Goal: Task Accomplishment & Management: Manage account settings

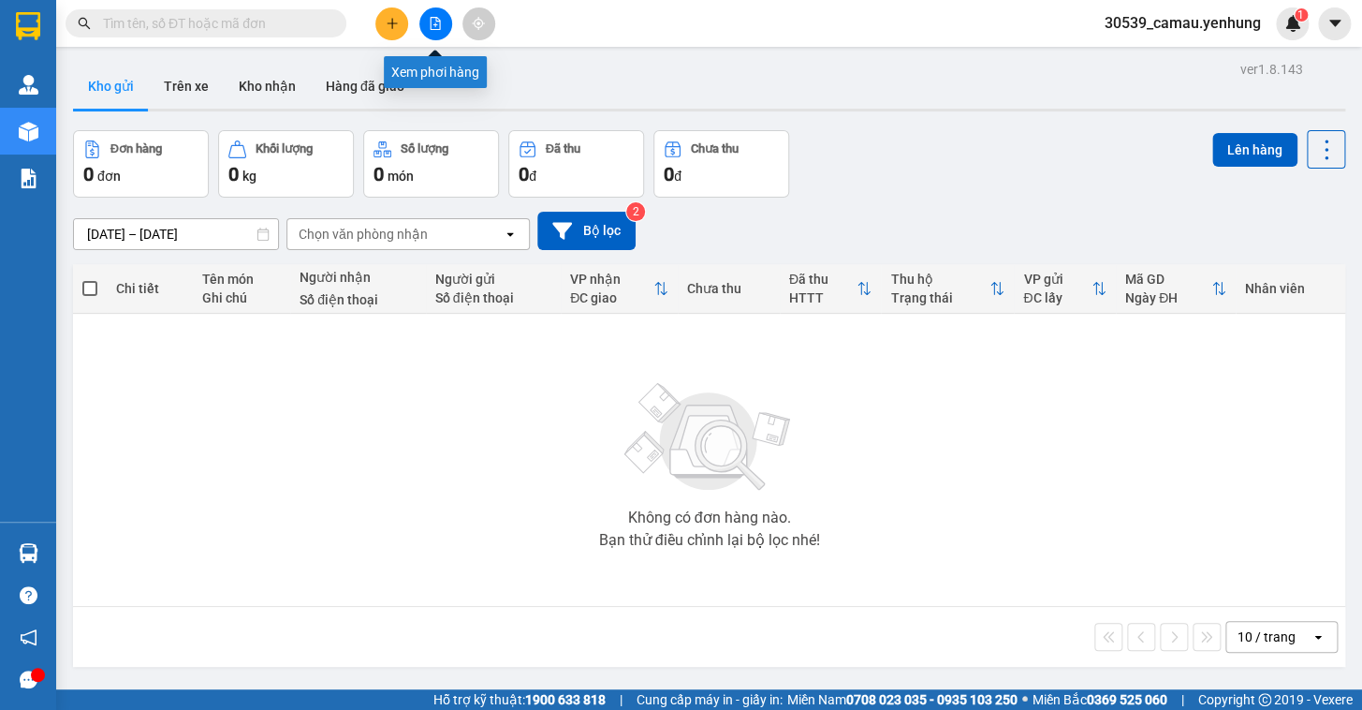
click at [441, 29] on icon "file-add" at bounding box center [435, 23] width 13 height 13
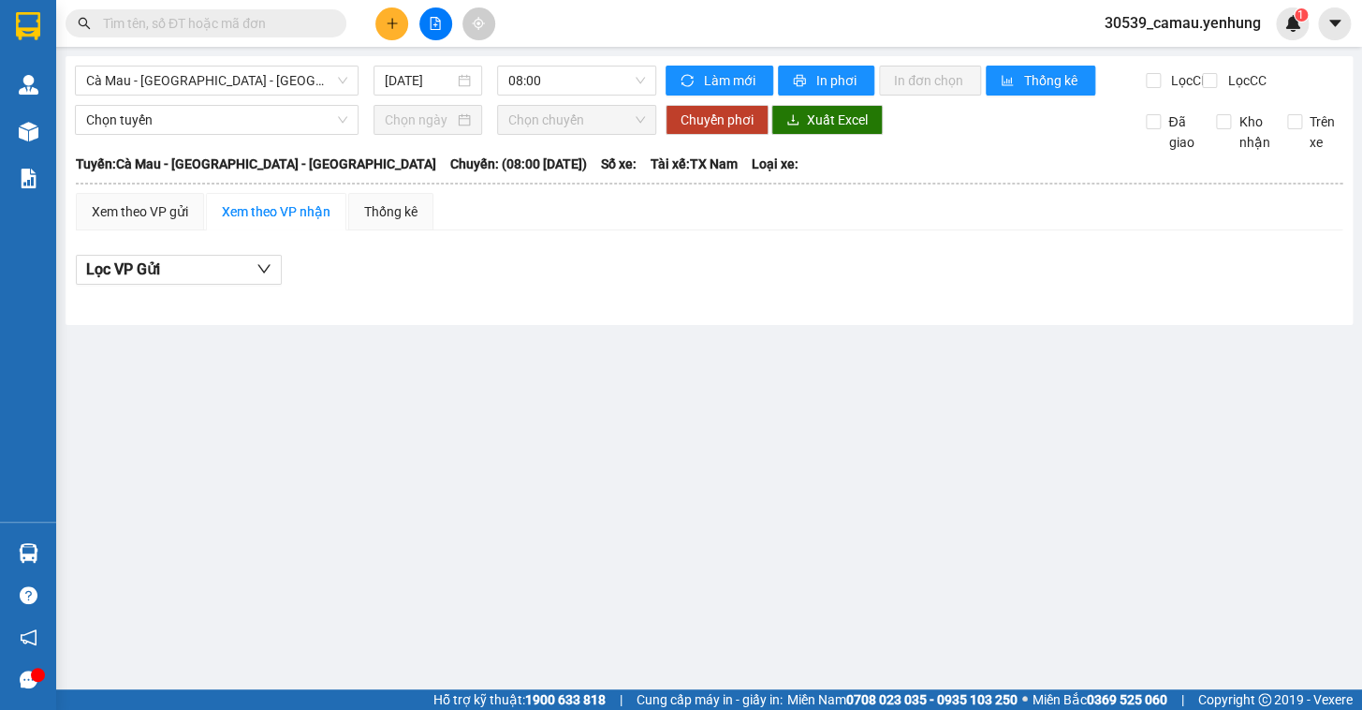
drag, startPoint x: 0, startPoint y: 125, endPoint x: 829, endPoint y: 299, distance: 846.6
click at [858, 305] on div "Lọc VP Gửi" at bounding box center [709, 275] width 1267 height 60
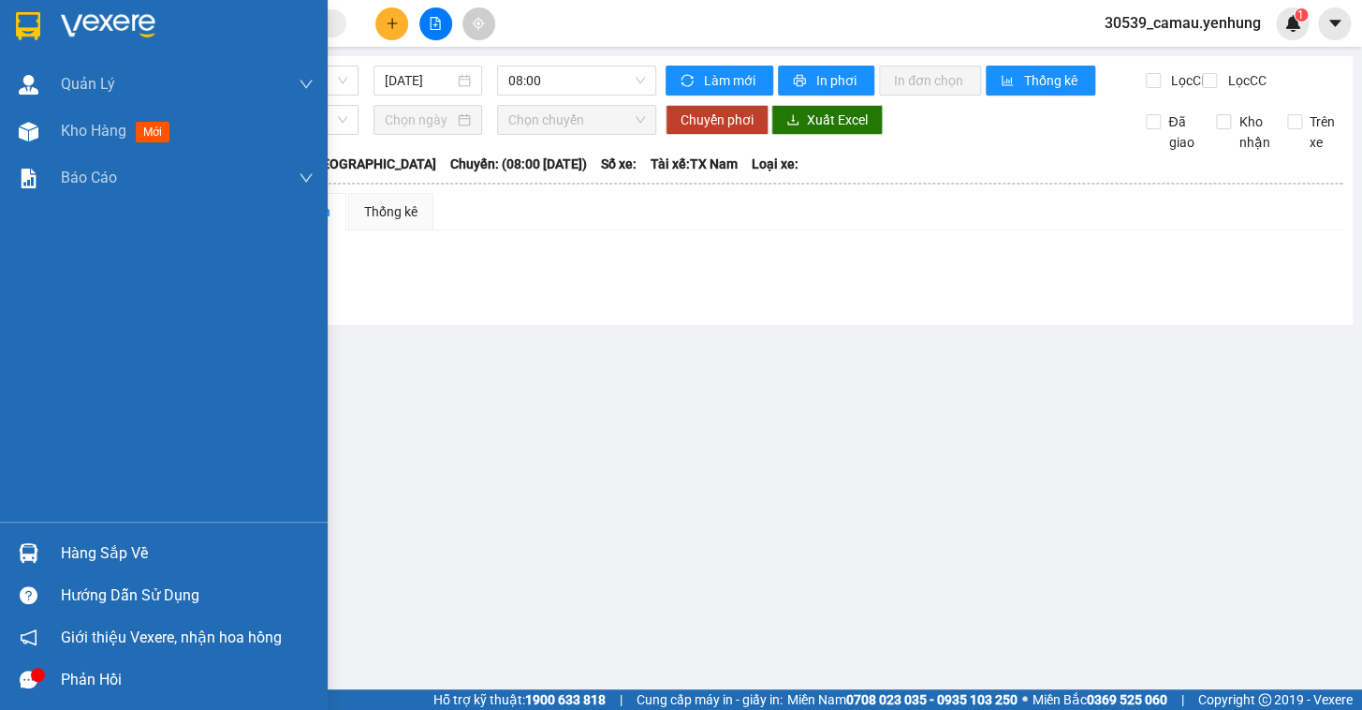
click at [80, 549] on div "Hàng sắp về" at bounding box center [187, 553] width 253 height 28
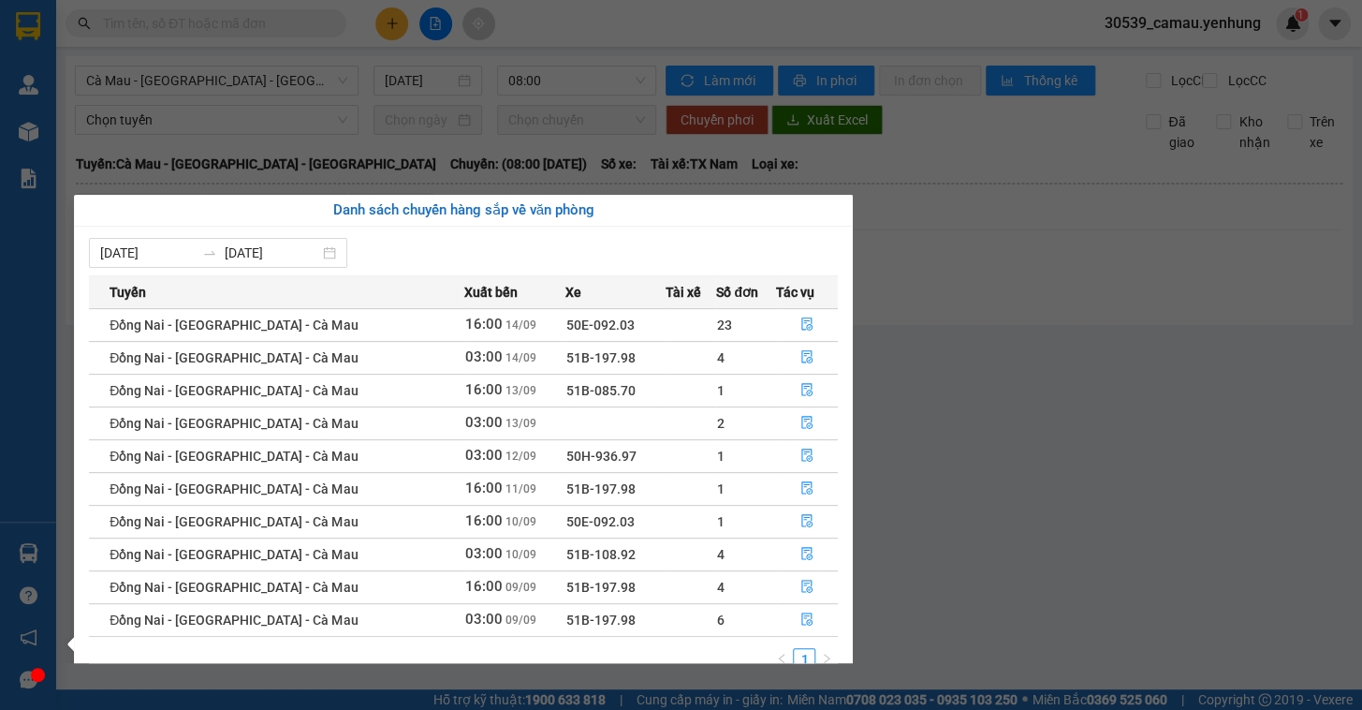
drag, startPoint x: 469, startPoint y: 96, endPoint x: 419, endPoint y: 106, distance: 50.5
click at [467, 96] on section "Kết quả tìm kiếm ( 0 ) Bộ lọc No Data 30539_camau.yenhung 1 Quản Lý Quản lý khá…" at bounding box center [681, 355] width 1362 height 710
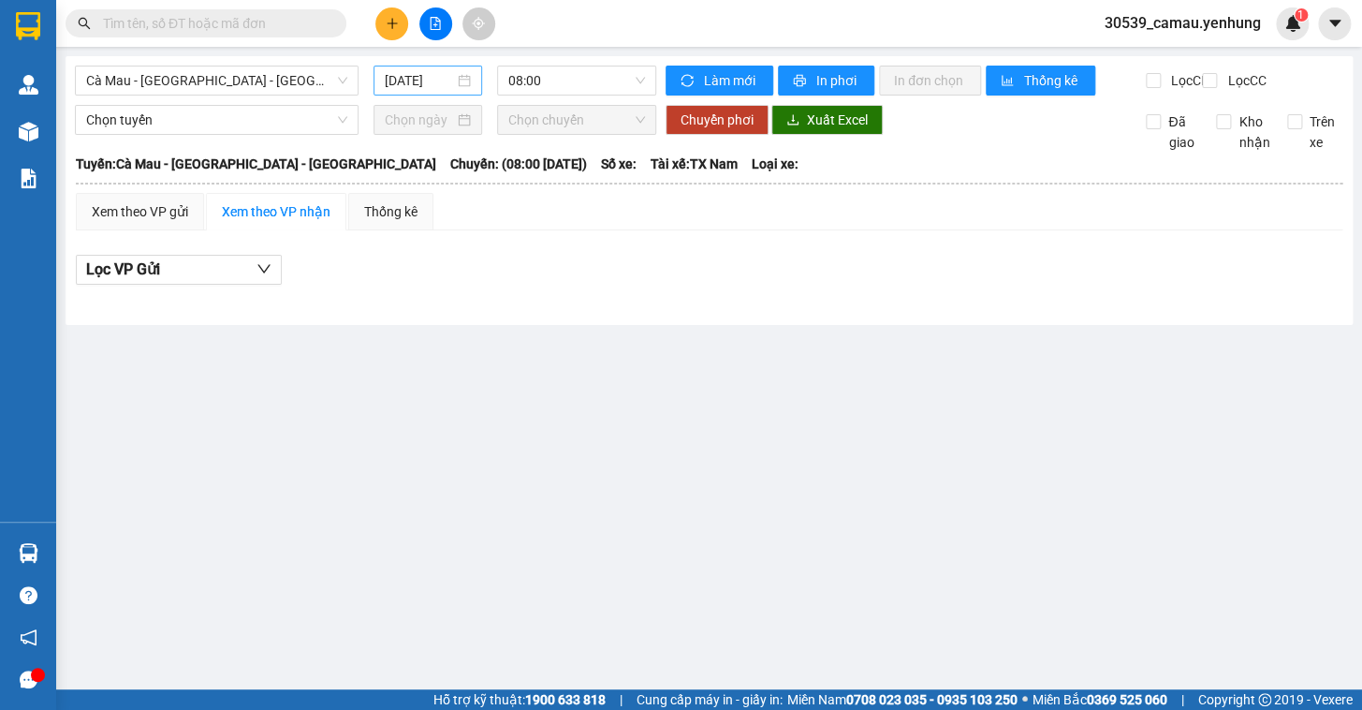
click at [468, 79] on div "15/09/2025" at bounding box center [428, 80] width 87 height 21
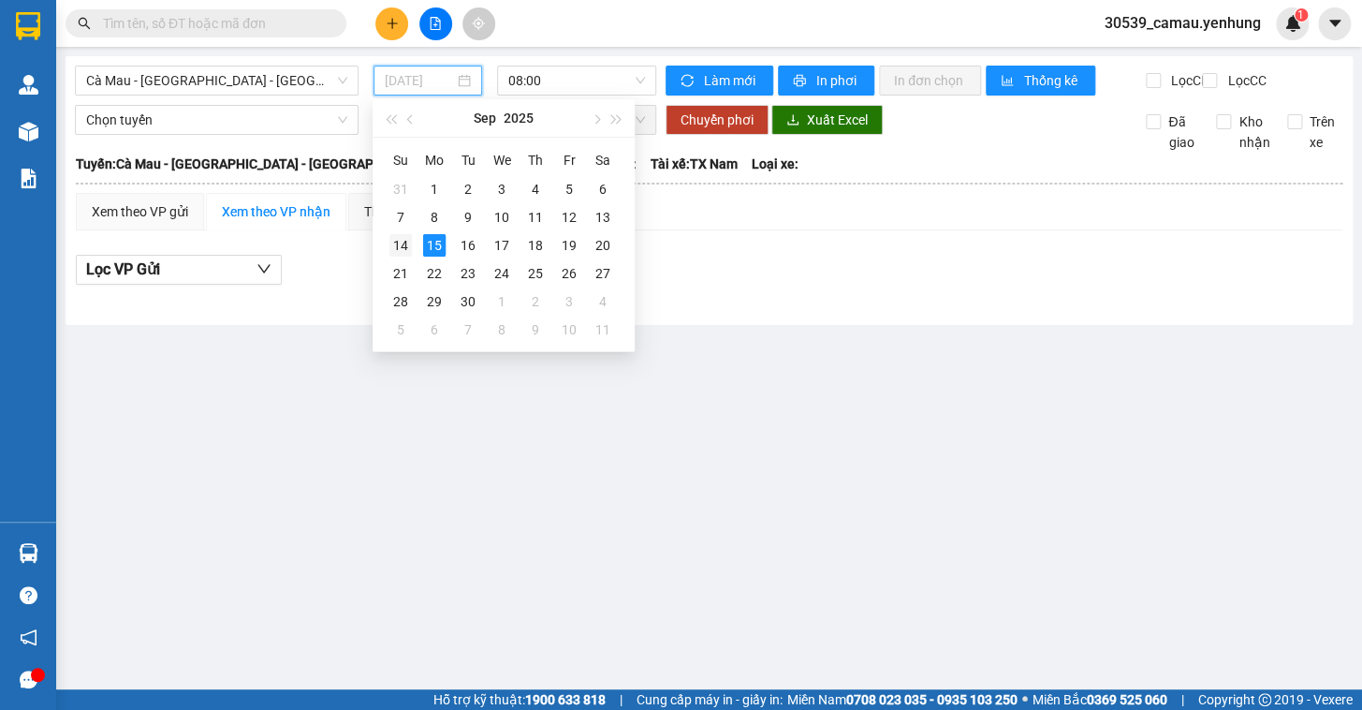
click at [406, 245] on div "14" at bounding box center [400, 245] width 22 height 22
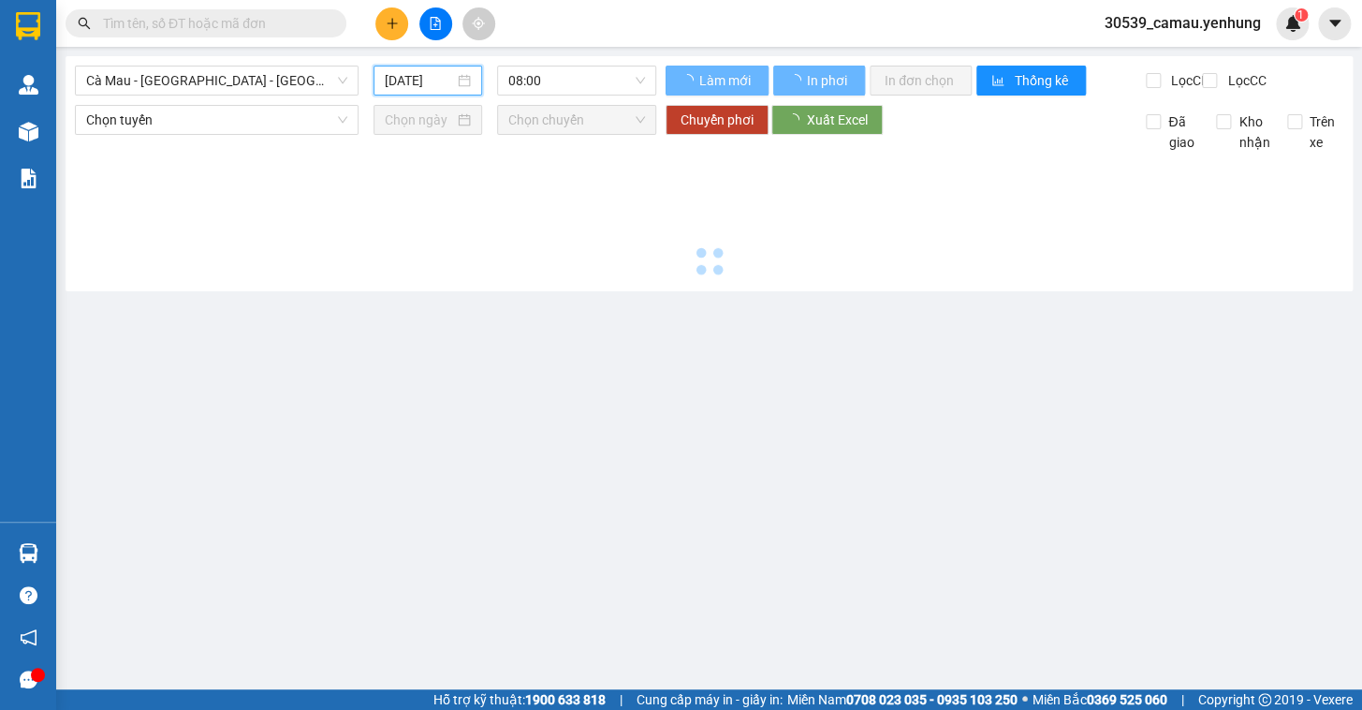
type input "14/09/2025"
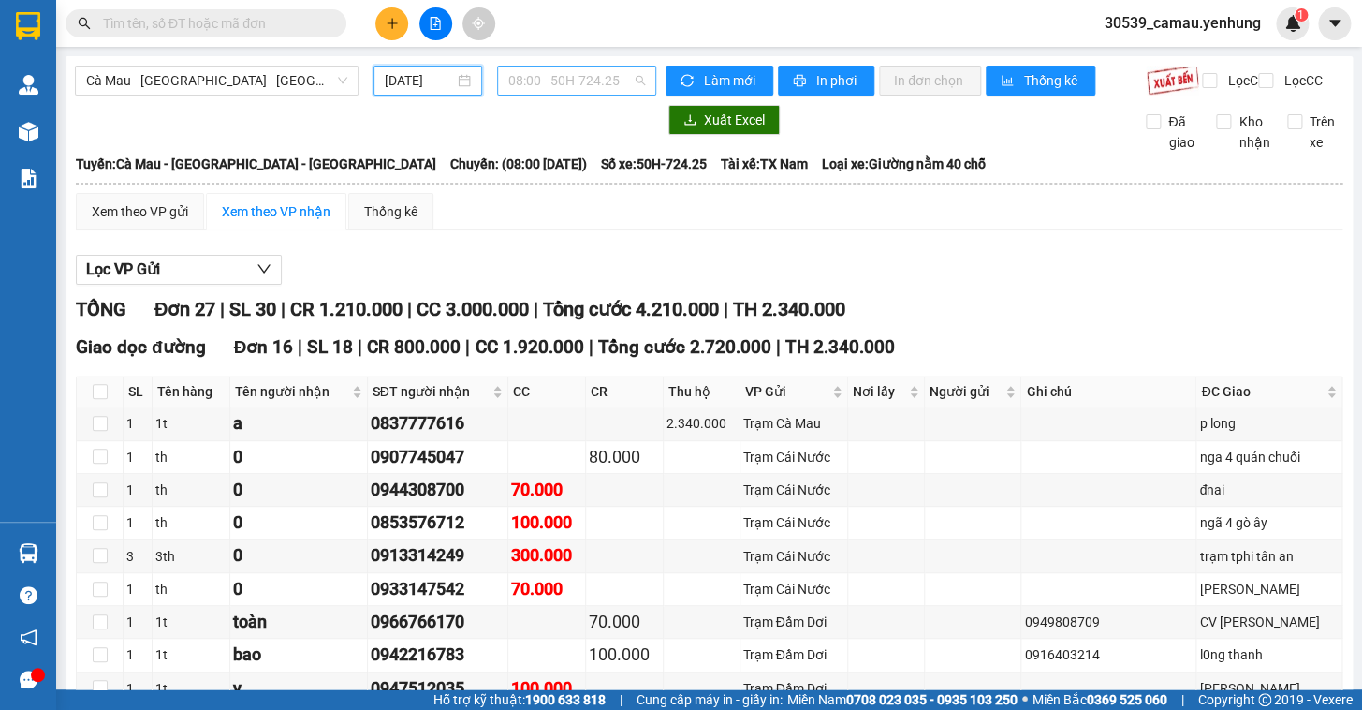
click at [579, 68] on span "08:00 - 50H-724.25" at bounding box center [576, 80] width 137 height 28
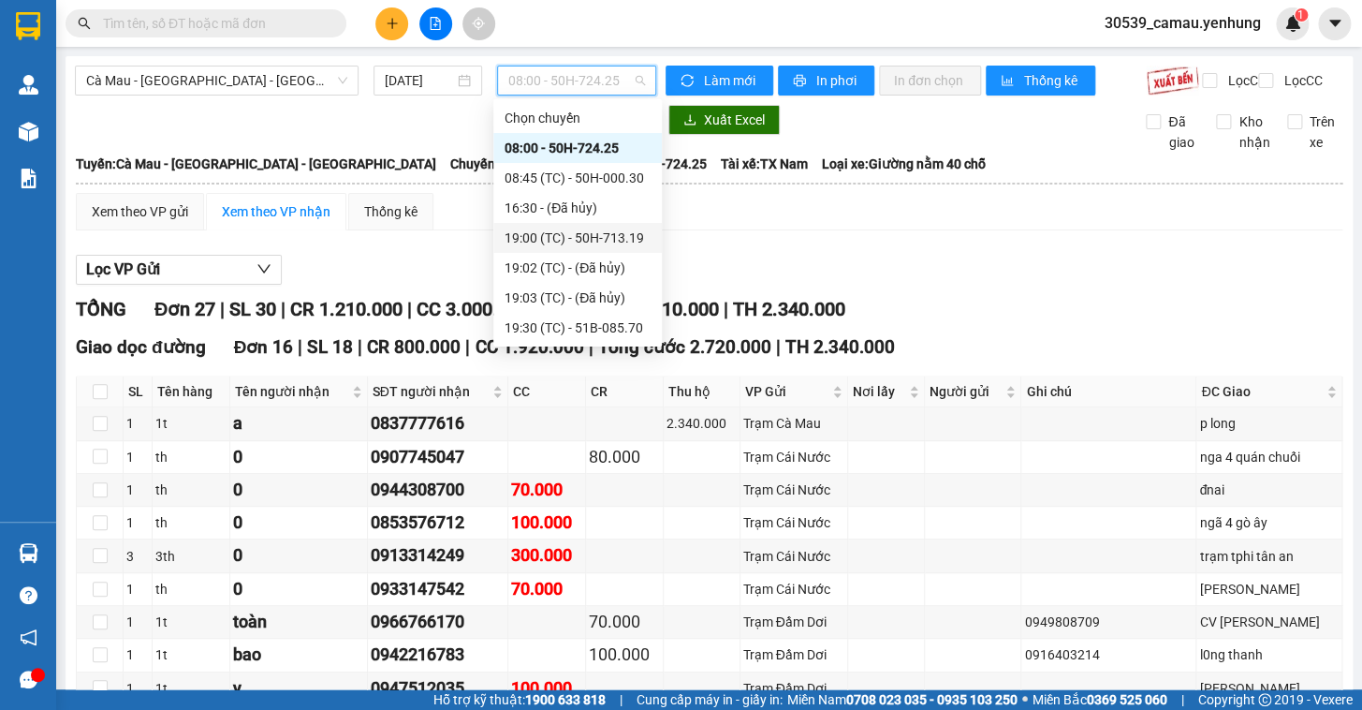
click at [575, 233] on div "19:00 (TC) - 50H-713.19" at bounding box center [578, 237] width 146 height 21
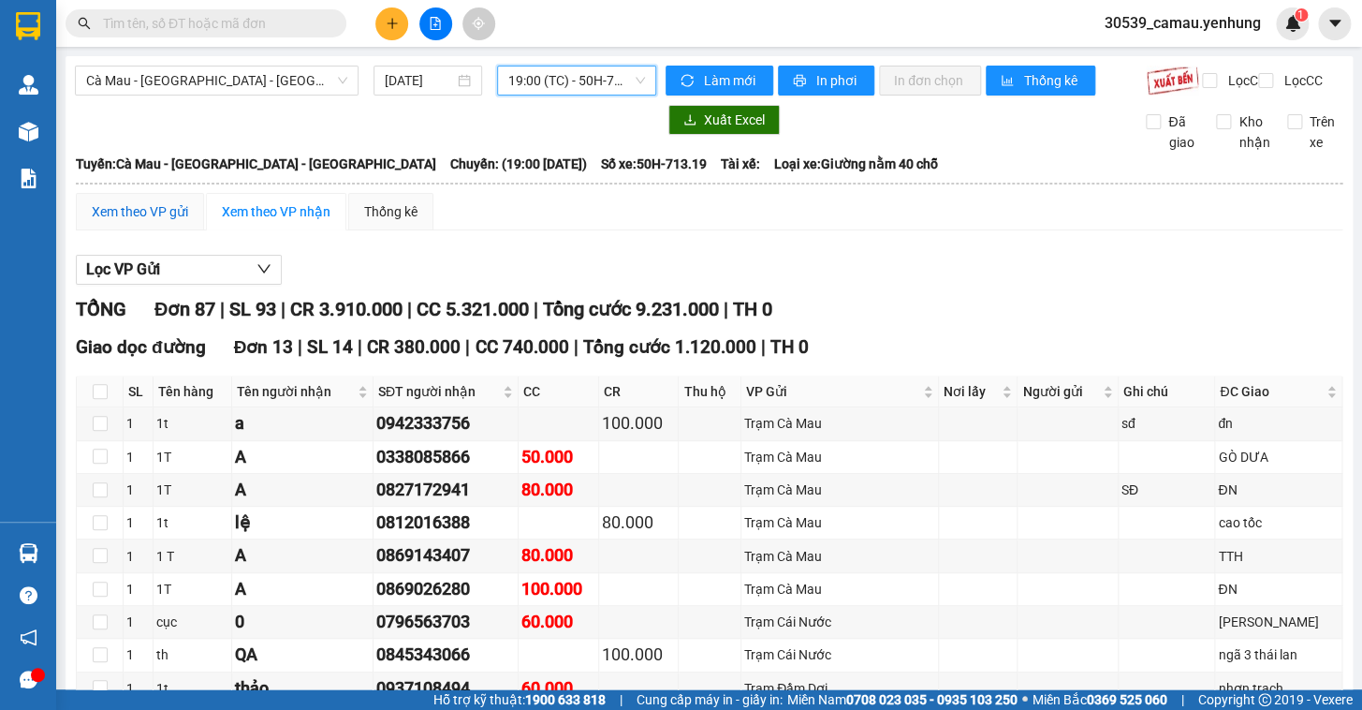
click at [131, 222] on div "Xem theo VP gửi" at bounding box center [140, 211] width 96 height 21
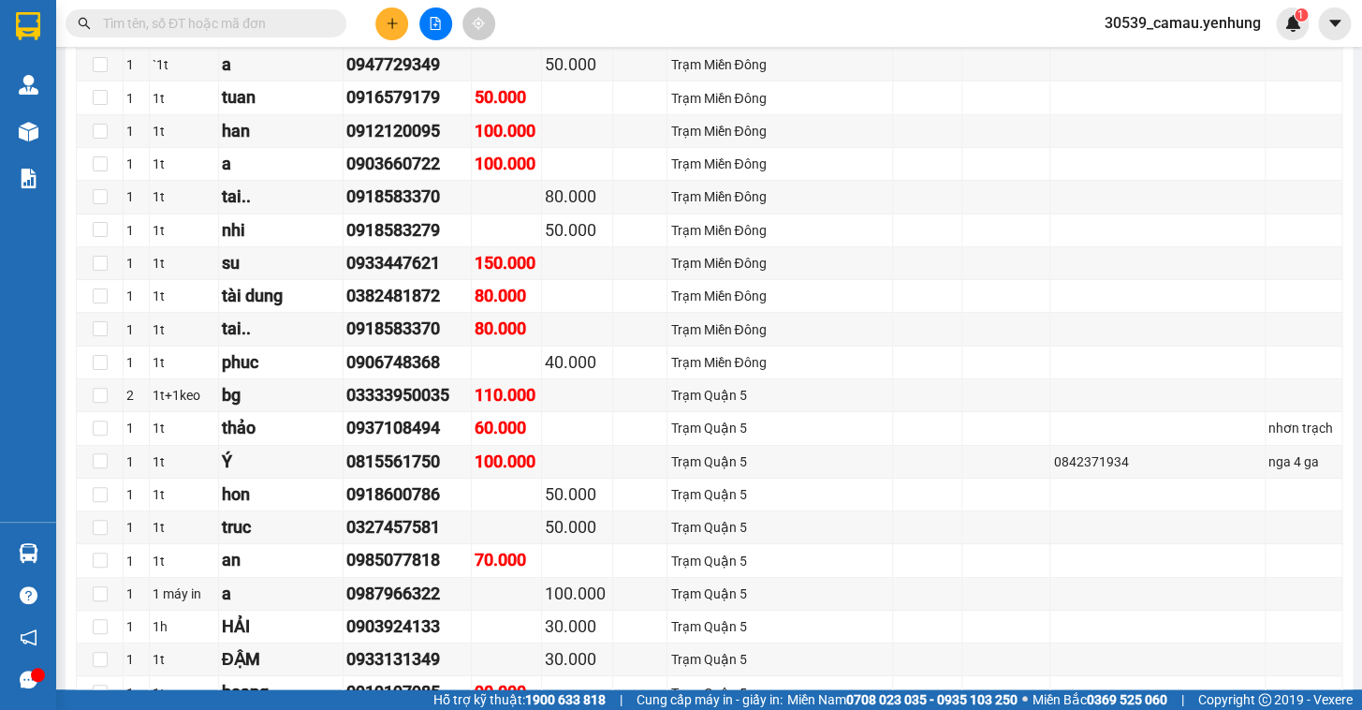
scroll to position [2434, 0]
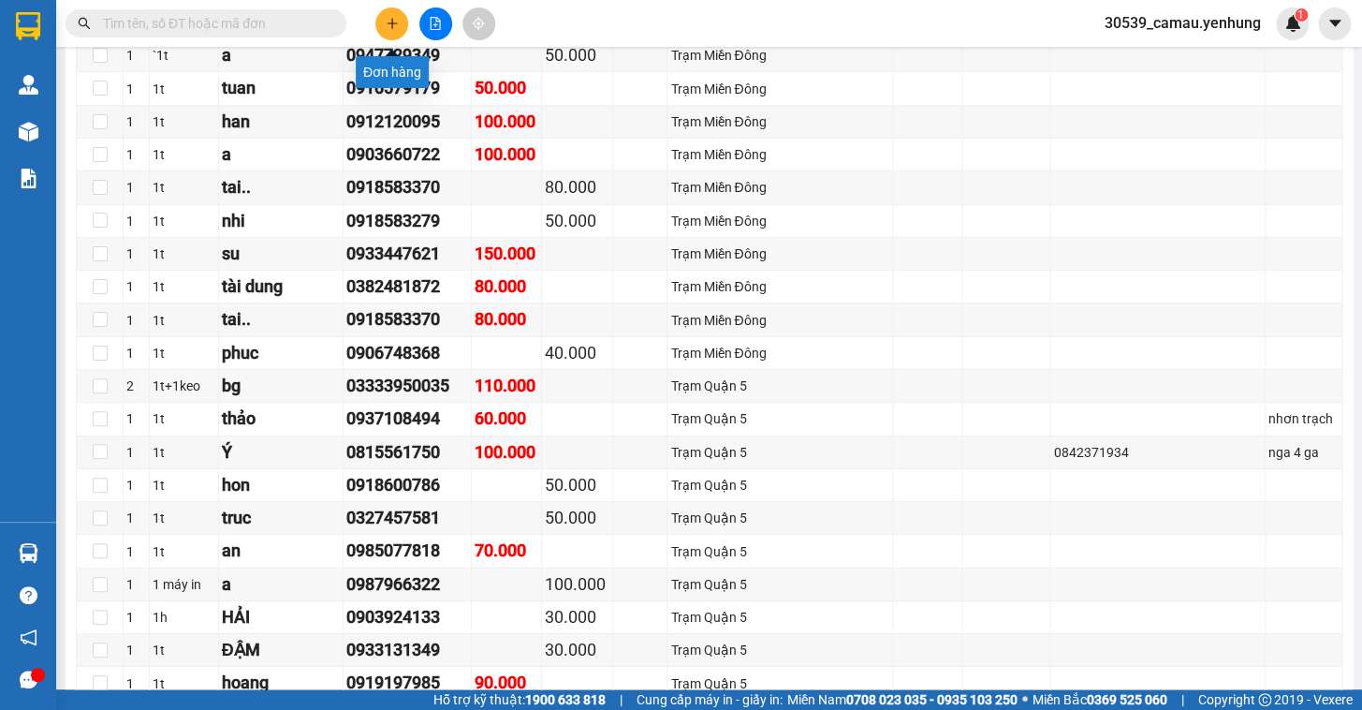
click at [403, 22] on button at bounding box center [391, 23] width 33 height 33
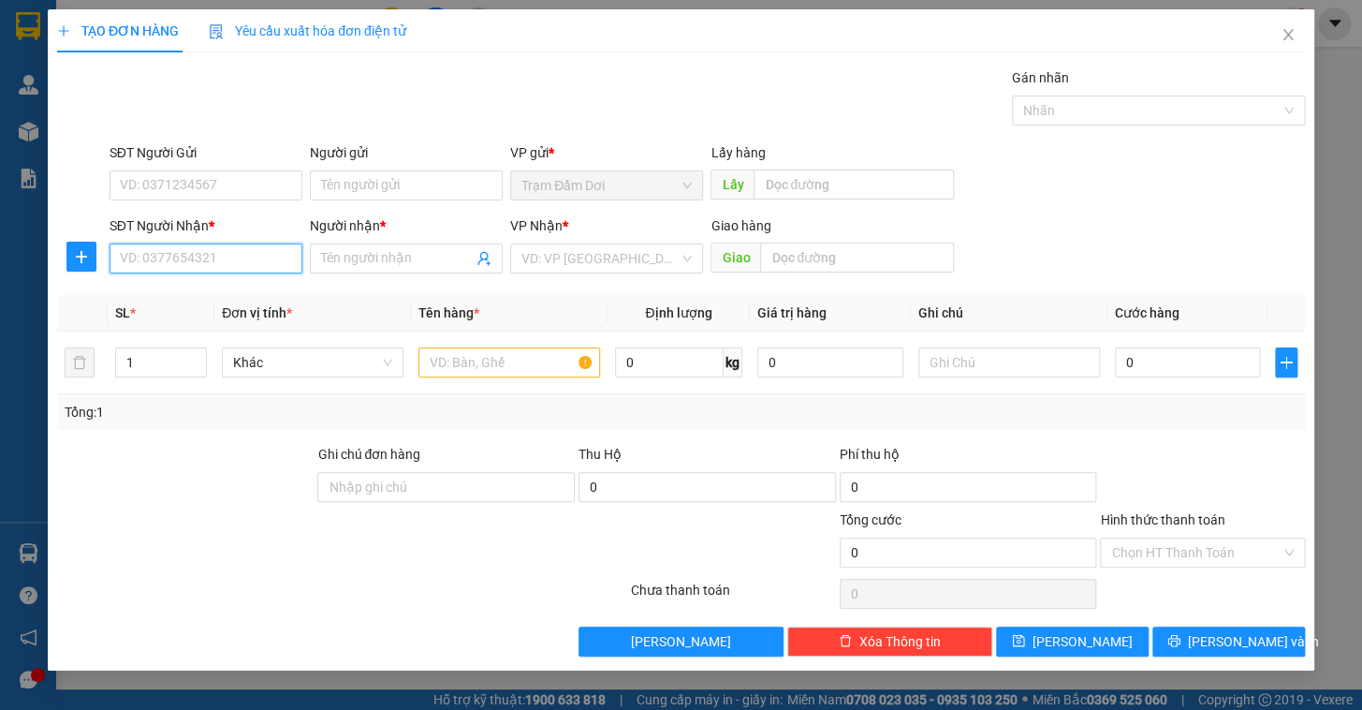
click at [235, 253] on input "SĐT Người Nhận *" at bounding box center [206, 258] width 193 height 30
type input "0903670279"
click at [335, 252] on input "Người nhận *" at bounding box center [397, 258] width 152 height 21
type input "thanh"
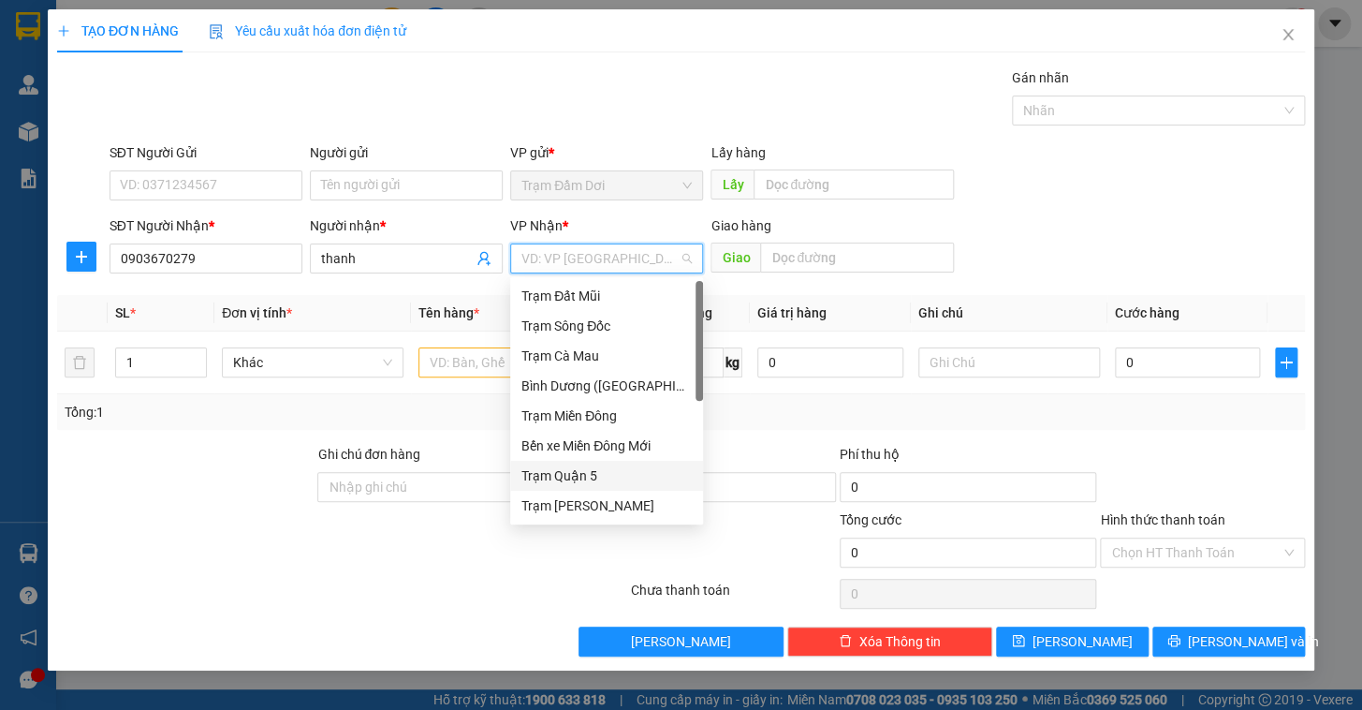
click at [590, 469] on div "Trạm Quận 5" at bounding box center [606, 475] width 170 height 21
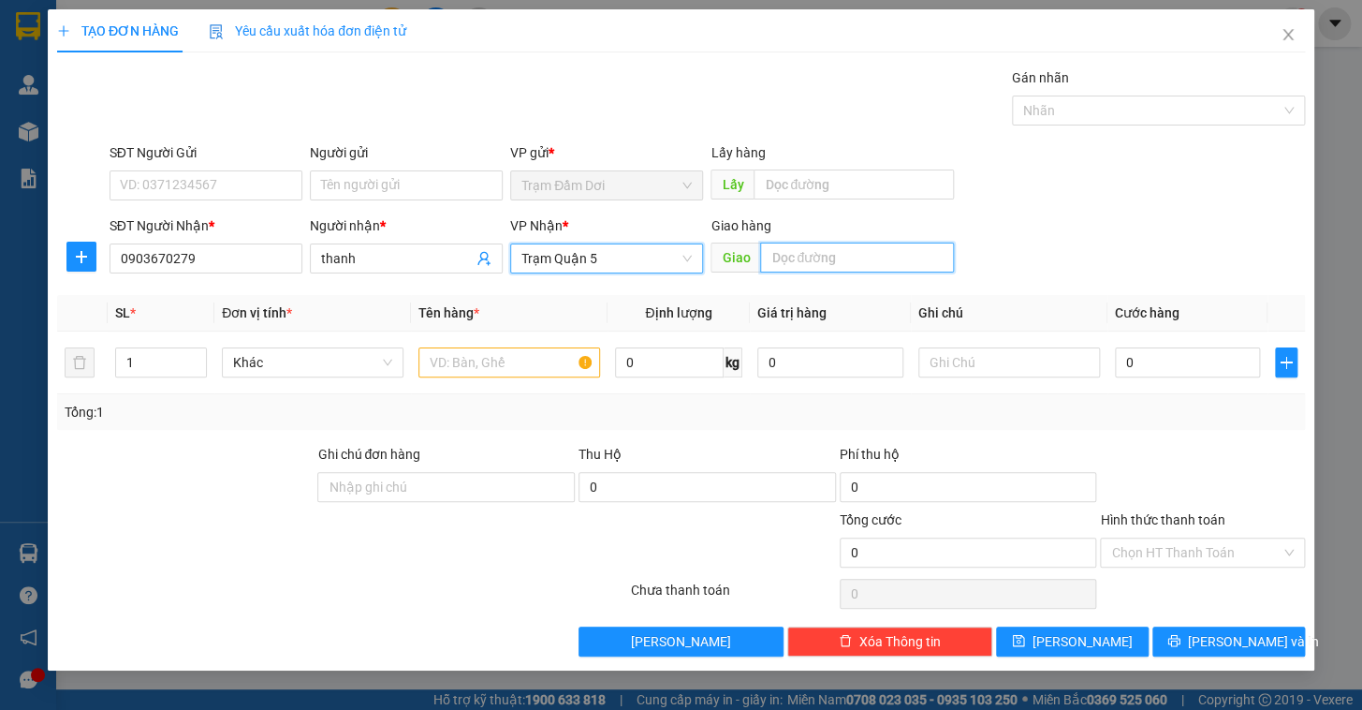
click at [813, 264] on input "text" at bounding box center [857, 257] width 194 height 30
type input "T T Hiệp"
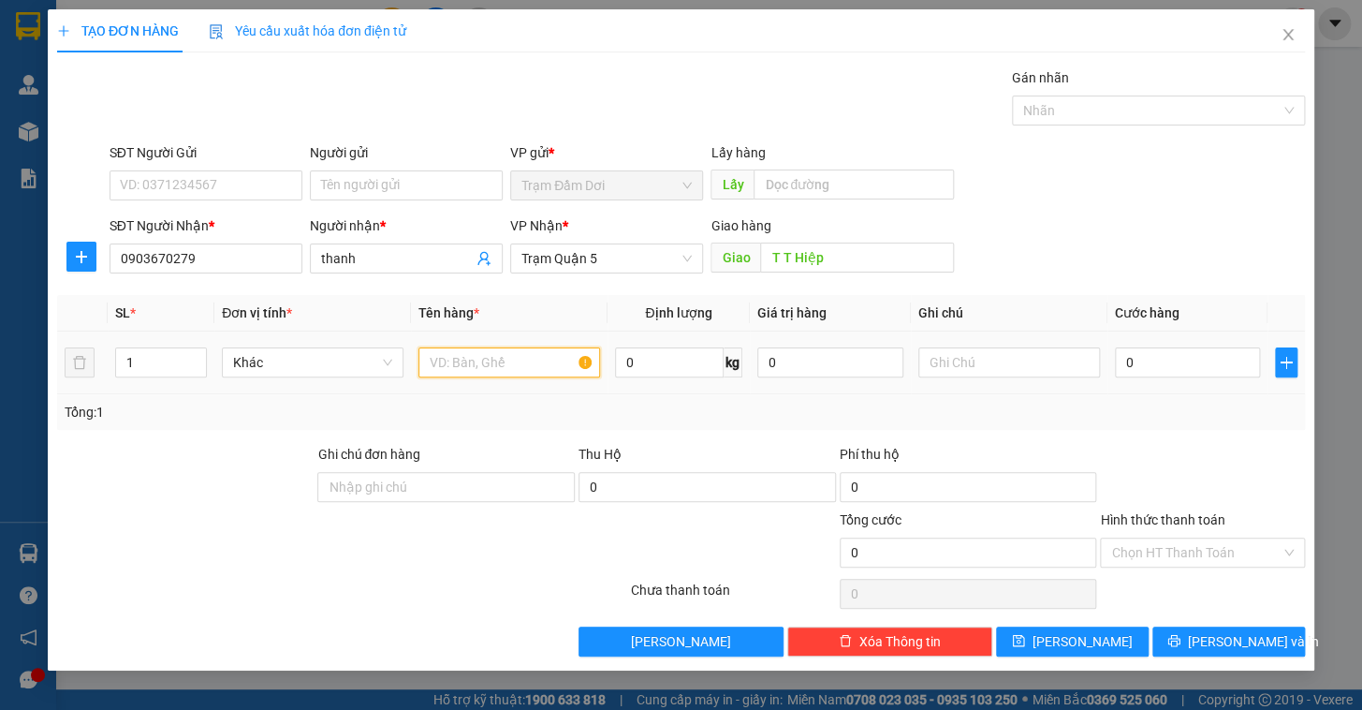
click at [484, 363] on input "text" at bounding box center [509, 362] width 182 height 30
type input "1t"
click at [1233, 358] on input "0" at bounding box center [1188, 362] width 146 height 30
type input "8"
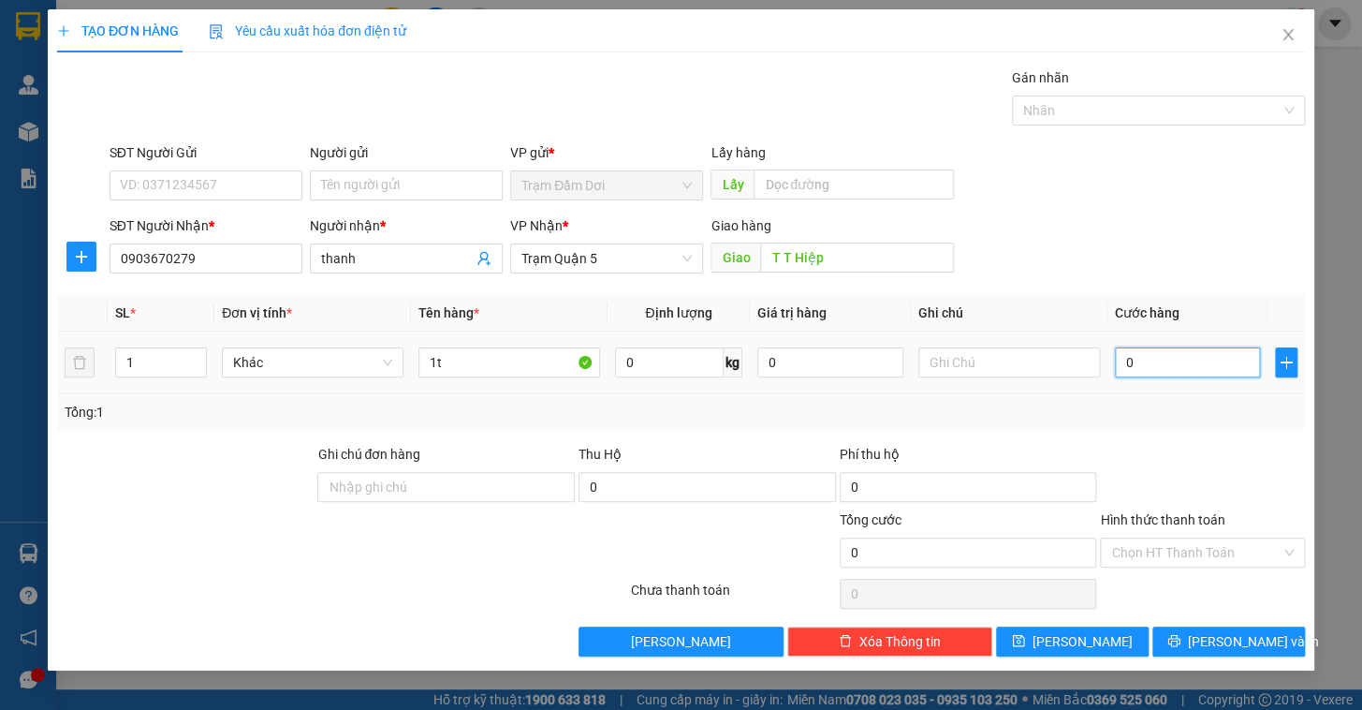
type input "8"
type input "80"
type input "80.000"
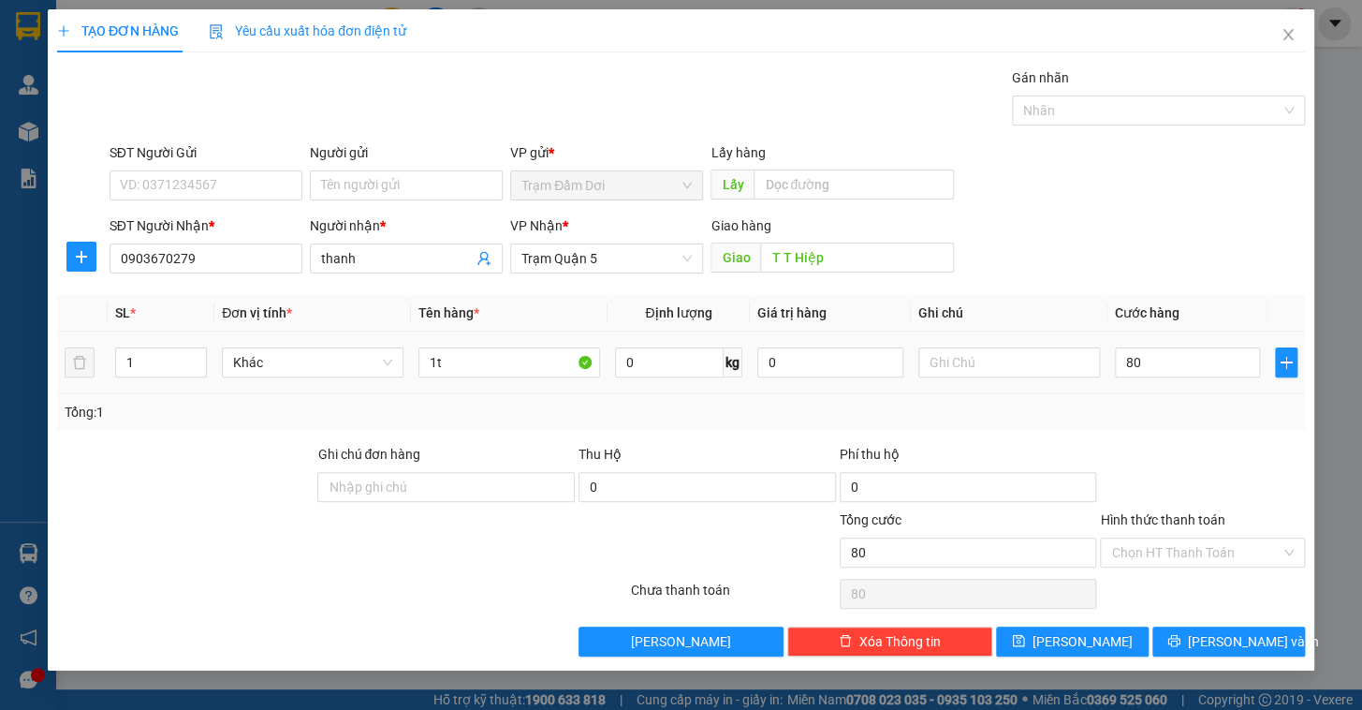
type input "80.000"
click at [1217, 409] on div "Tổng: 1" at bounding box center [681, 412] width 1233 height 21
click at [975, 359] on input "text" at bounding box center [1009, 362] width 182 height 30
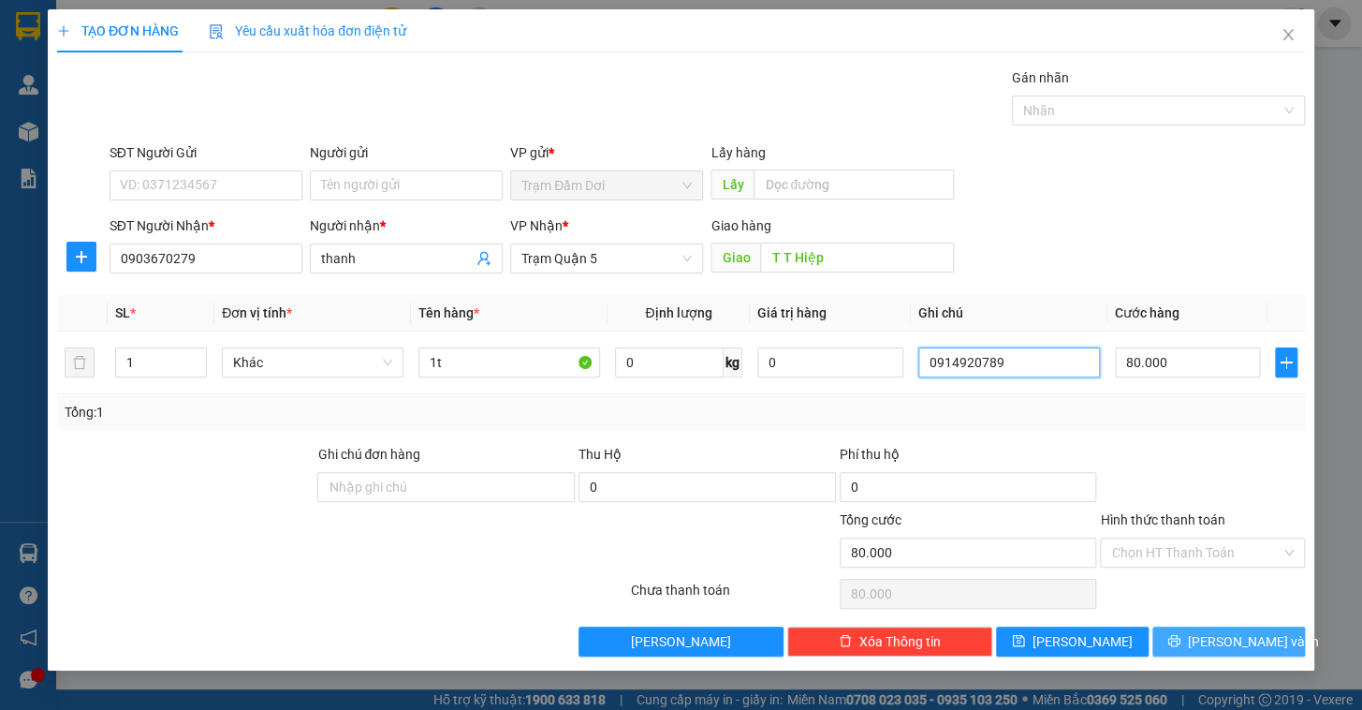
type input "0914920789"
click at [1221, 637] on span "Lưu và In" at bounding box center [1253, 641] width 131 height 21
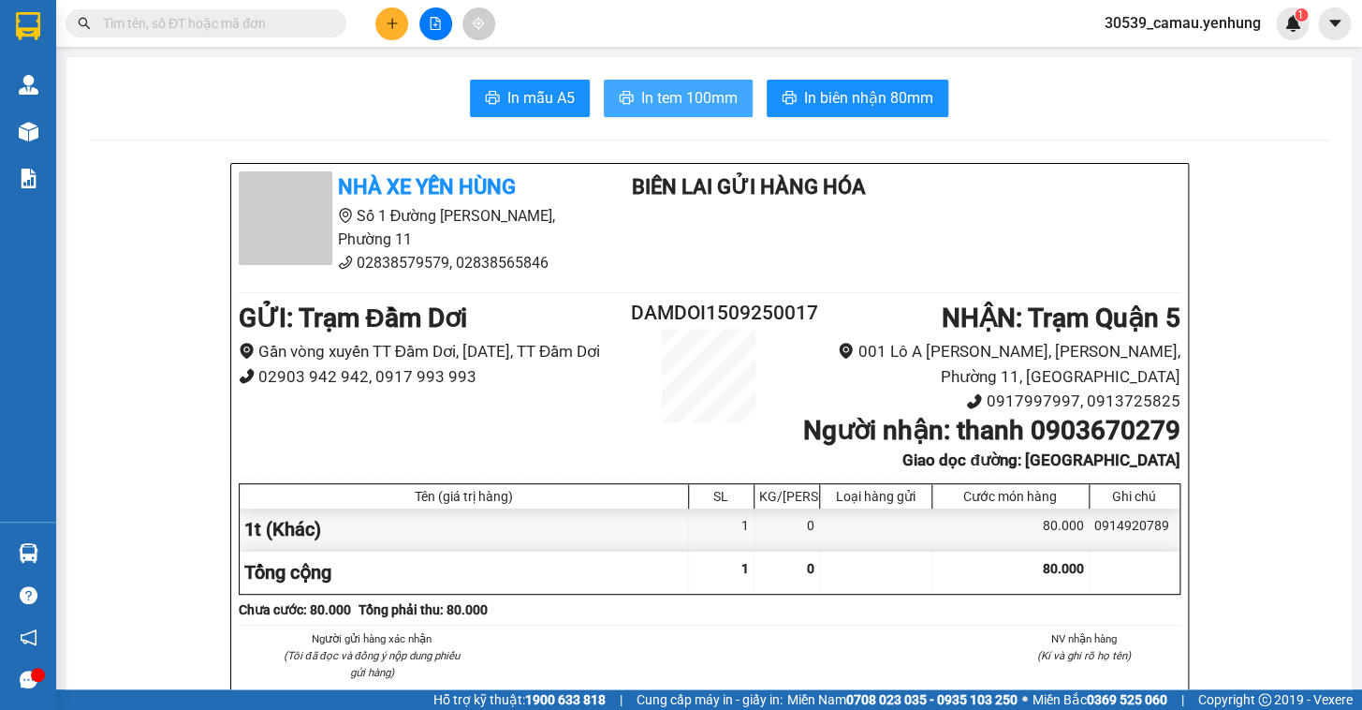
click at [696, 93] on span "In tem 100mm" at bounding box center [689, 97] width 96 height 23
click at [393, 23] on icon "plus" at bounding box center [392, 22] width 10 height 1
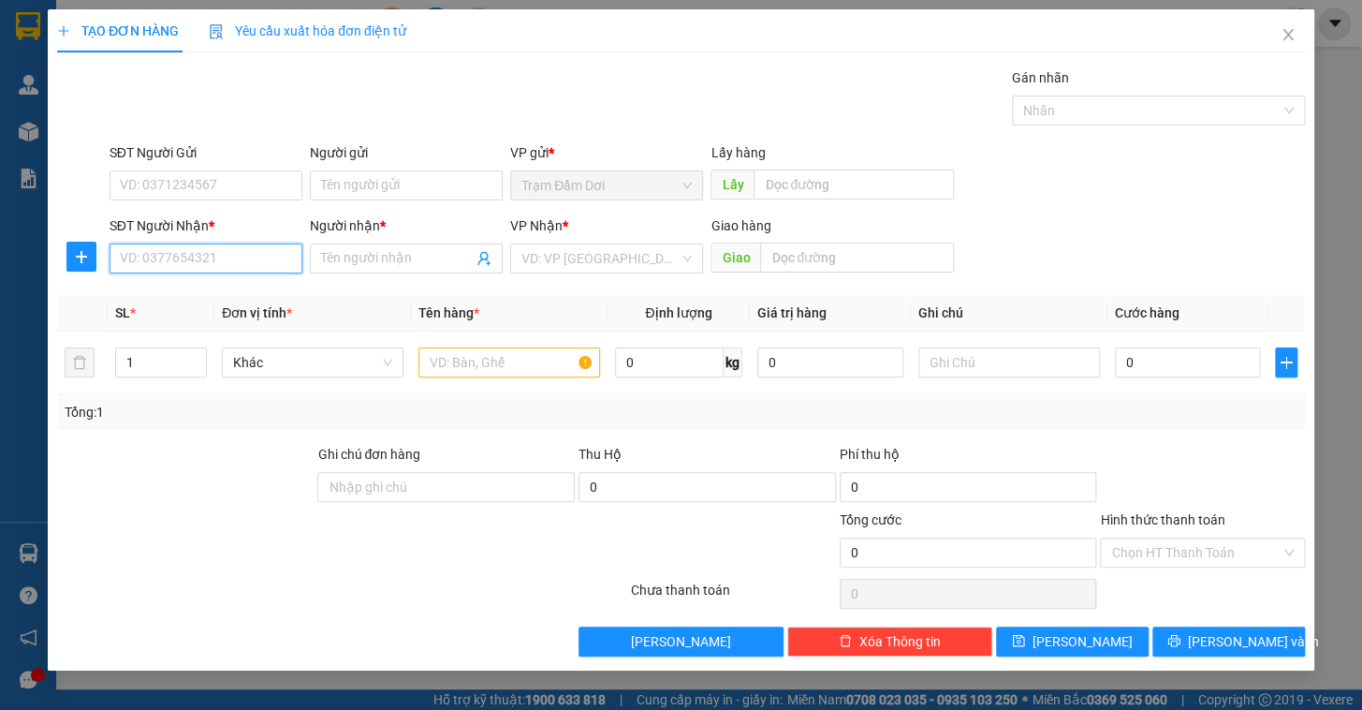
click at [196, 262] on input "SĐT Người Nhận *" at bounding box center [206, 258] width 193 height 30
click at [194, 289] on div "0842008910 - 0" at bounding box center [206, 296] width 170 height 21
type input "0842008910"
type input "0"
type input "50.000"
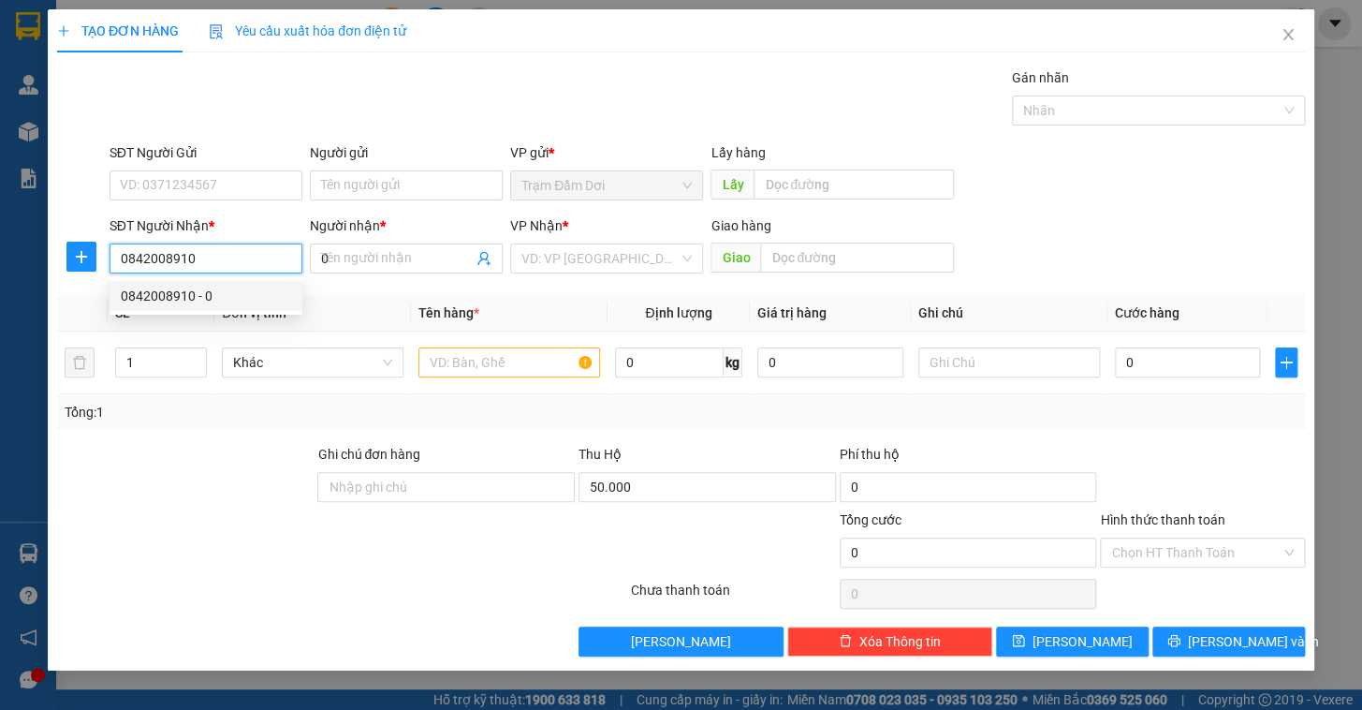
type input "50.000"
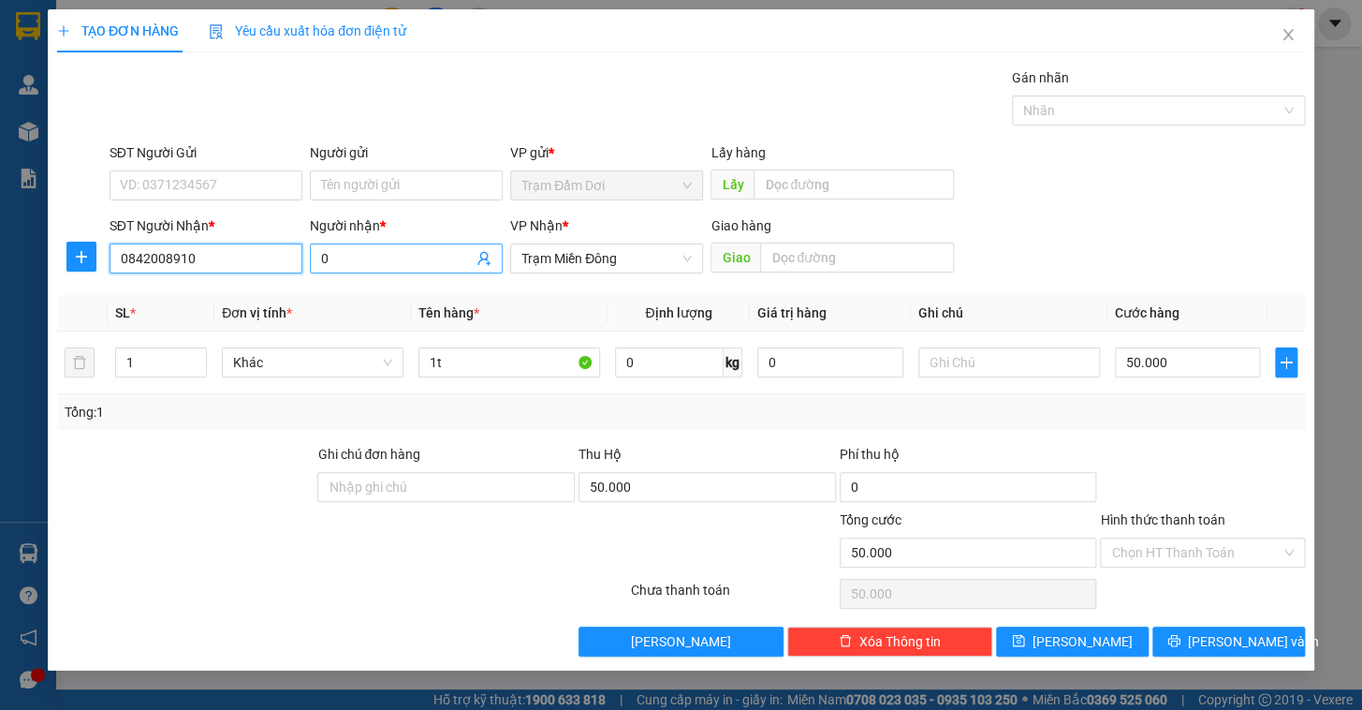
type input "0842008910"
click at [372, 250] on input "0" at bounding box center [397, 258] width 152 height 21
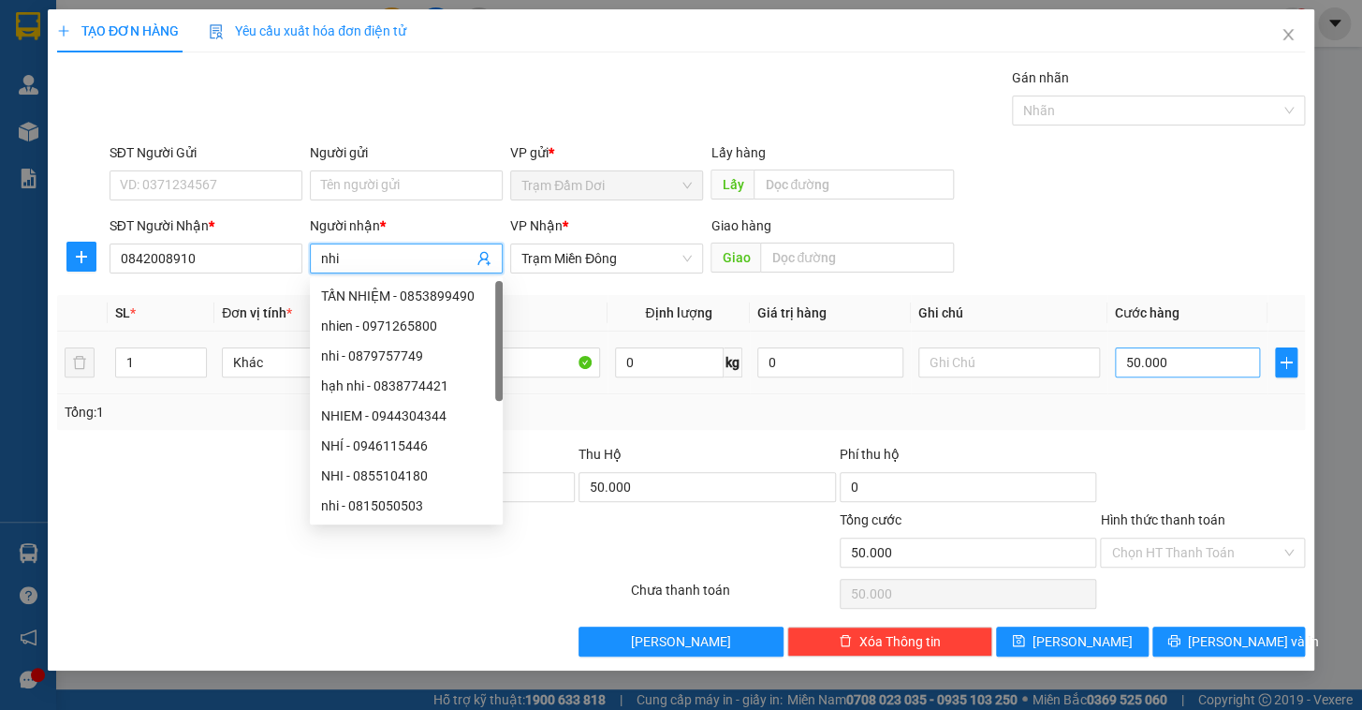
type input "nhi"
click at [1180, 373] on input "50.000" at bounding box center [1188, 362] width 146 height 30
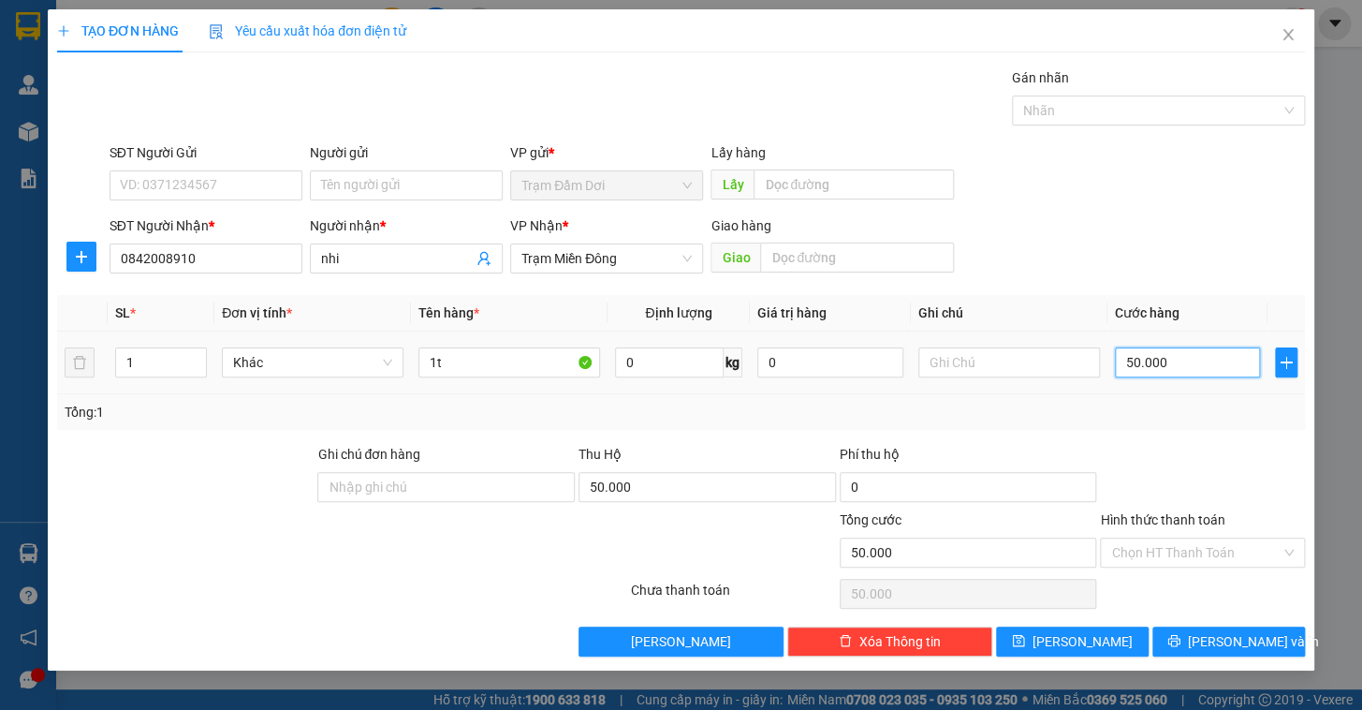
type input "8"
type input "80"
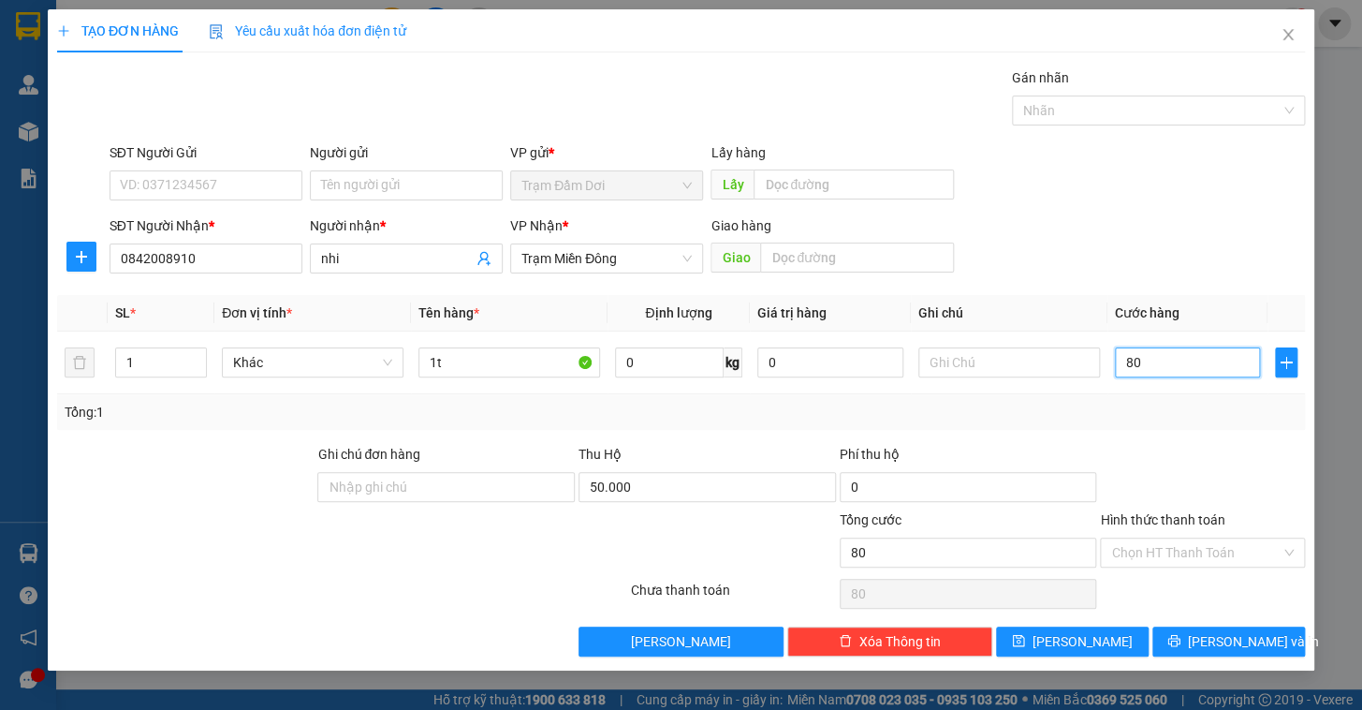
type input "80"
type input "80.000"
click at [1216, 455] on div at bounding box center [1202, 477] width 209 height 66
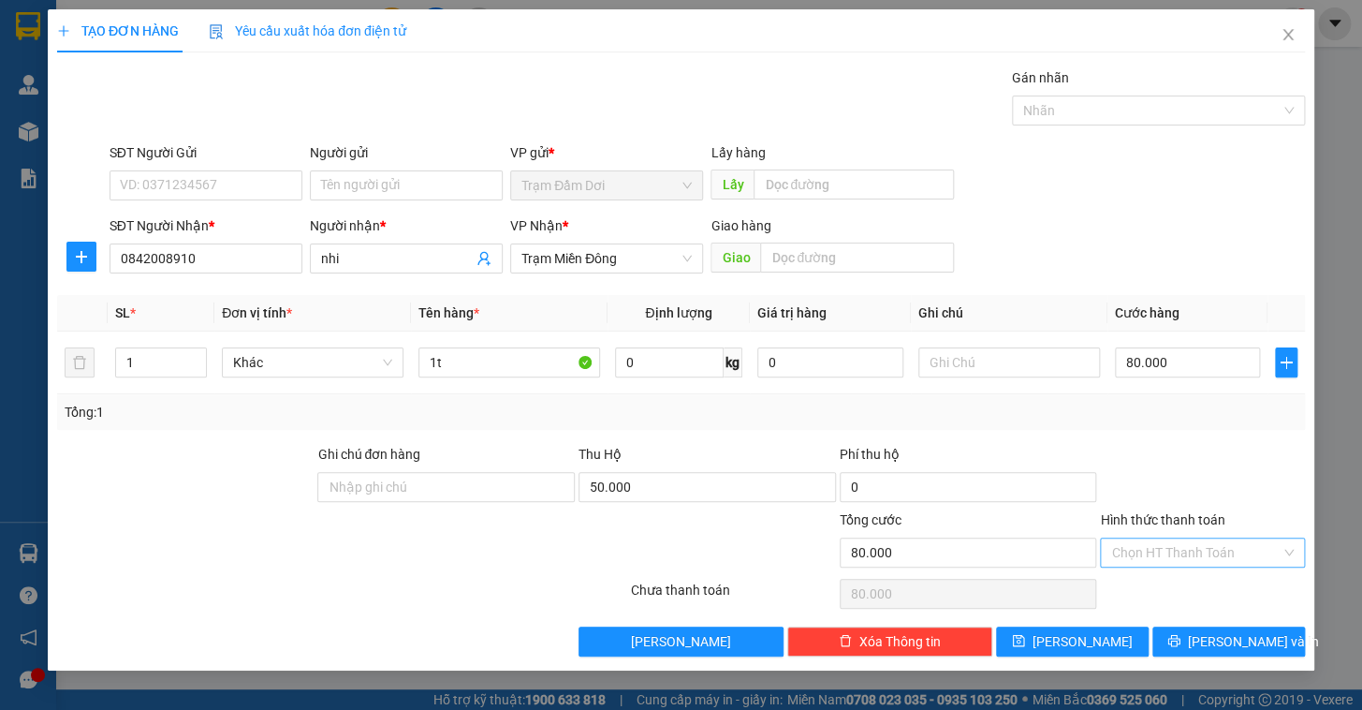
click at [1210, 559] on input "Hình thức thanh toán" at bounding box center [1195, 552] width 169 height 28
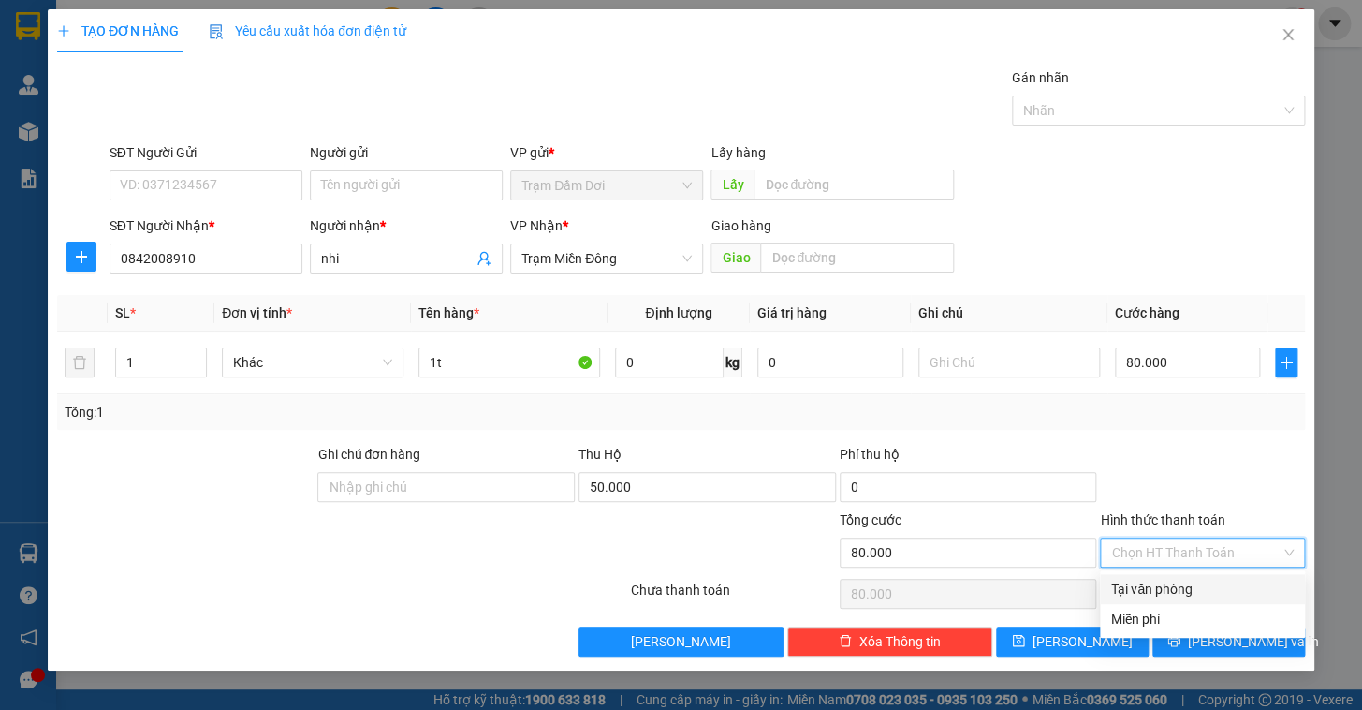
click at [1210, 595] on div "Tại văn phòng" at bounding box center [1202, 589] width 183 height 21
type input "0"
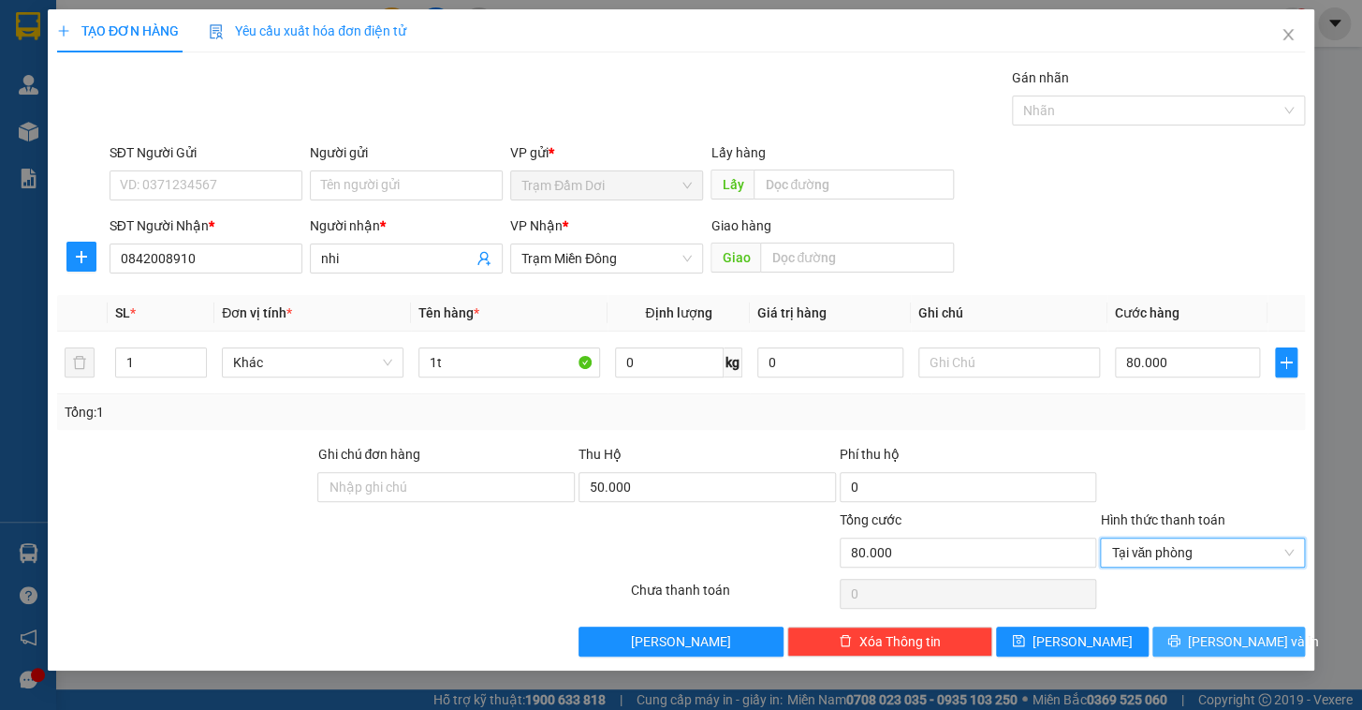
click at [1208, 636] on button "Lưu và In" at bounding box center [1228, 641] width 153 height 30
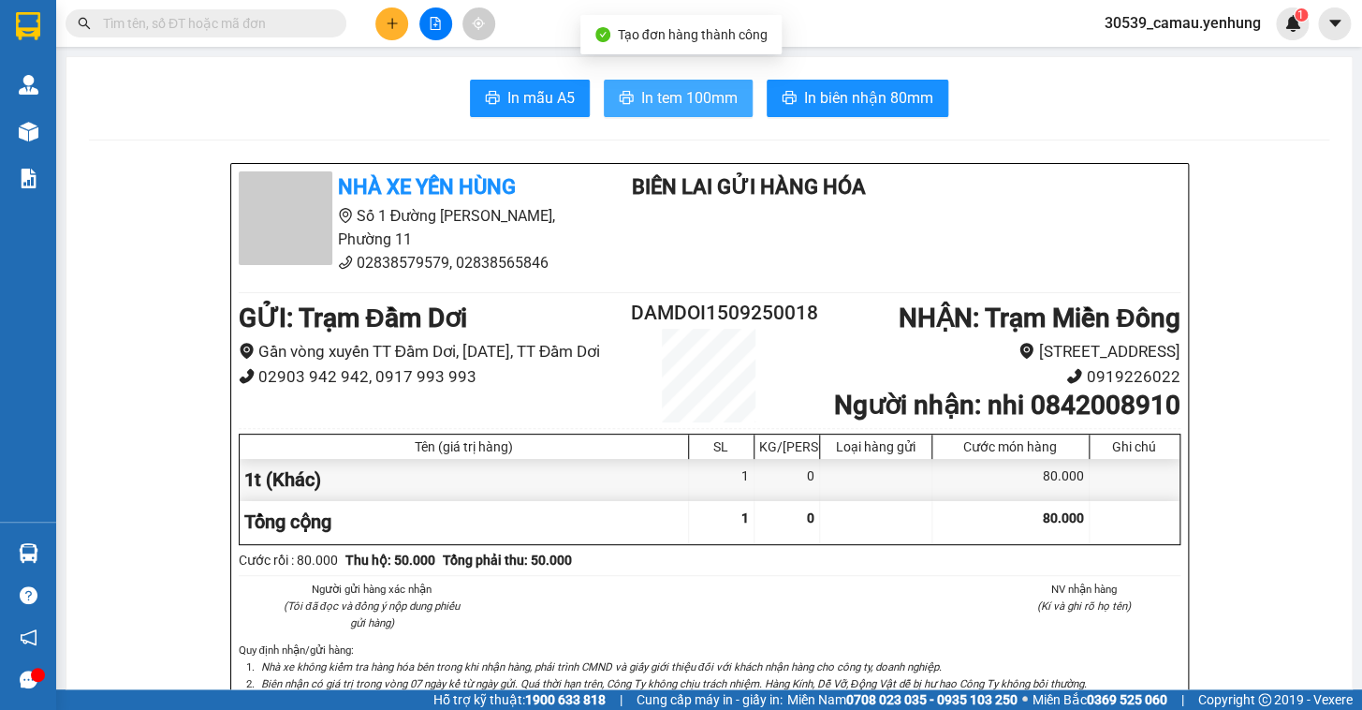
click at [671, 103] on span "In tem 100mm" at bounding box center [689, 97] width 96 height 23
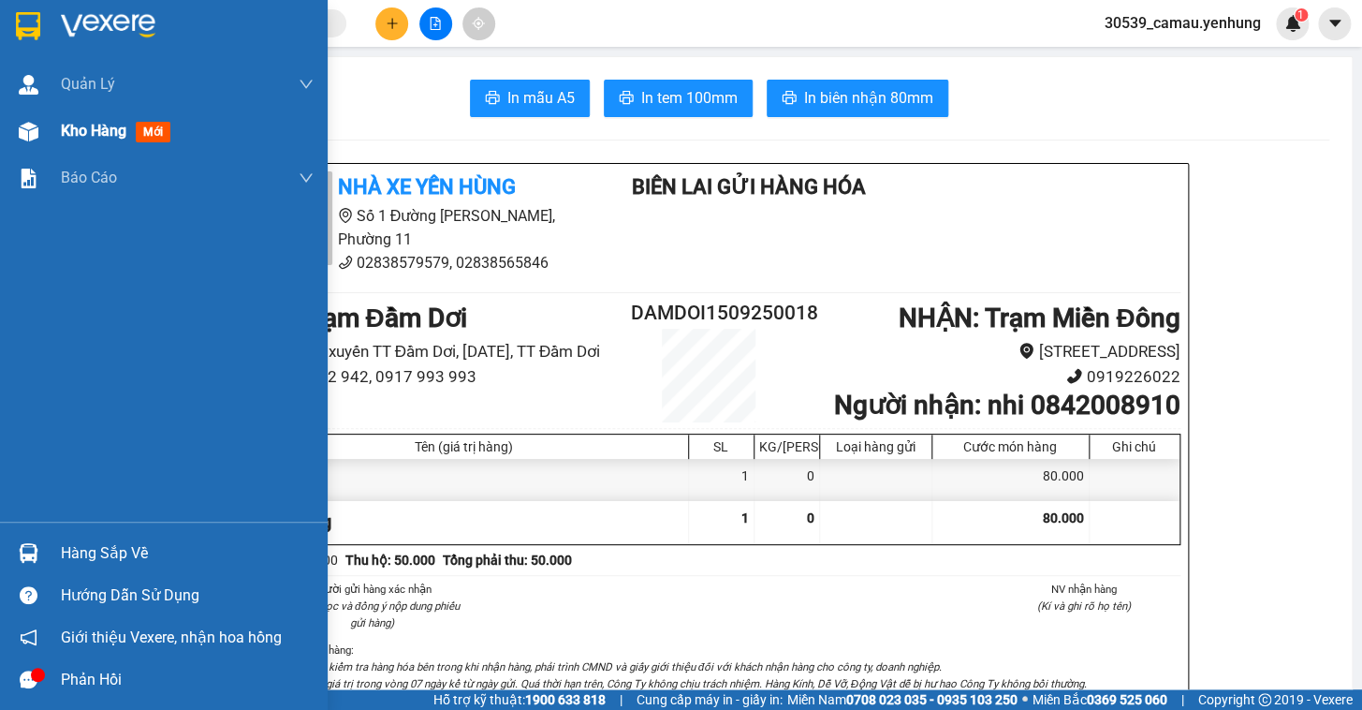
click at [51, 135] on div "Kho hàng mới" at bounding box center [164, 131] width 328 height 47
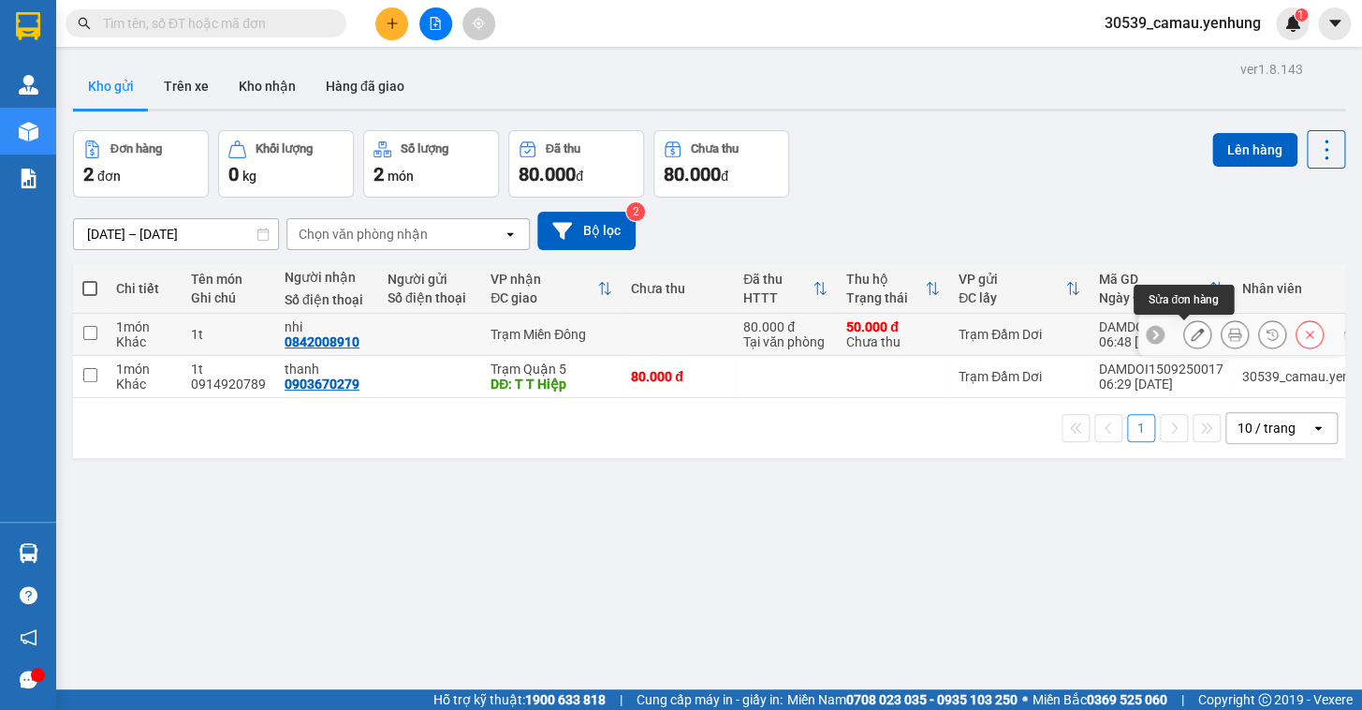
click at [1191, 329] on icon at bounding box center [1197, 334] width 13 height 13
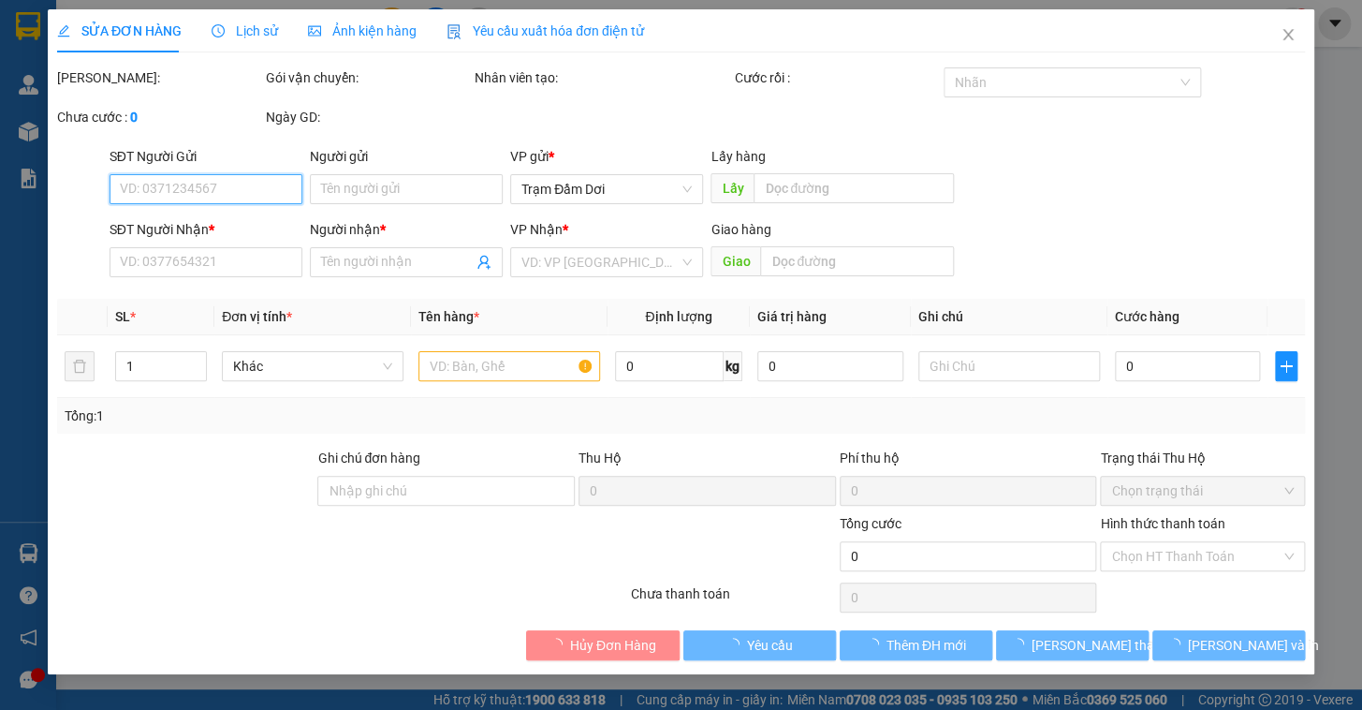
type input "0842008910"
type input "nhi"
type input "80.000"
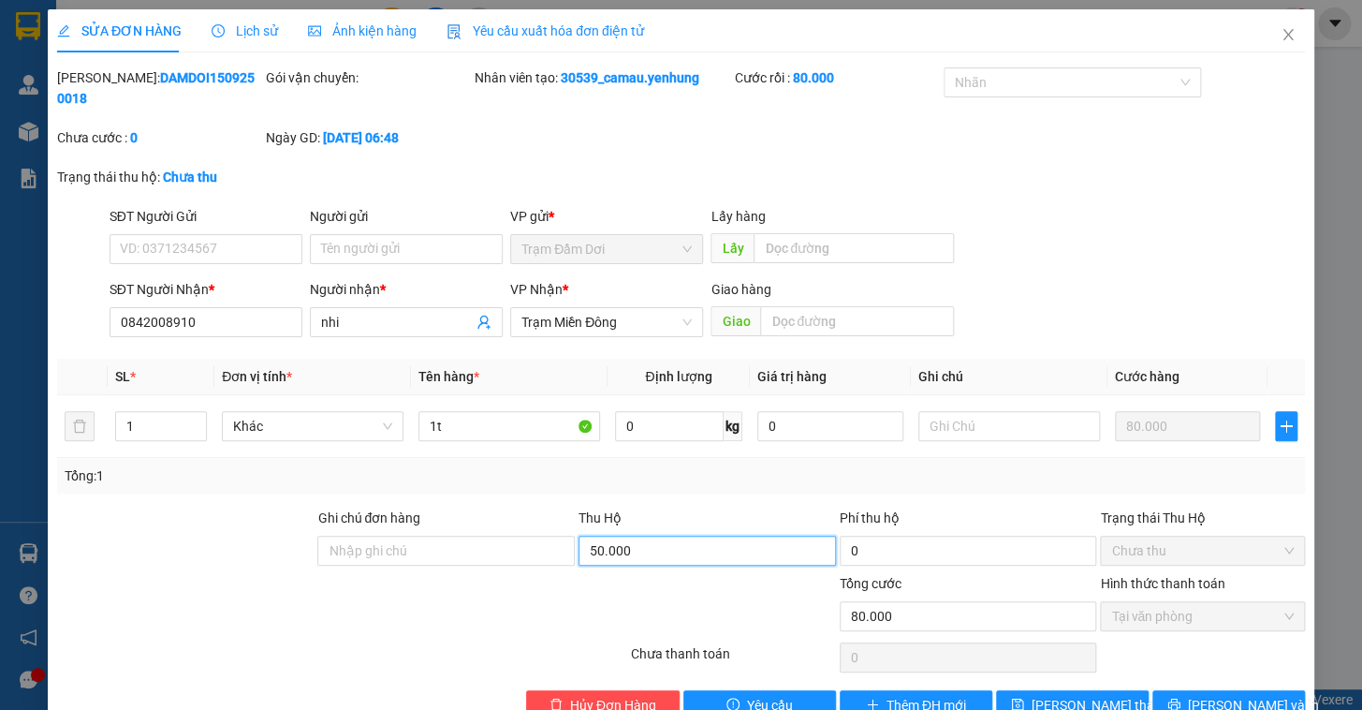
click at [667, 535] on input "50.000" at bounding box center [707, 550] width 257 height 30
type input "0"
click at [1214, 695] on span "Lưu và In" at bounding box center [1253, 705] width 131 height 21
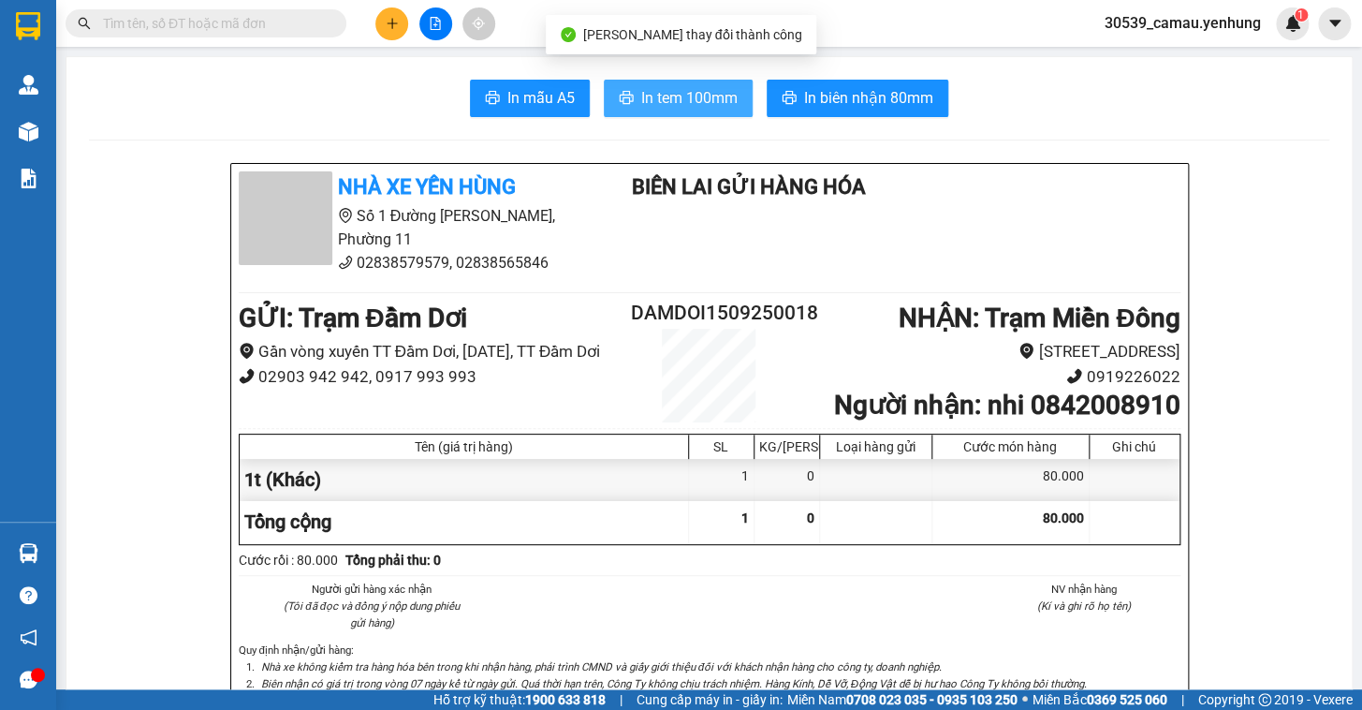
click at [674, 102] on span "In tem 100mm" at bounding box center [689, 97] width 96 height 23
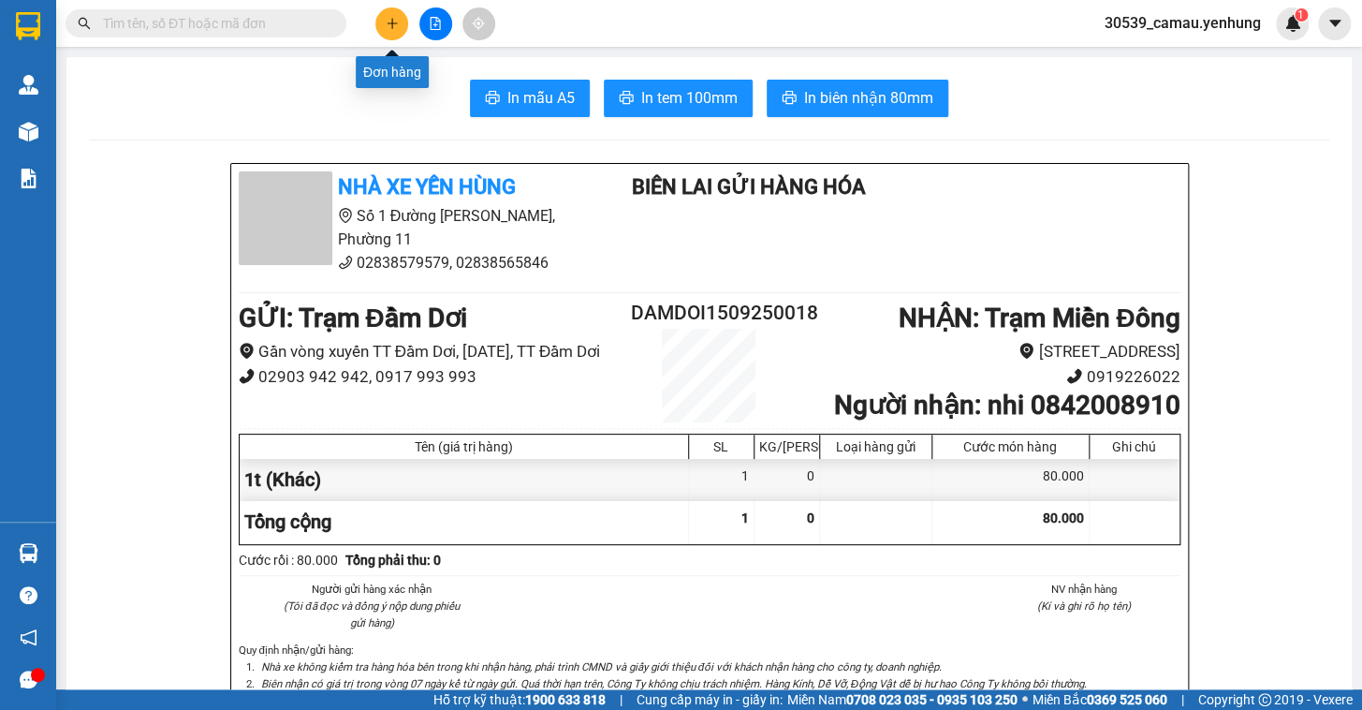
click at [388, 12] on button at bounding box center [391, 23] width 33 height 33
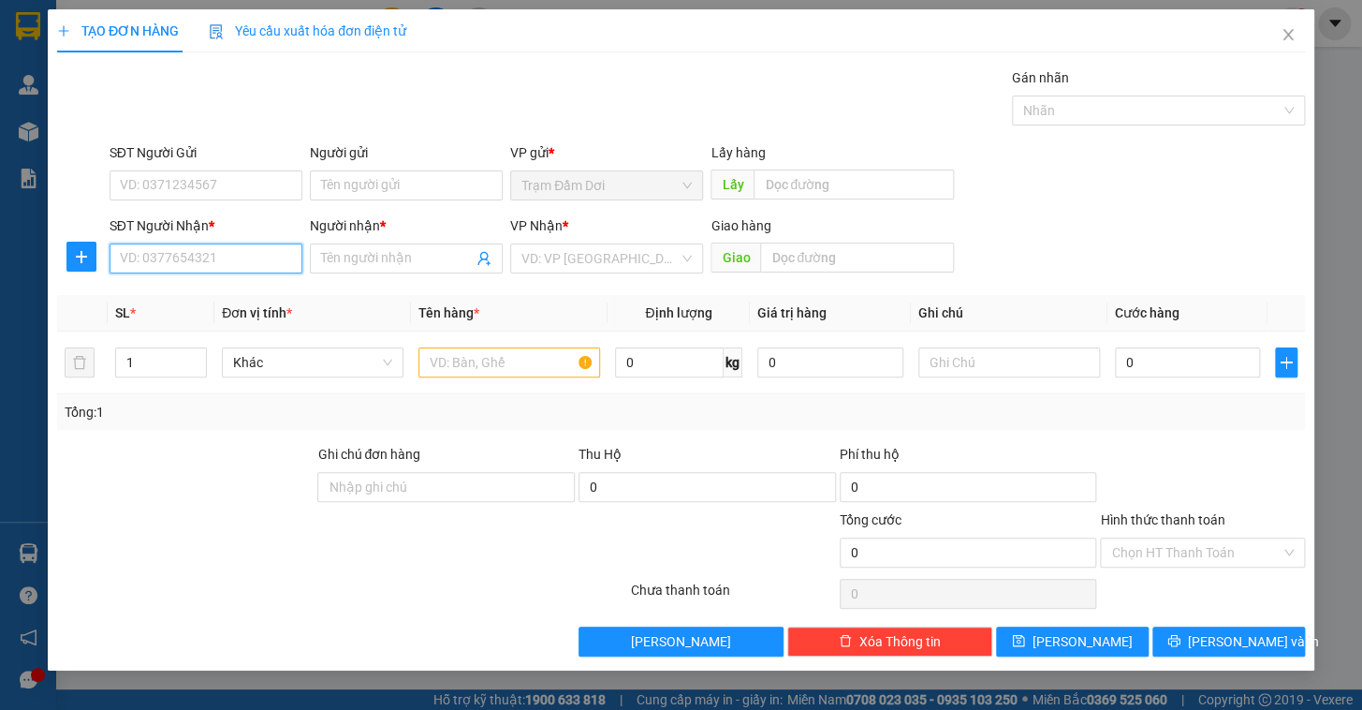
click at [184, 254] on input "SĐT Người Nhận *" at bounding box center [206, 258] width 193 height 30
type input "0918286139"
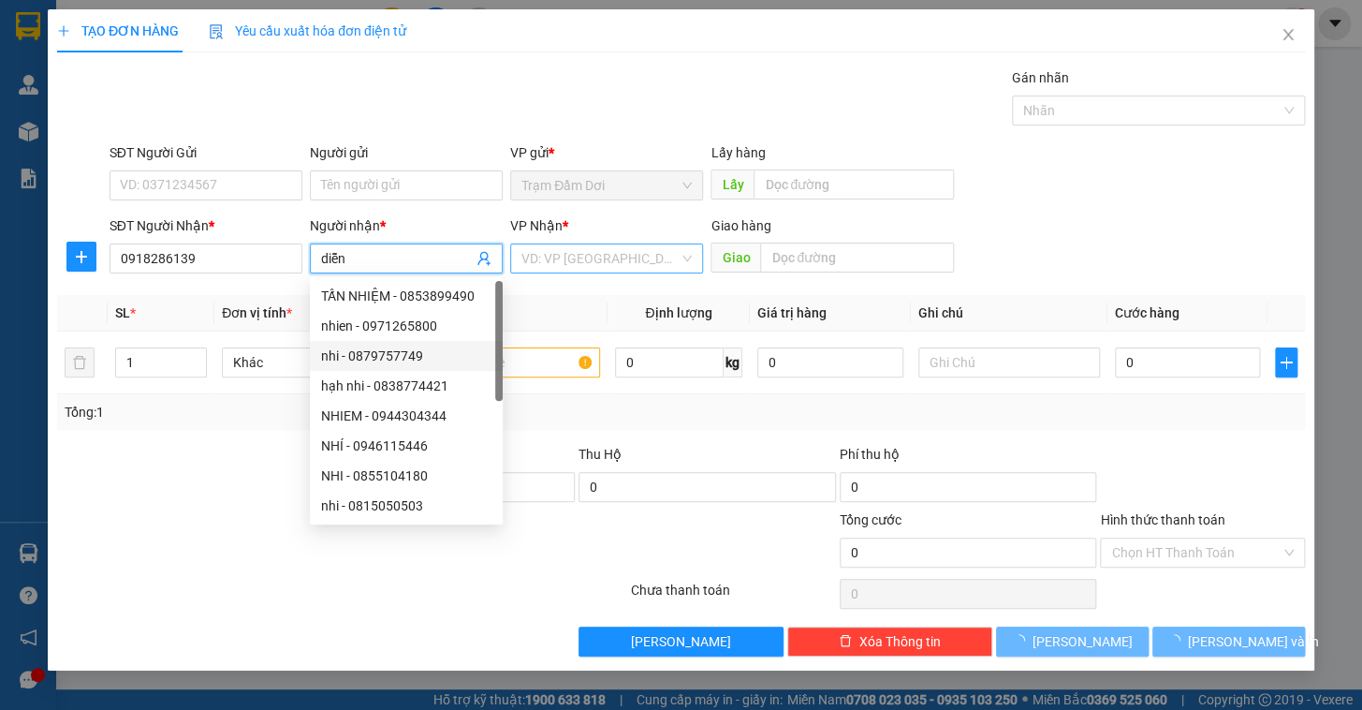
type input "diễn"
click at [585, 257] on input "search" at bounding box center [599, 258] width 157 height 28
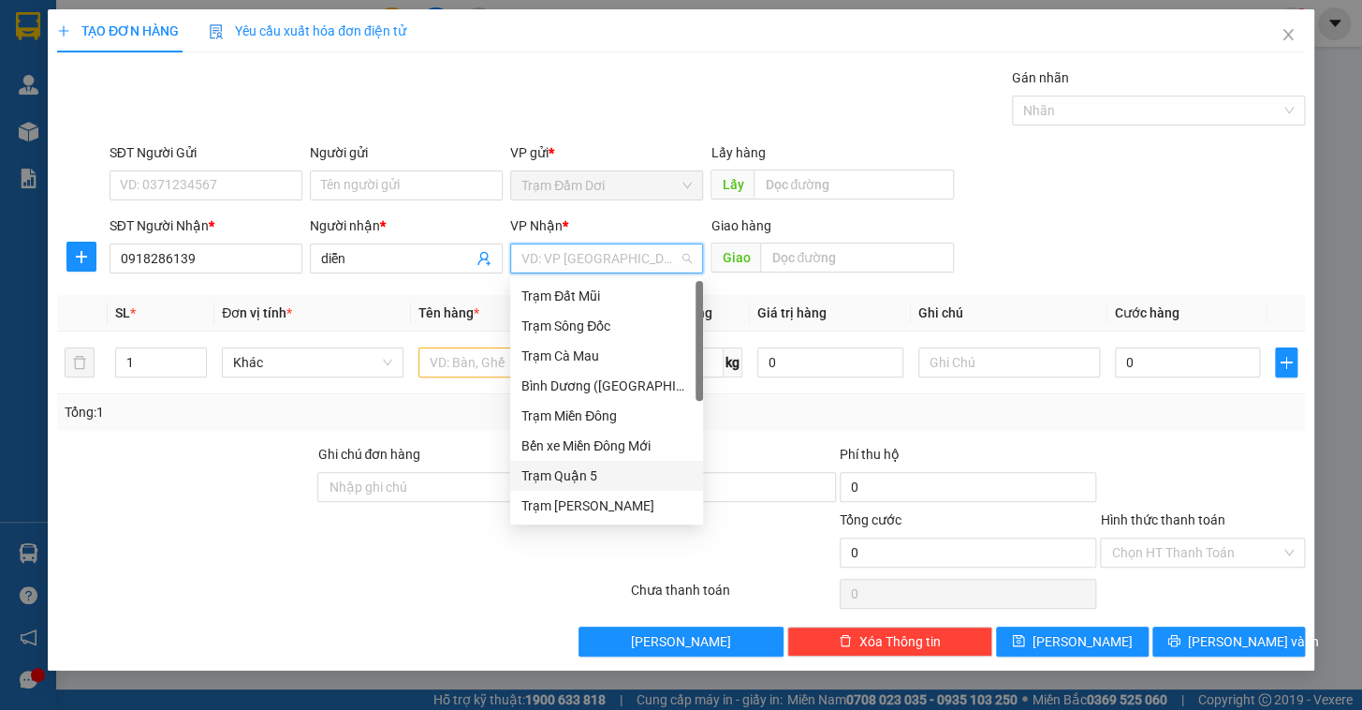
click at [583, 474] on div "Trạm Quận 5" at bounding box center [606, 475] width 170 height 21
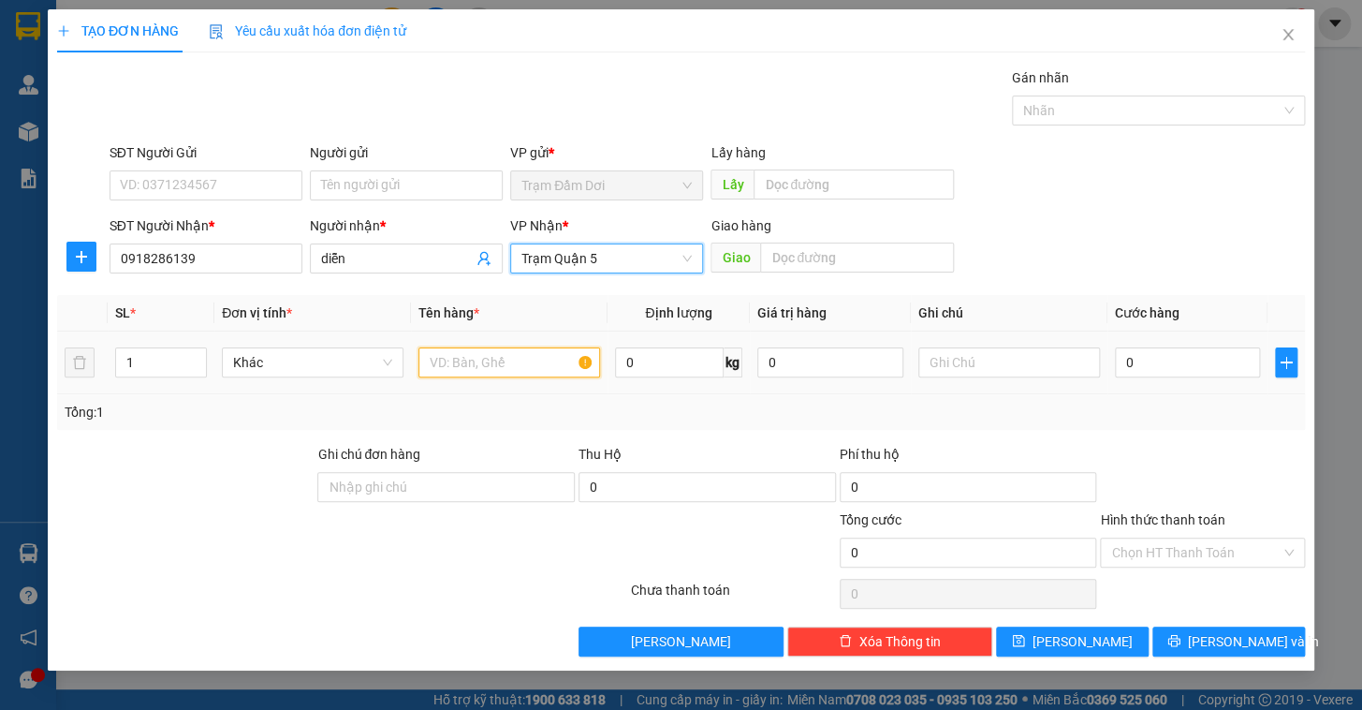
click at [499, 359] on input "text" at bounding box center [509, 362] width 182 height 30
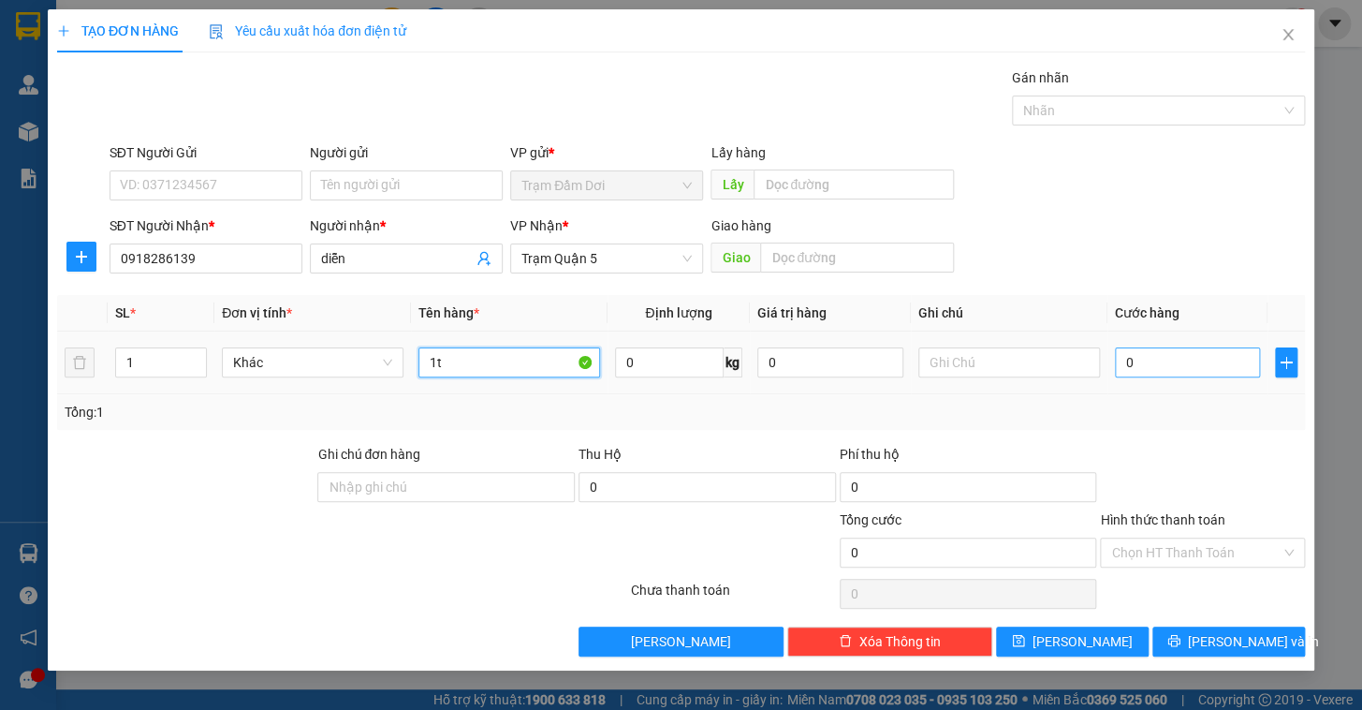
type input "1t"
click at [1181, 359] on input "0" at bounding box center [1188, 362] width 146 height 30
type input "2"
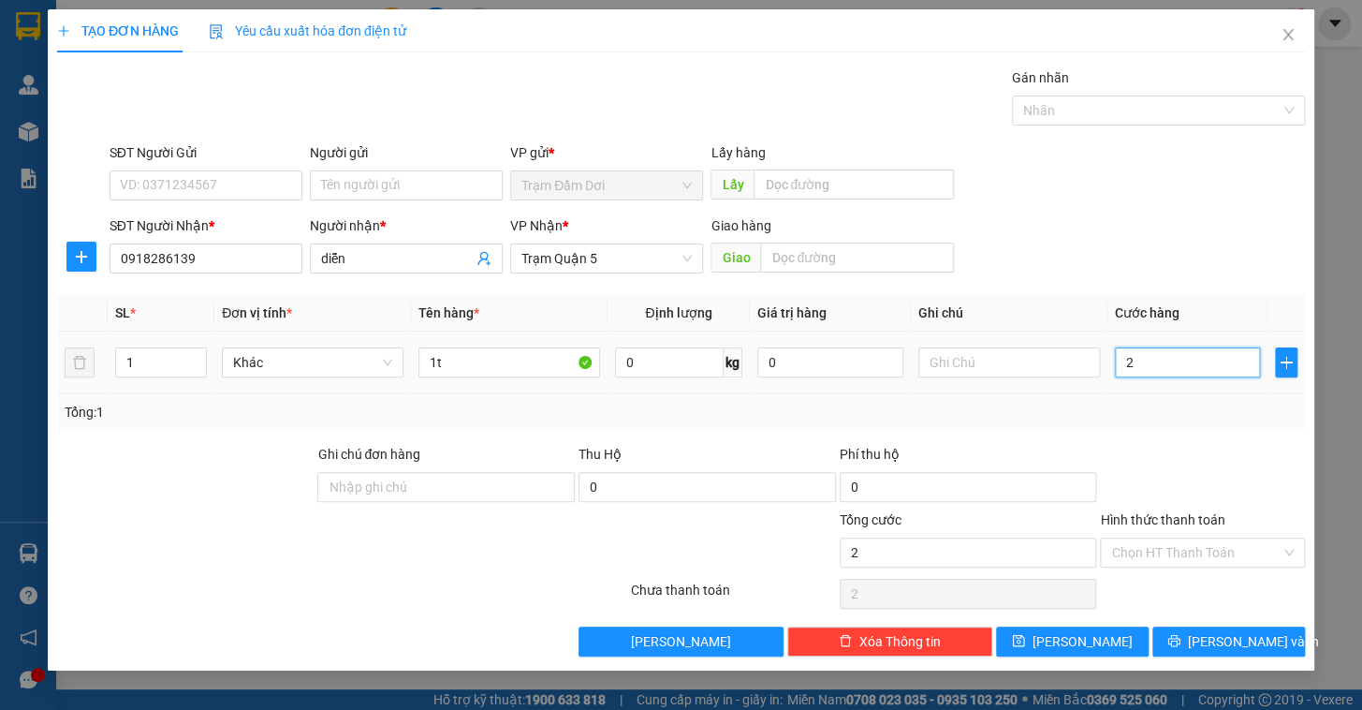
type input "20"
type input "200"
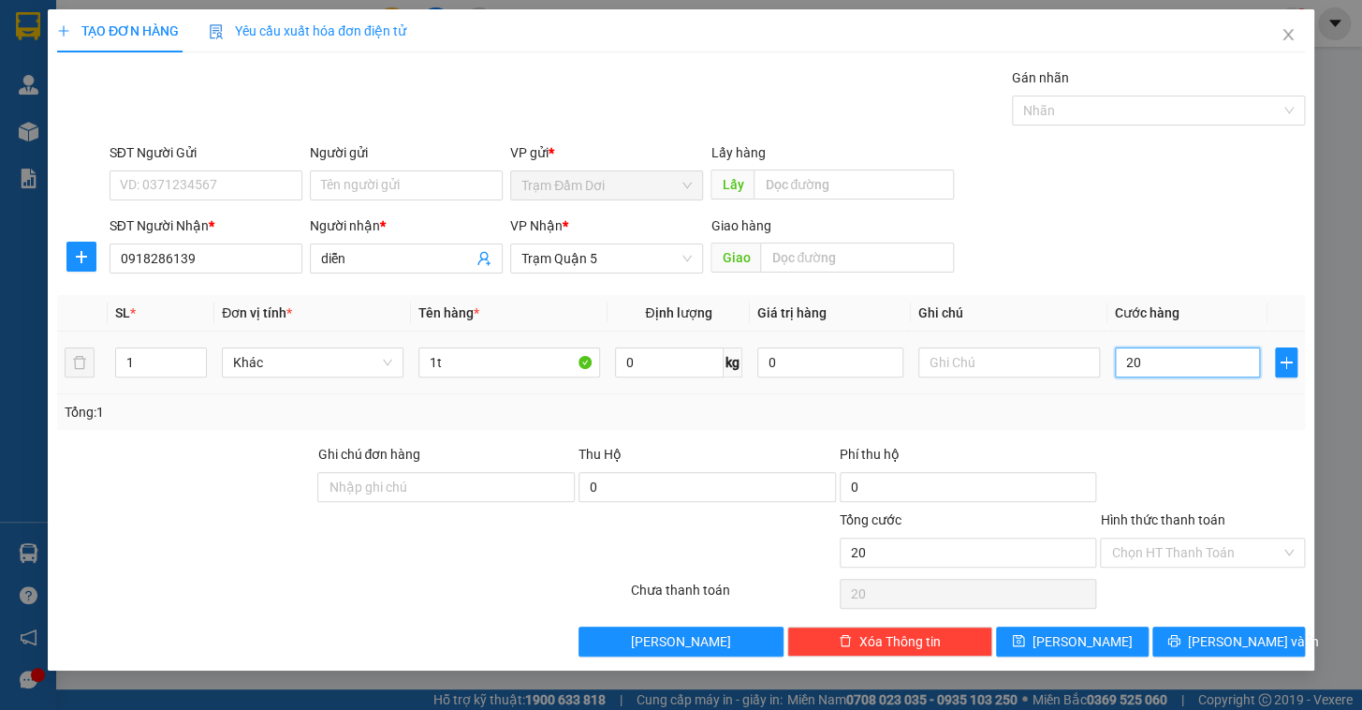
type input "200"
type input "200.000"
click at [1169, 422] on div "Tổng: 1" at bounding box center [681, 412] width 1248 height 36
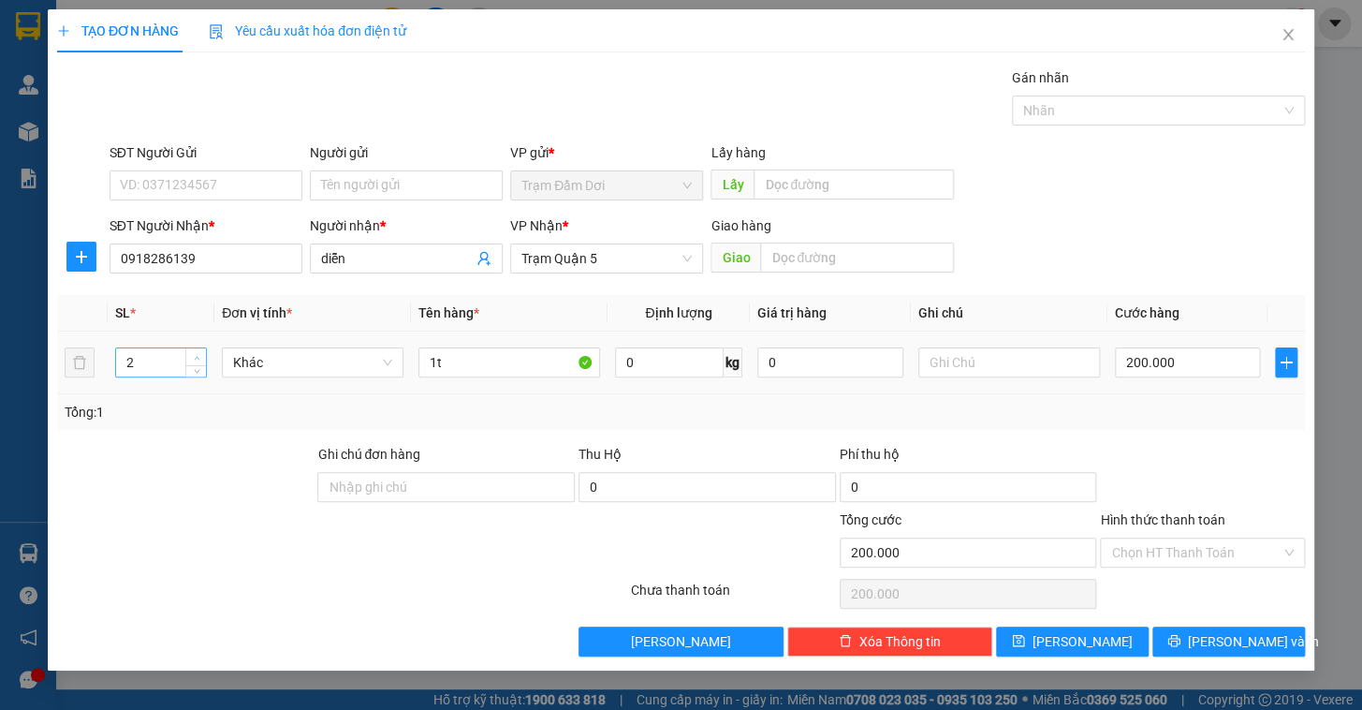
click at [195, 355] on icon "up" at bounding box center [197, 358] width 7 height 7
click at [194, 355] on icon "up" at bounding box center [197, 358] width 7 height 7
type input "4"
click at [194, 355] on icon "up" at bounding box center [197, 358] width 7 height 7
click at [486, 371] on input "1t" at bounding box center [509, 362] width 182 height 30
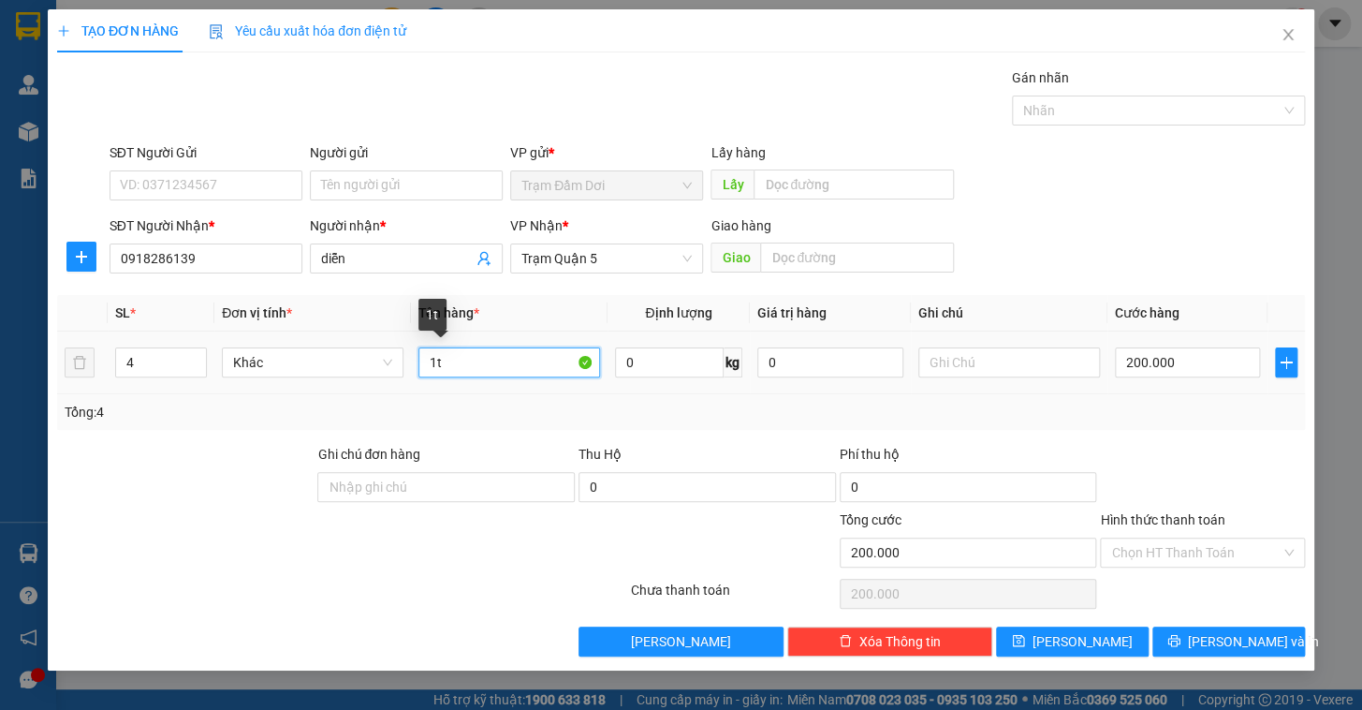
click at [486, 371] on input "1t" at bounding box center [509, 362] width 182 height 30
type input "4 món"
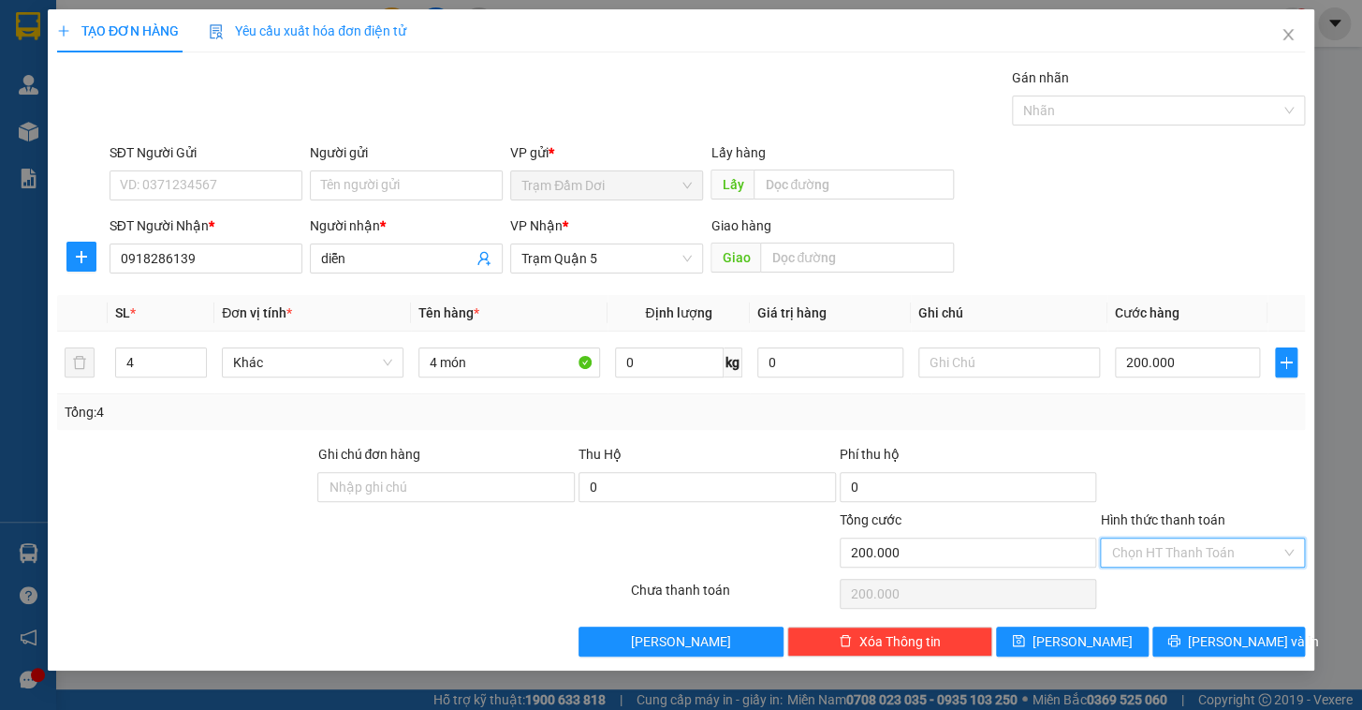
click at [1193, 549] on input "Hình thức thanh toán" at bounding box center [1195, 552] width 169 height 28
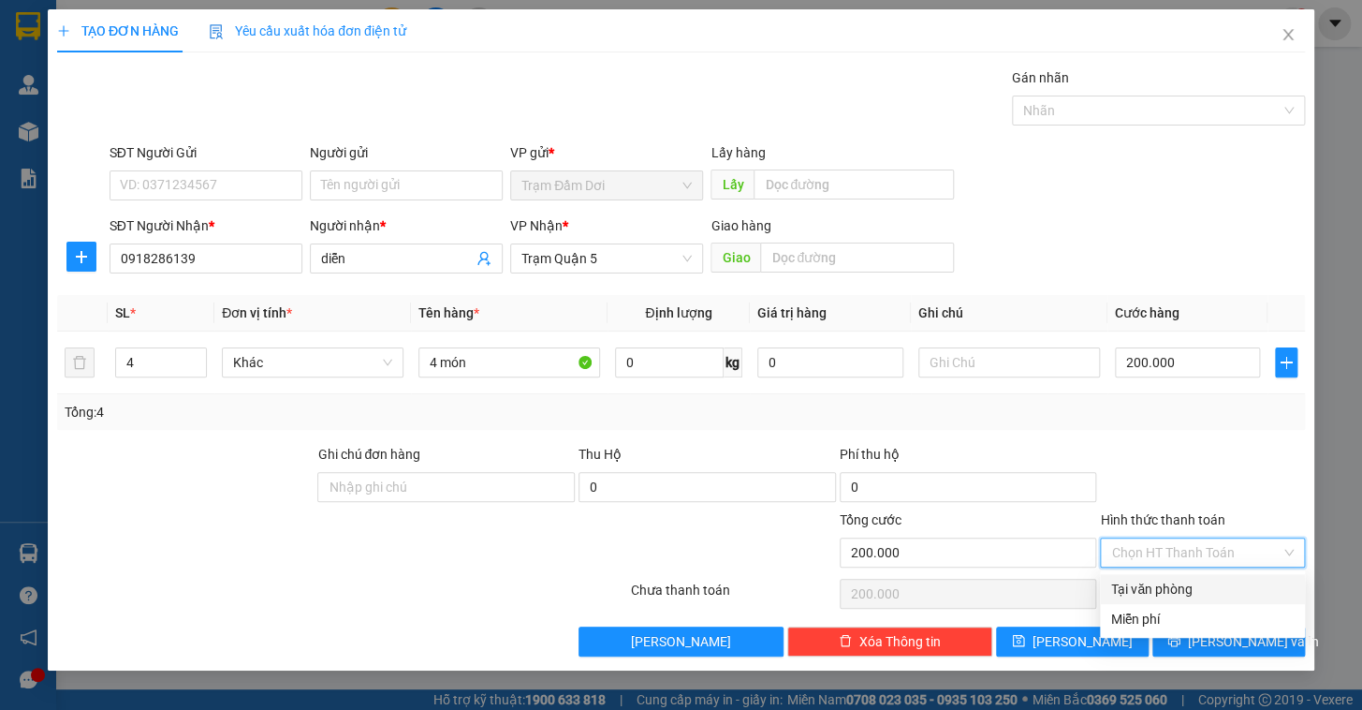
click at [1184, 593] on div "Tại văn phòng" at bounding box center [1202, 589] width 183 height 21
type input "0"
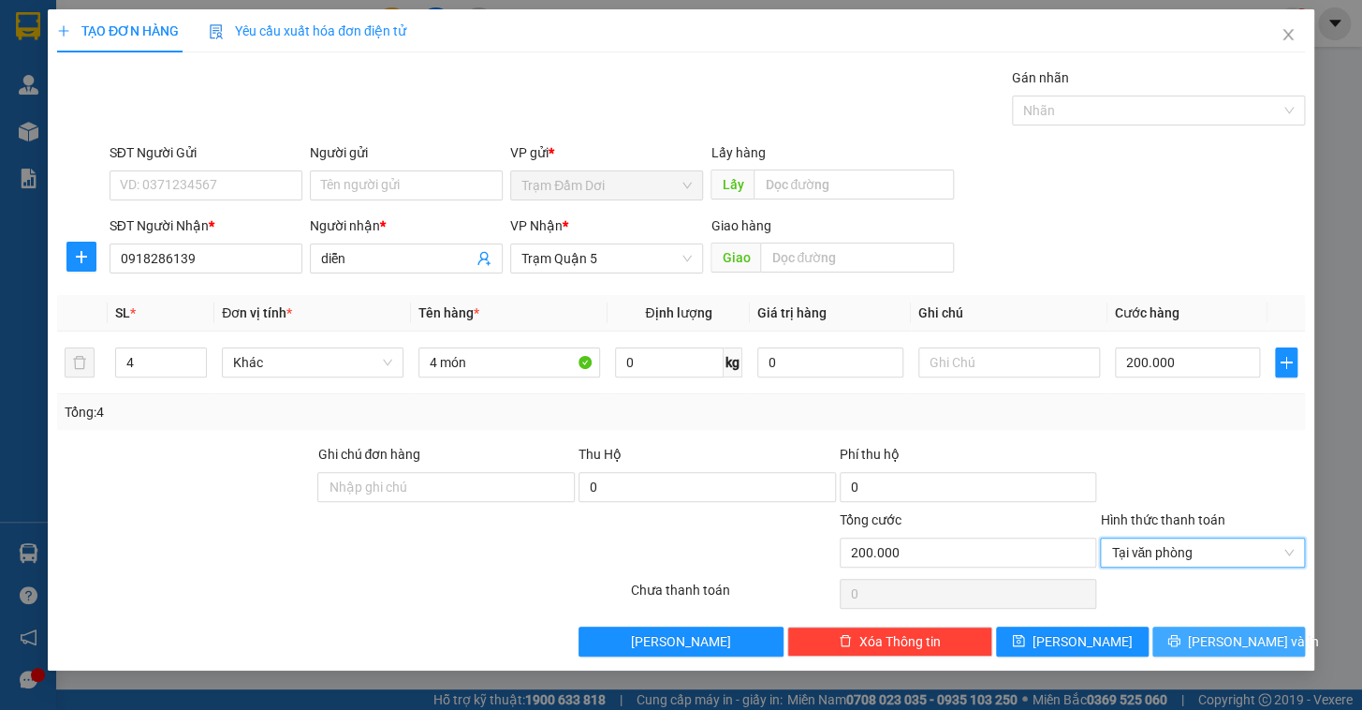
drag, startPoint x: 1216, startPoint y: 637, endPoint x: 1208, endPoint y: 625, distance: 14.0
click at [1216, 638] on span "Lưu và In" at bounding box center [1253, 641] width 131 height 21
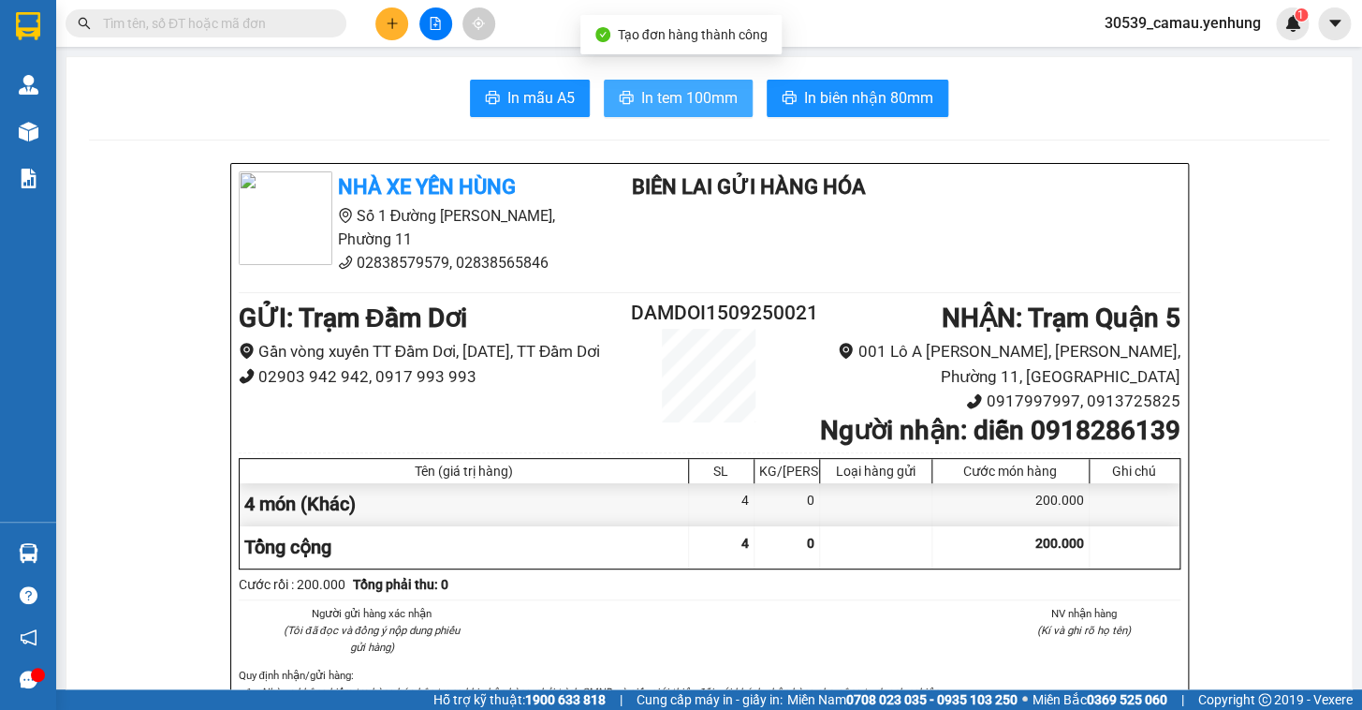
click at [663, 96] on span "In tem 100mm" at bounding box center [689, 97] width 96 height 23
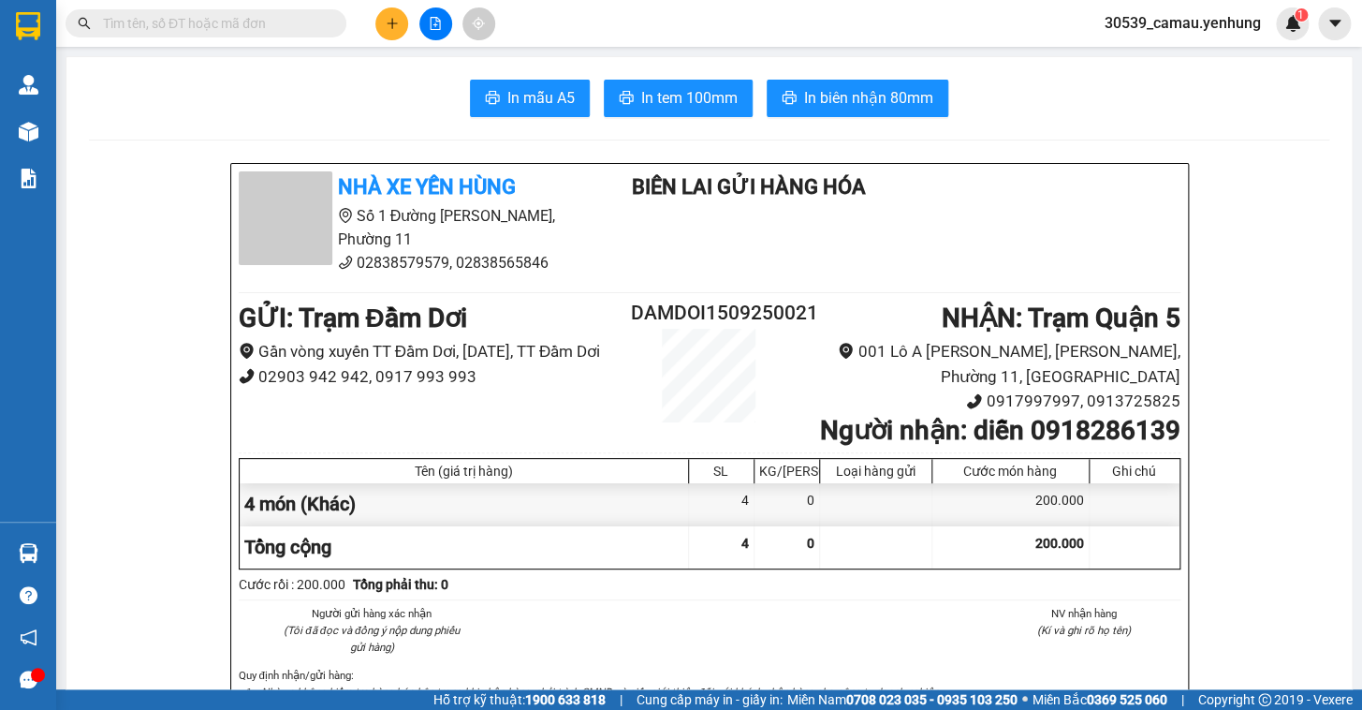
click at [429, 24] on icon "file-add" at bounding box center [435, 23] width 13 height 13
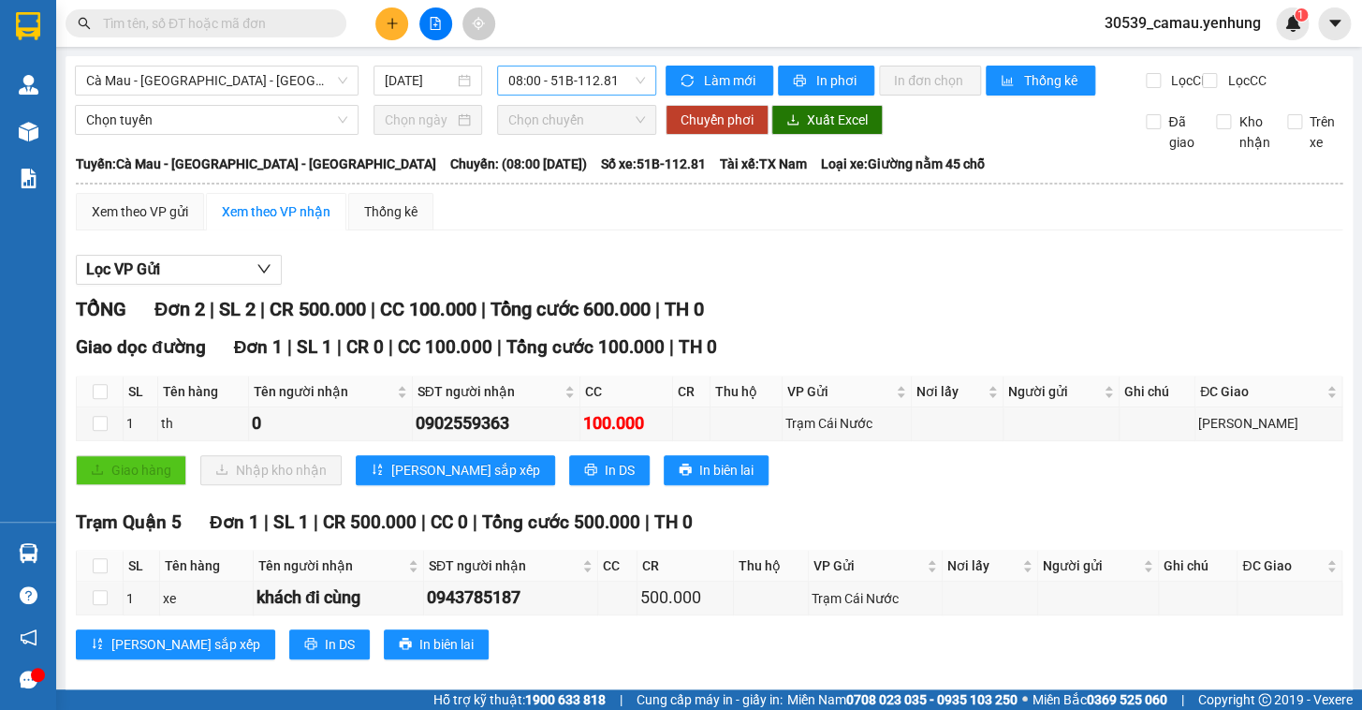
click at [579, 80] on span "08:00 - 51B-112.81" at bounding box center [576, 80] width 137 height 28
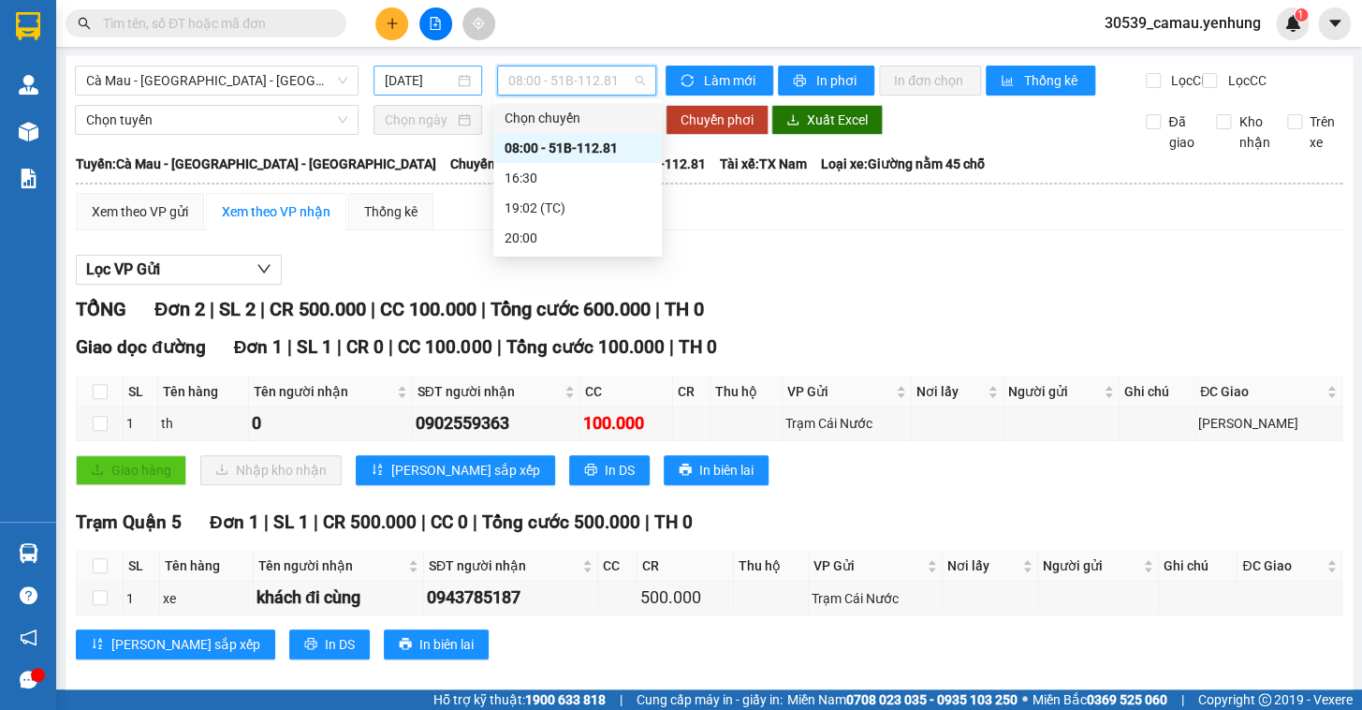
click at [421, 82] on input "15/09/2025" at bounding box center [420, 80] width 70 height 21
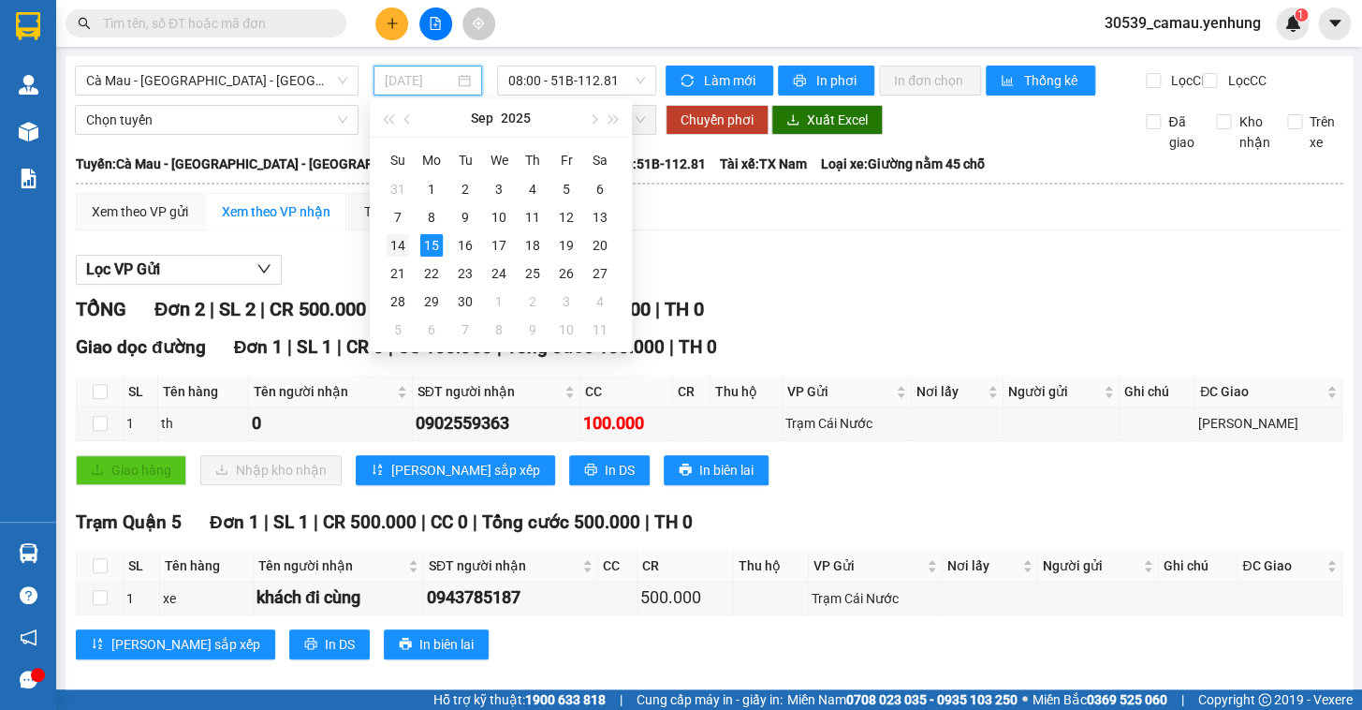
click at [396, 242] on div "14" at bounding box center [398, 245] width 22 height 22
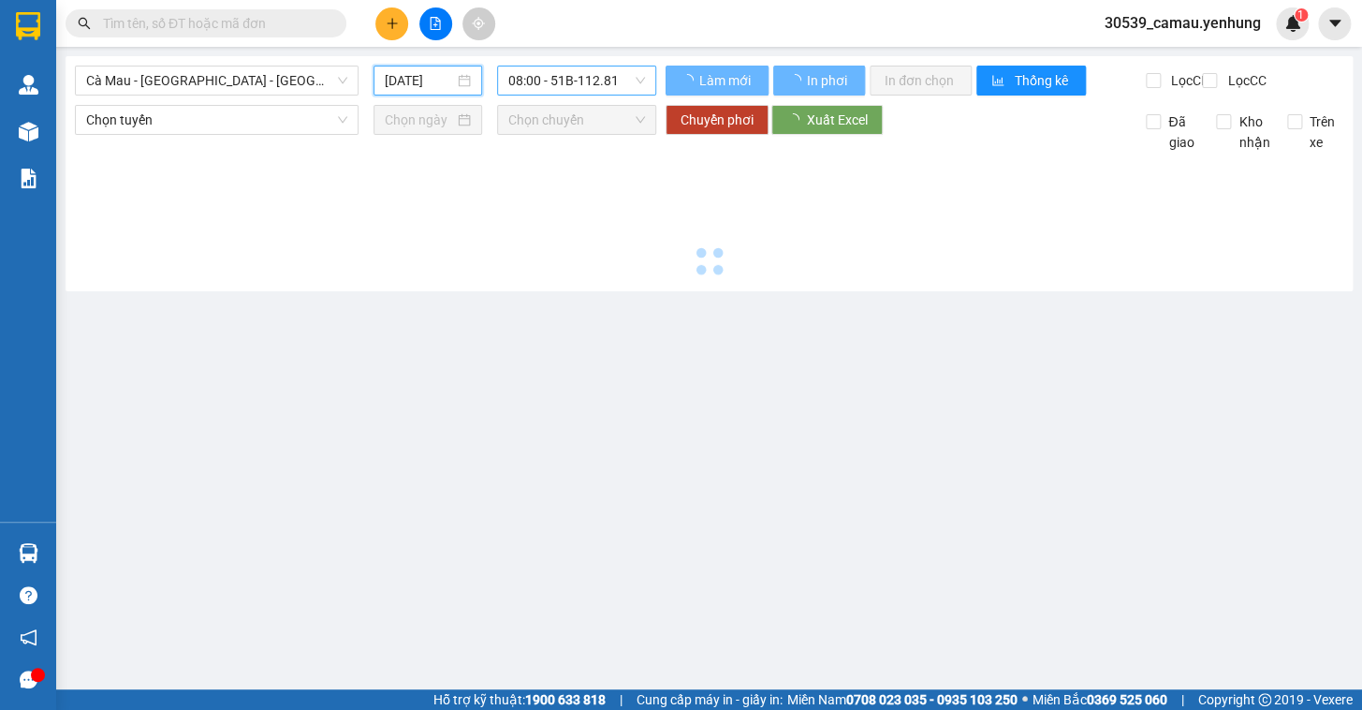
type input "14/09/2025"
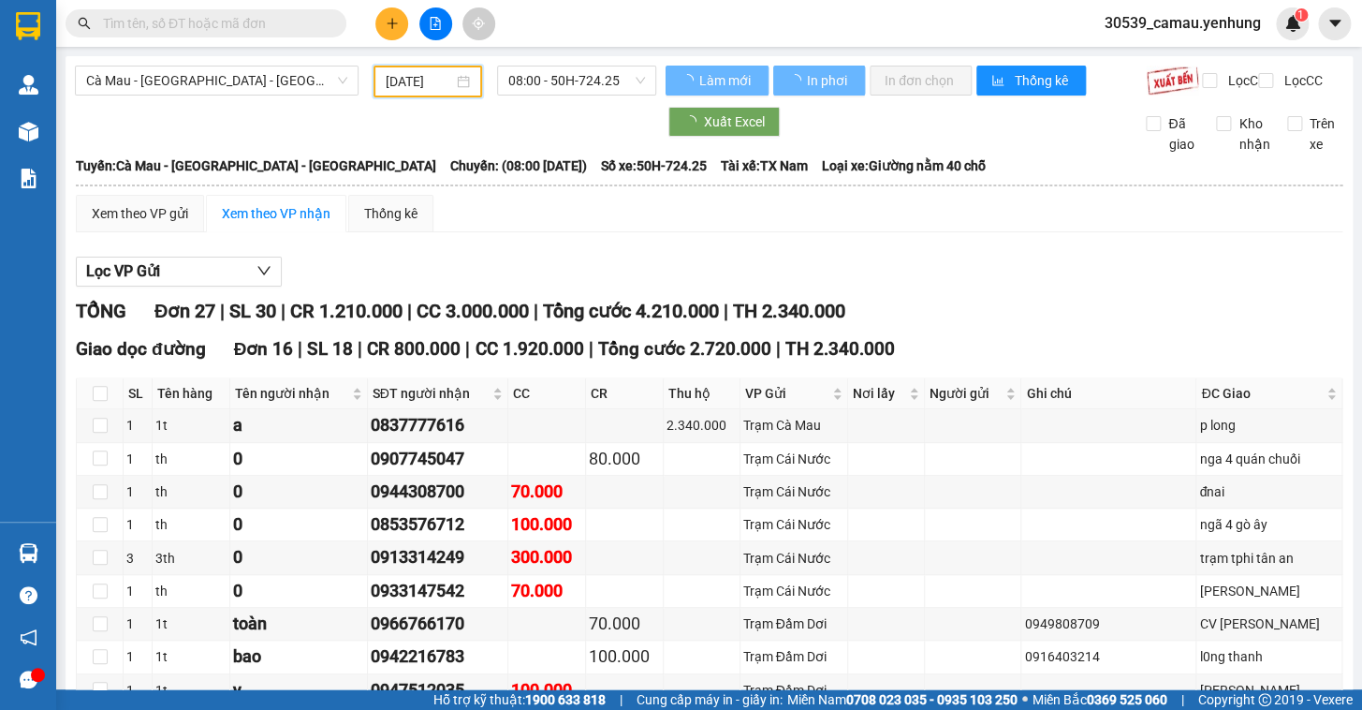
click at [586, 70] on span "08:00 - 50H-724.25" at bounding box center [576, 80] width 137 height 28
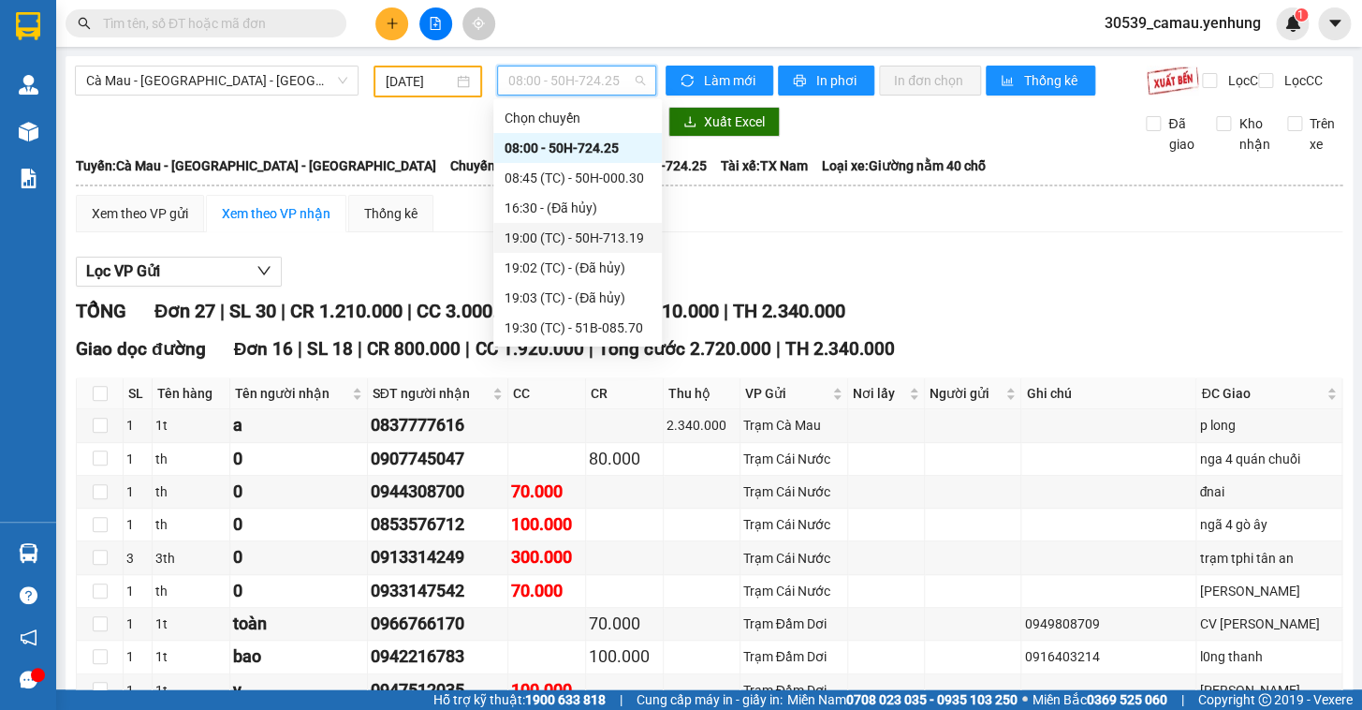
click at [548, 236] on div "19:00 (TC) - 50H-713.19" at bounding box center [578, 237] width 146 height 21
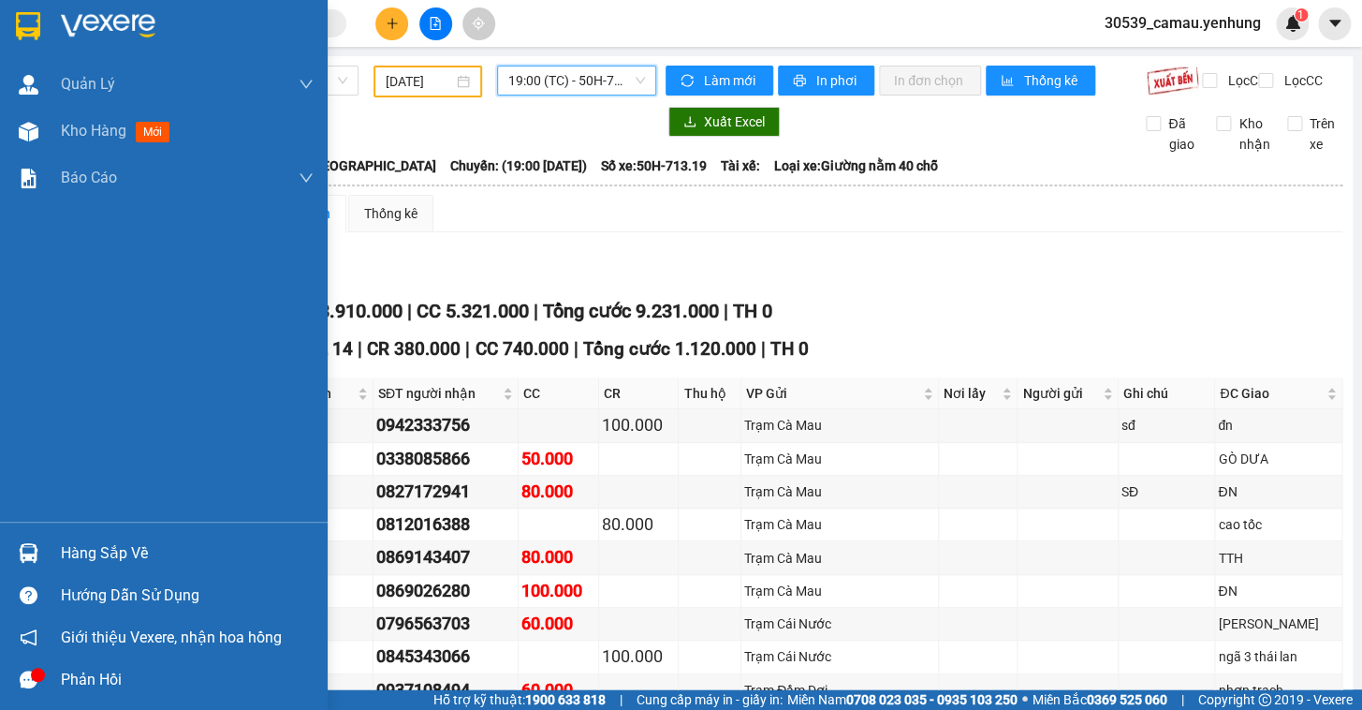
click at [93, 562] on div "Hàng sắp về" at bounding box center [187, 553] width 253 height 28
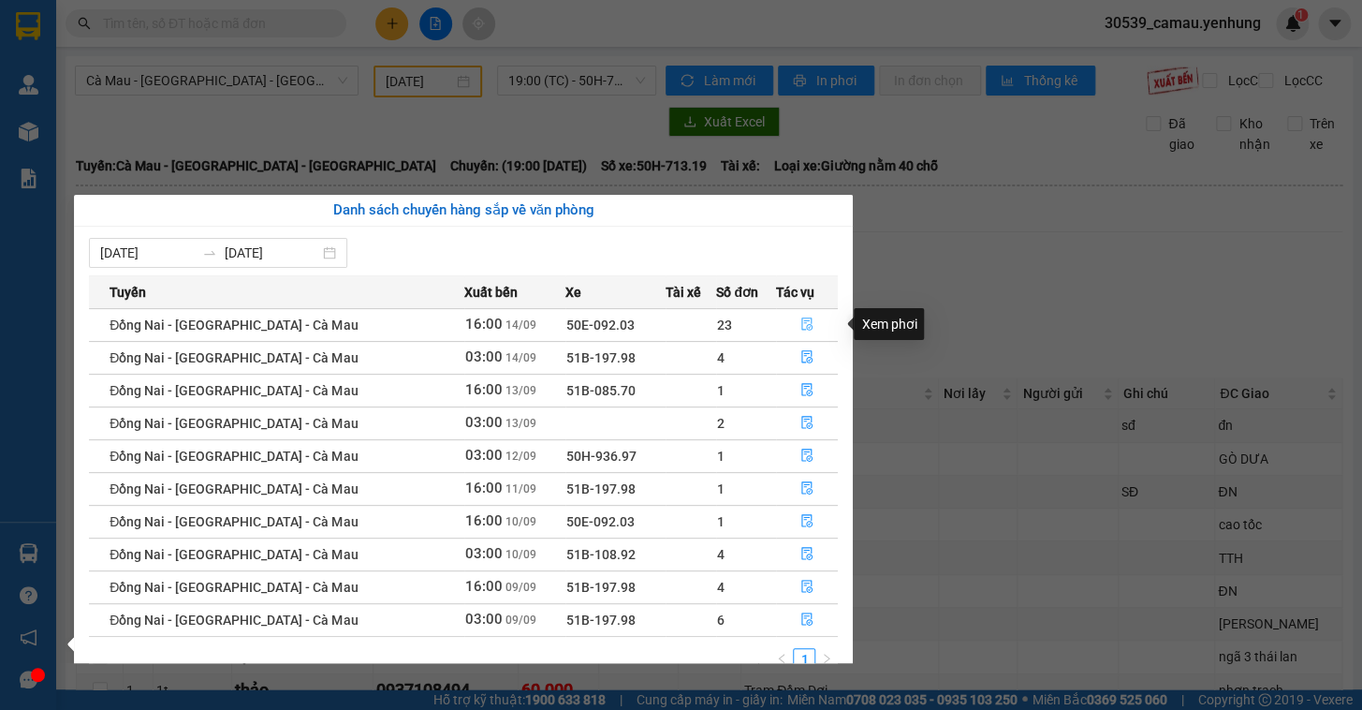
click at [803, 321] on icon "file-done" at bounding box center [806, 323] width 13 height 13
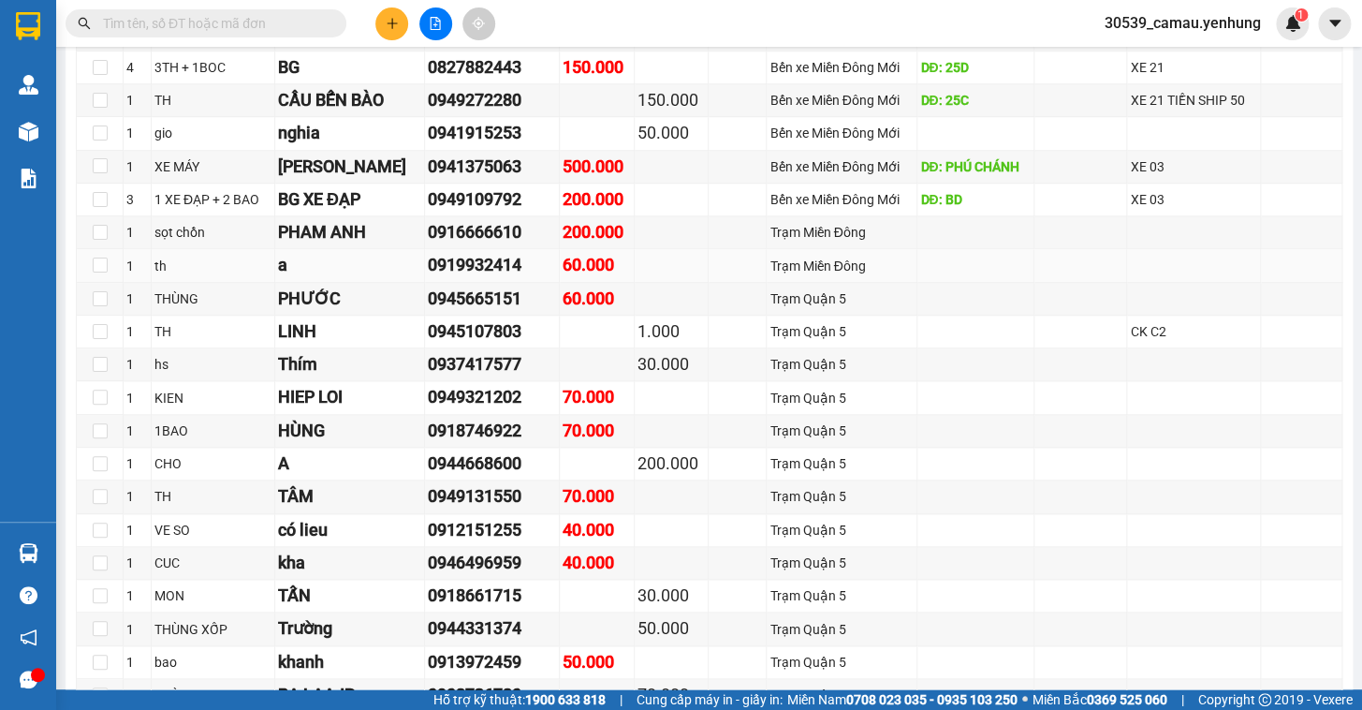
scroll to position [562, 0]
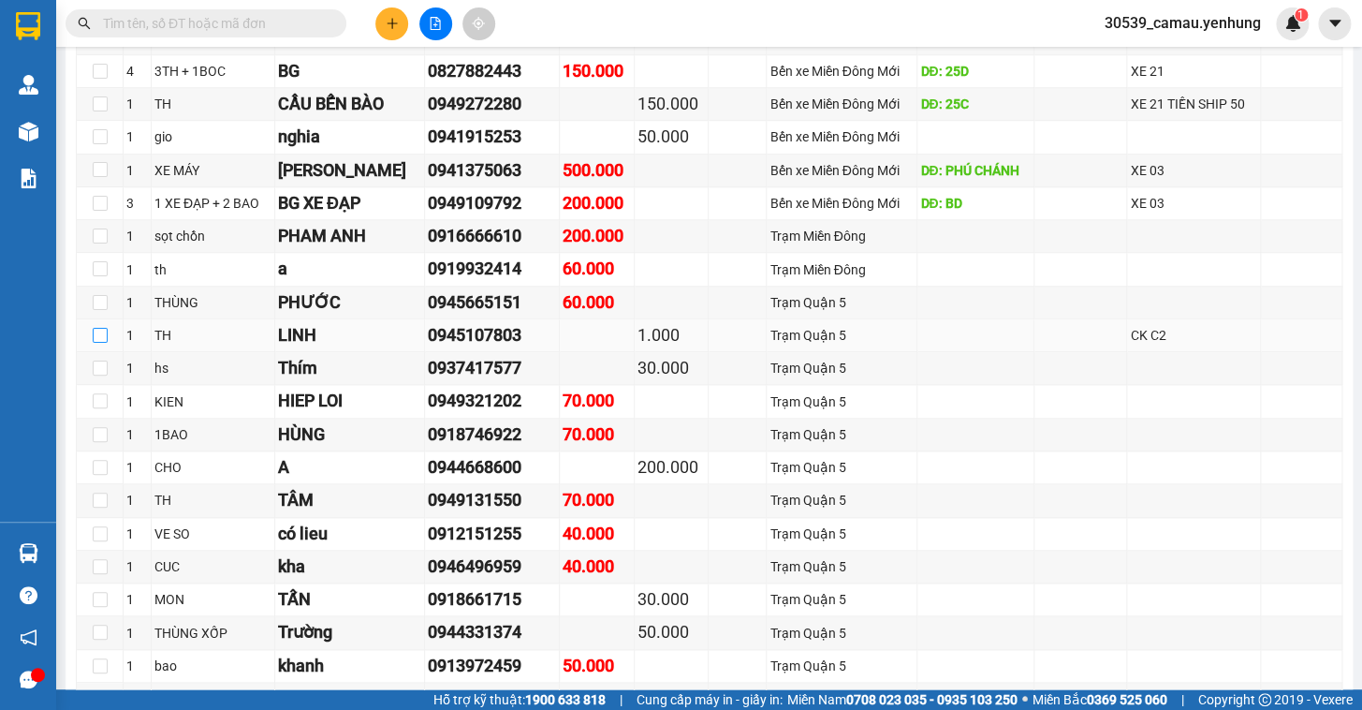
click at [100, 343] on input "checkbox" at bounding box center [100, 335] width 15 height 15
checkbox input "true"
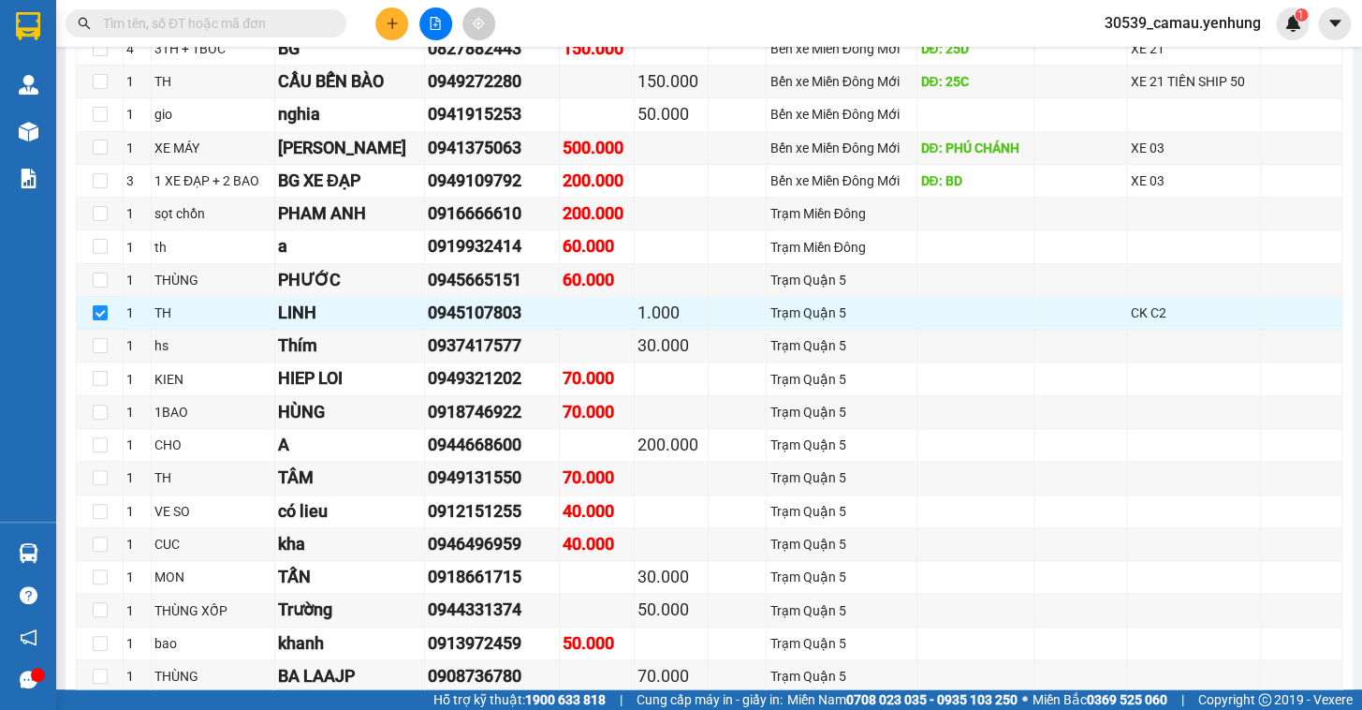
scroll to position [577, 0]
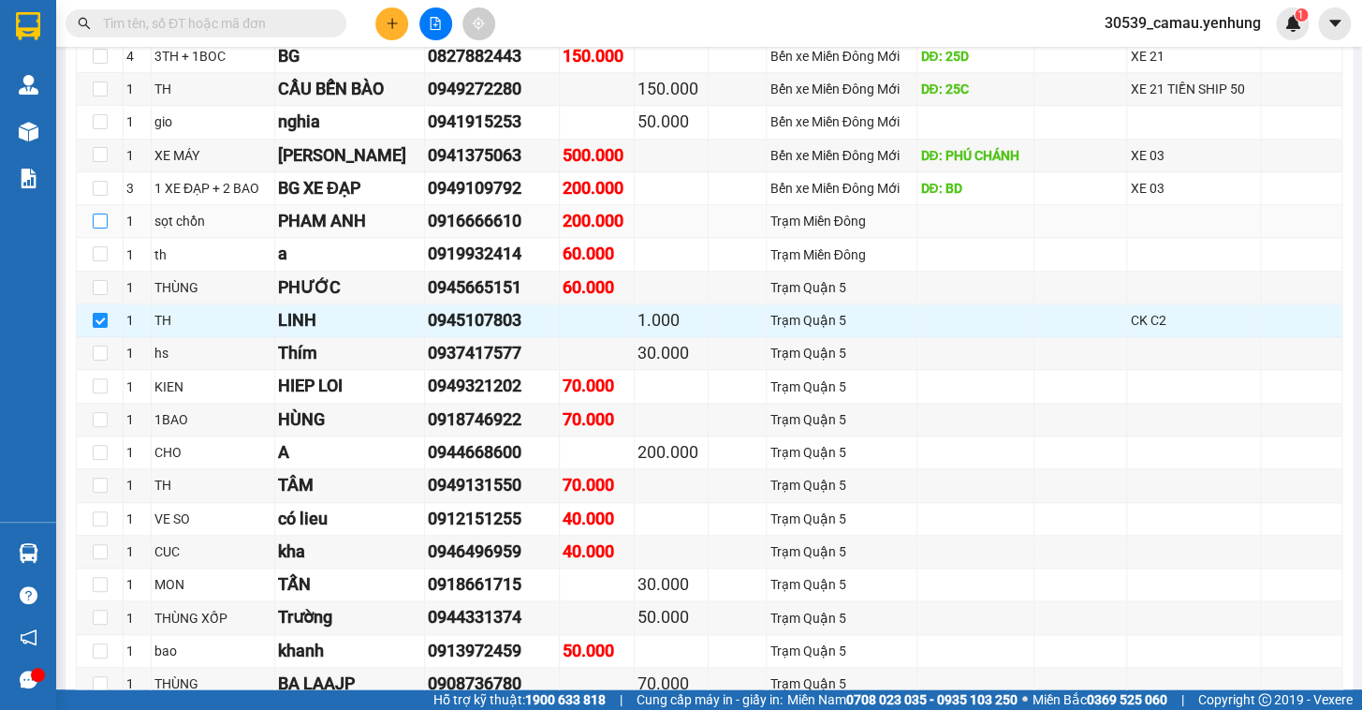
click at [100, 228] on input "checkbox" at bounding box center [100, 220] width 15 height 15
checkbox input "true"
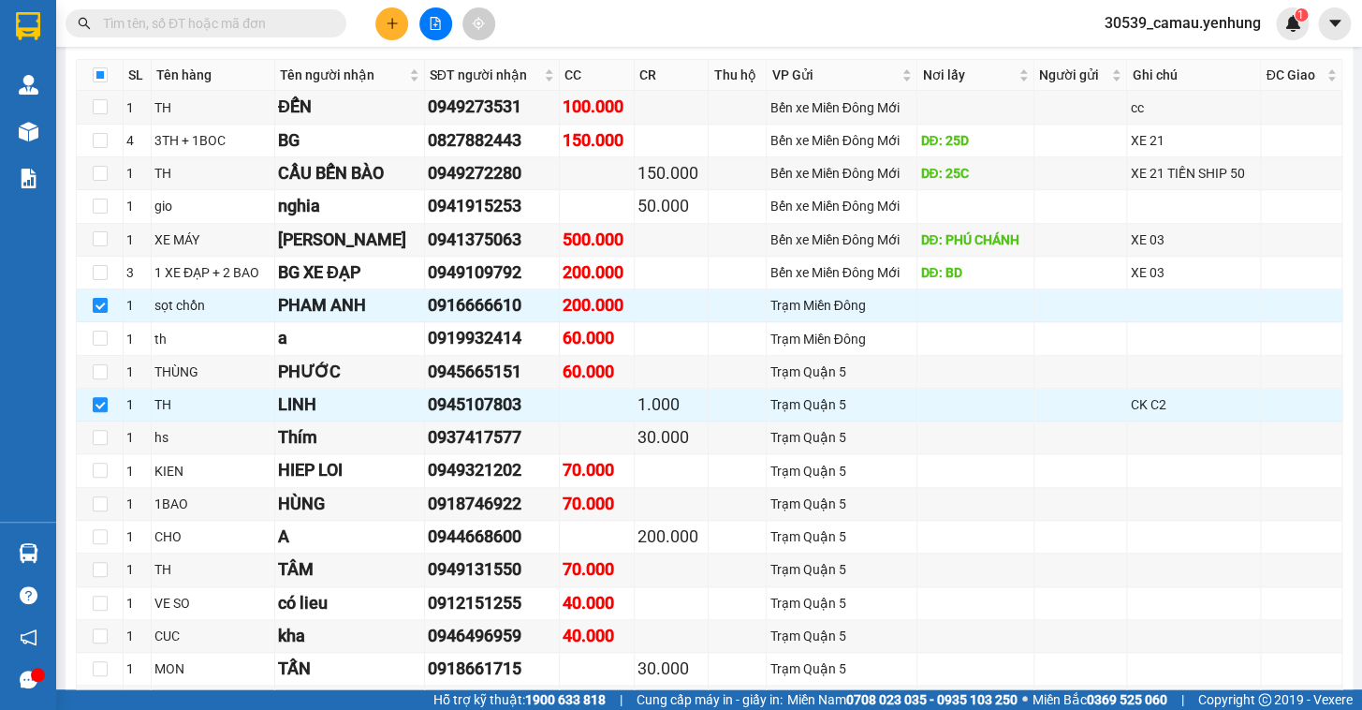
scroll to position [477, 0]
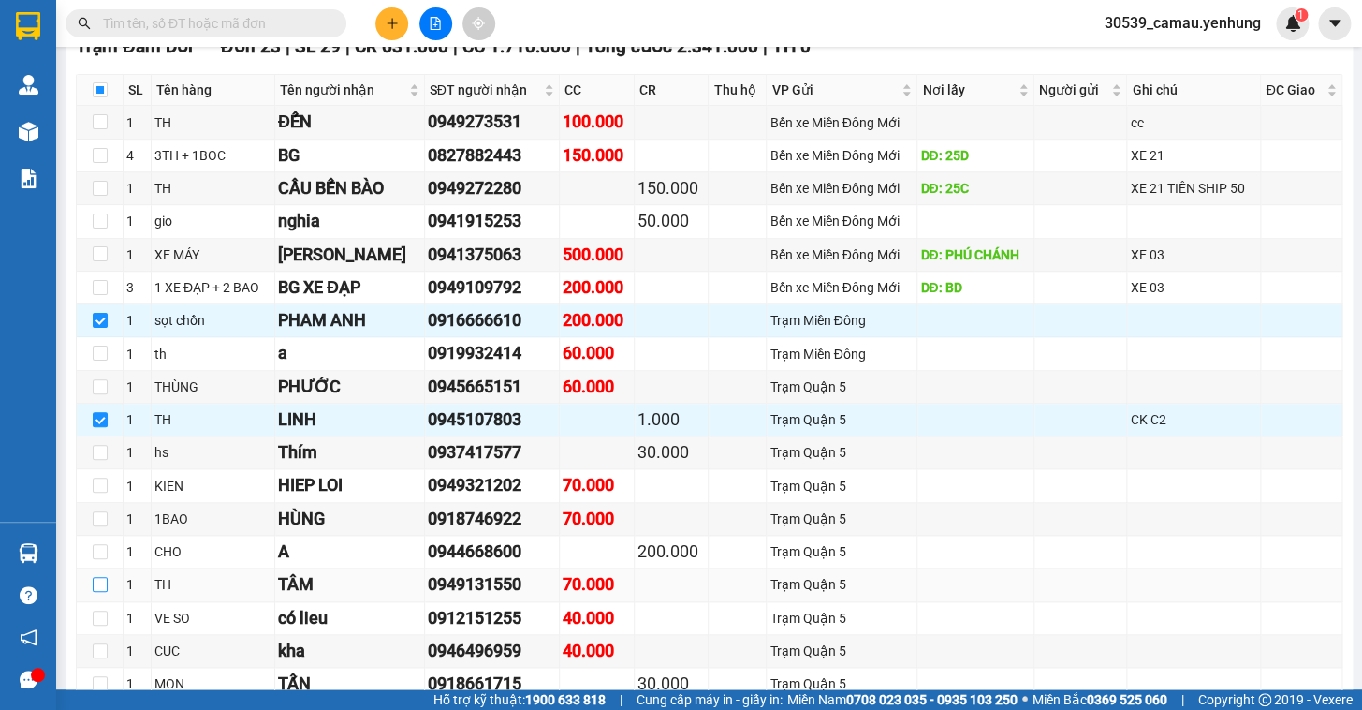
click at [101, 592] on input "checkbox" at bounding box center [100, 584] width 15 height 15
checkbox input "true"
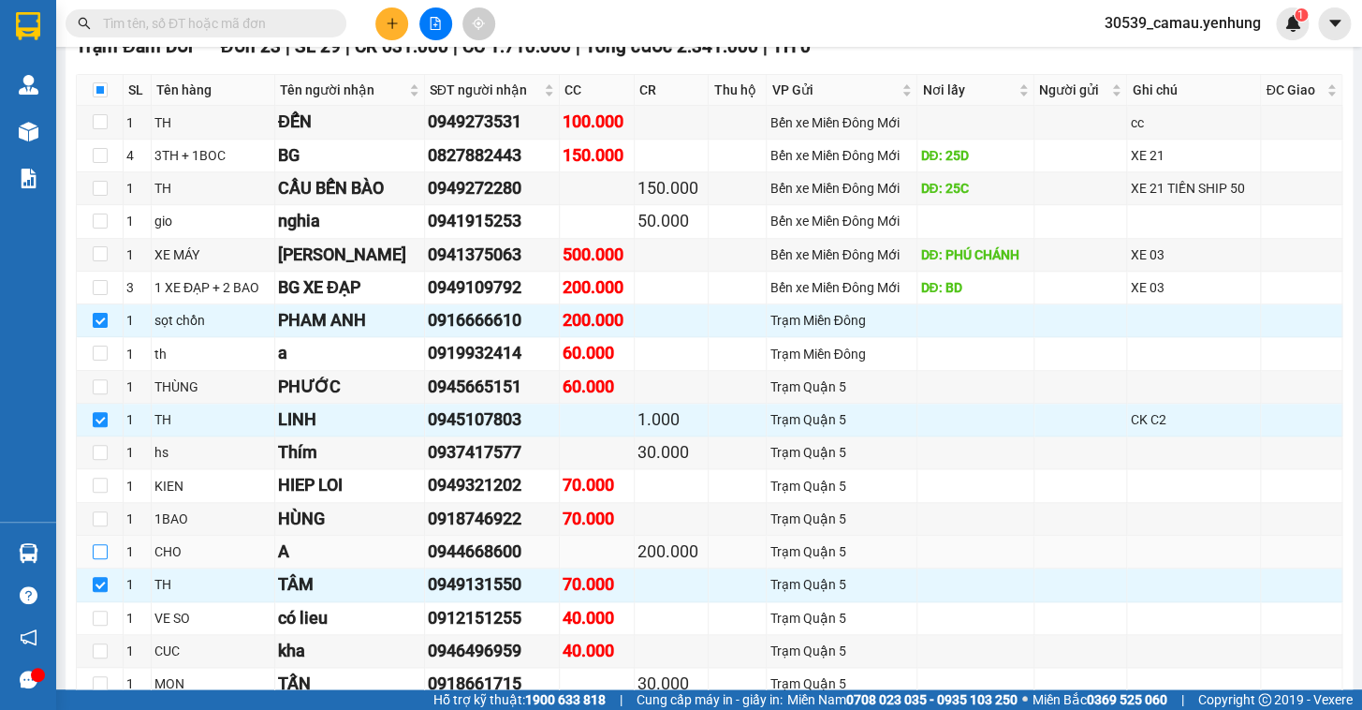
click at [104, 559] on input "checkbox" at bounding box center [100, 551] width 15 height 15
checkbox input "true"
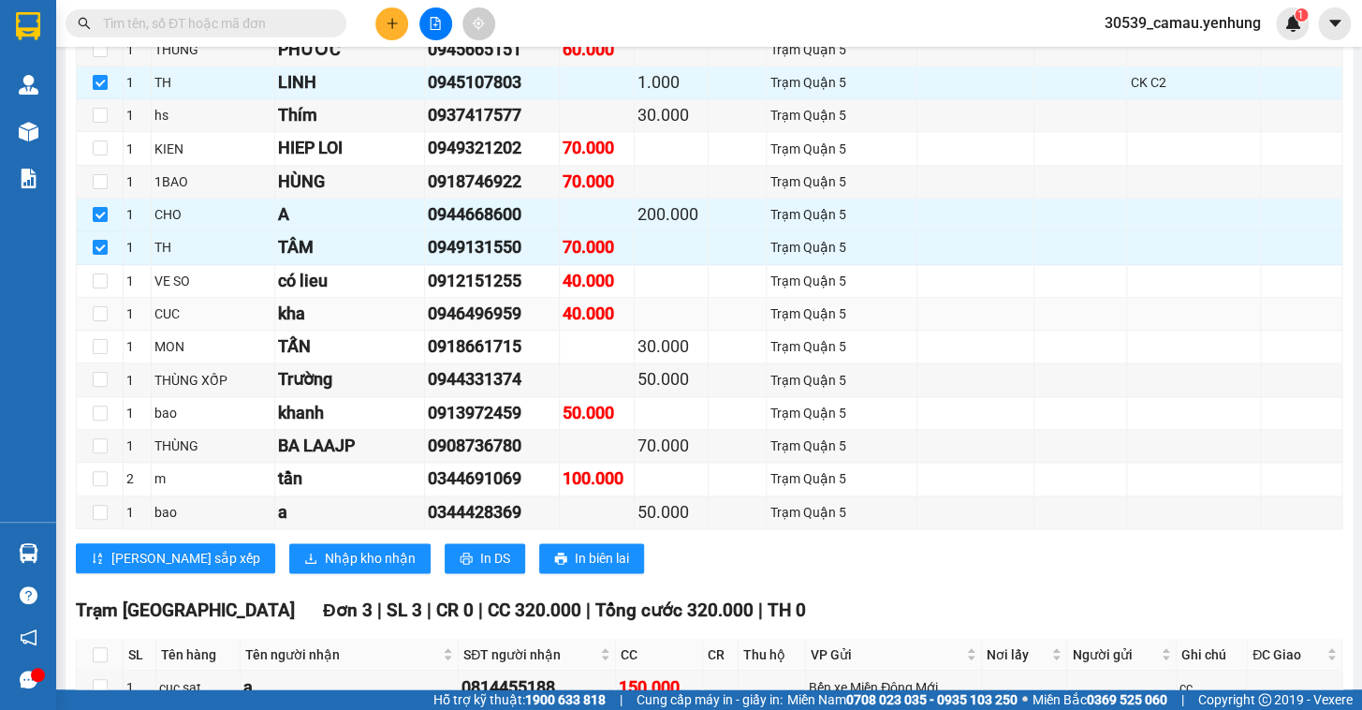
scroll to position [817, 0]
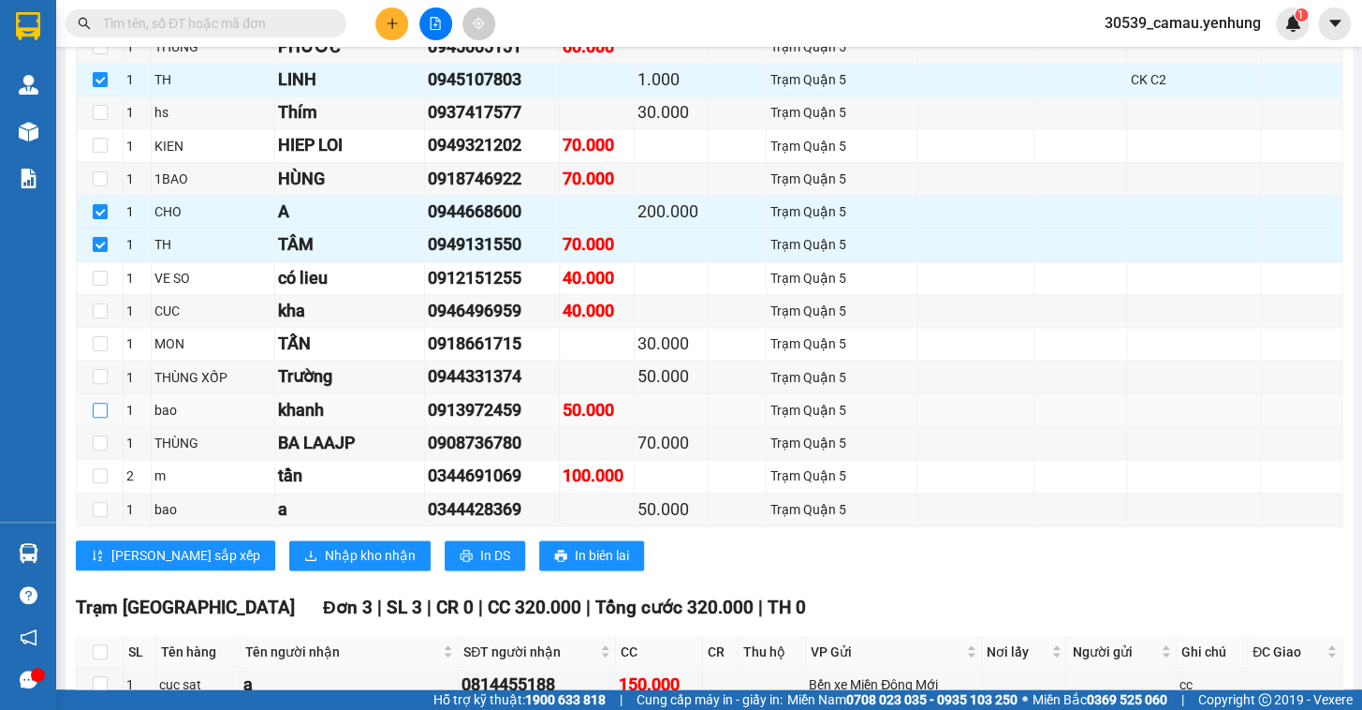
click at [100, 418] on input "checkbox" at bounding box center [100, 410] width 15 height 15
checkbox input "true"
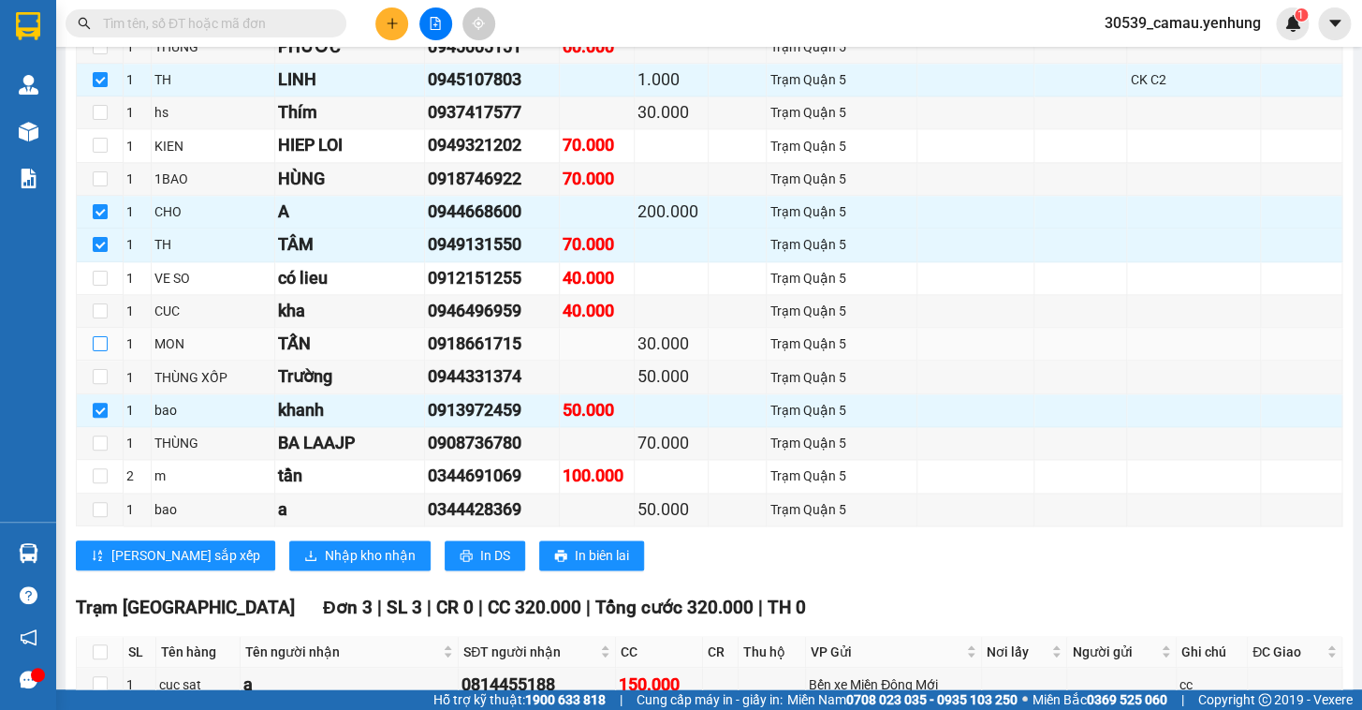
click at [99, 351] on input "checkbox" at bounding box center [100, 343] width 15 height 15
checkbox input "true"
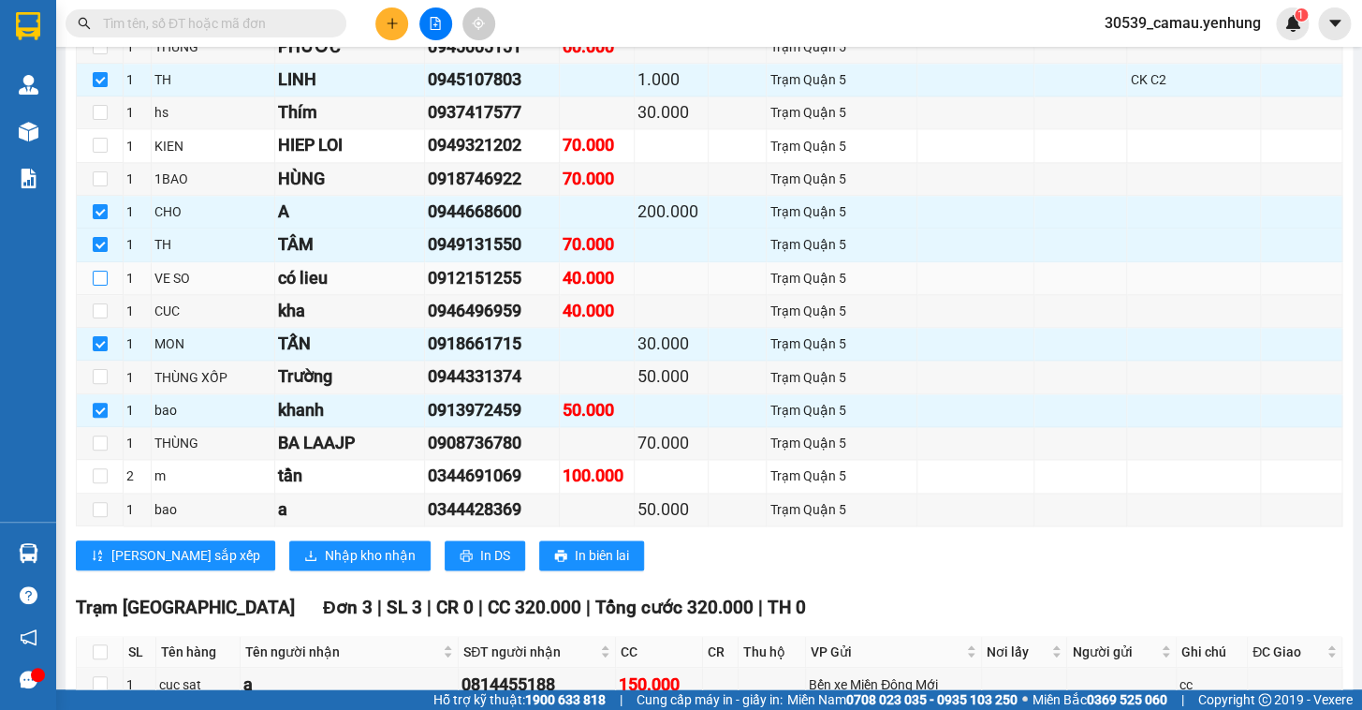
click at [101, 286] on input "checkbox" at bounding box center [100, 278] width 15 height 15
checkbox input "true"
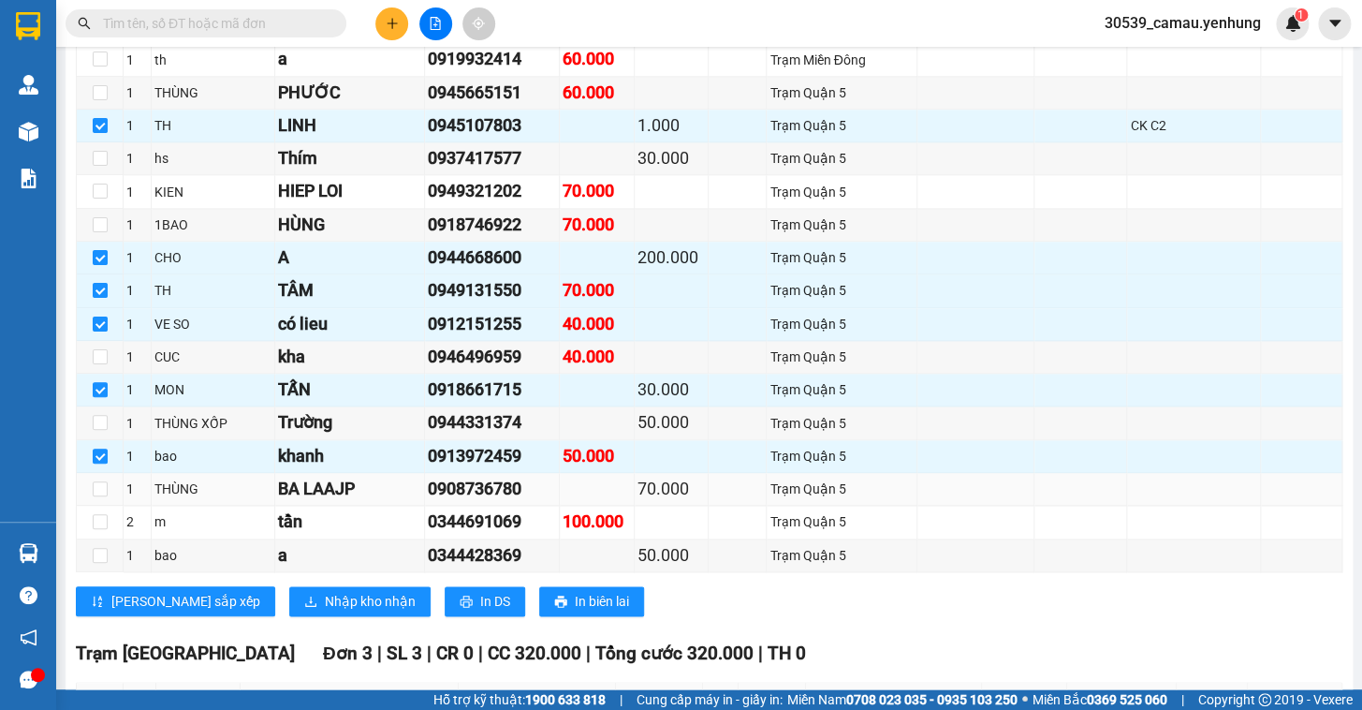
scroll to position [779, 0]
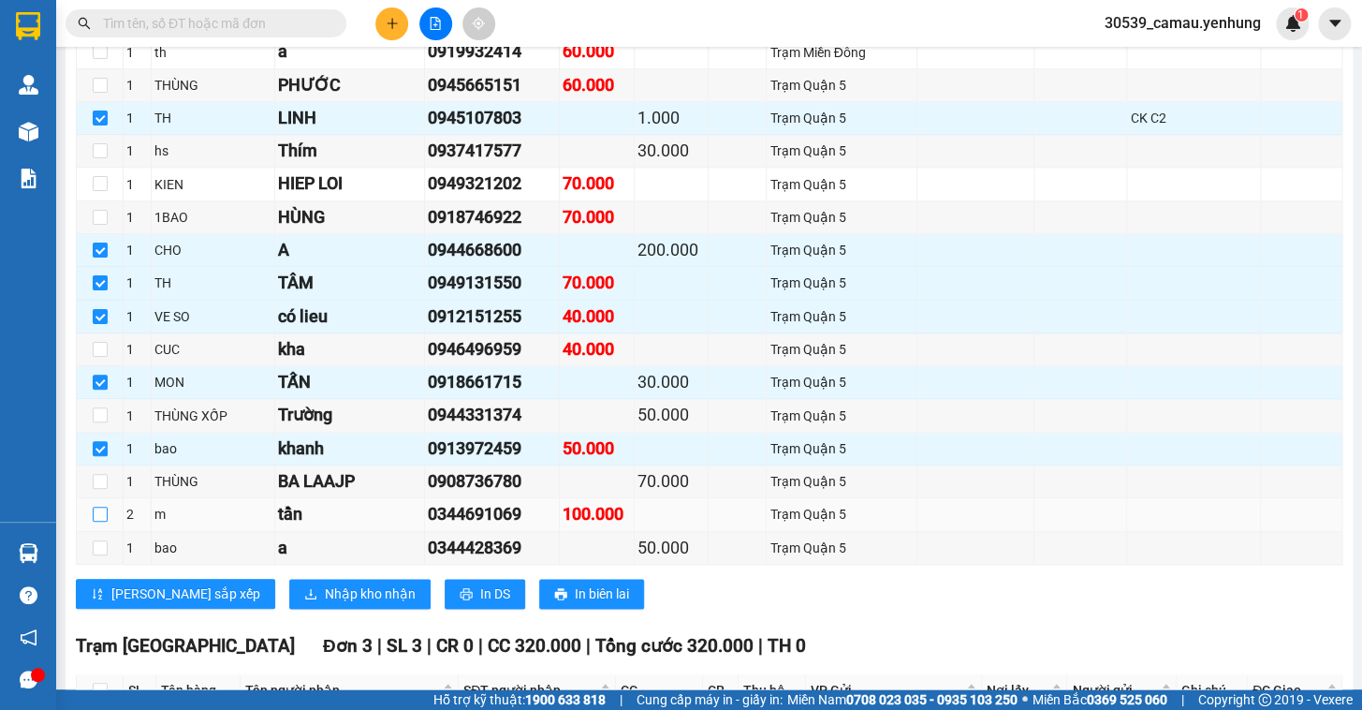
click at [101, 521] on input "checkbox" at bounding box center [100, 513] width 15 height 15
checkbox input "true"
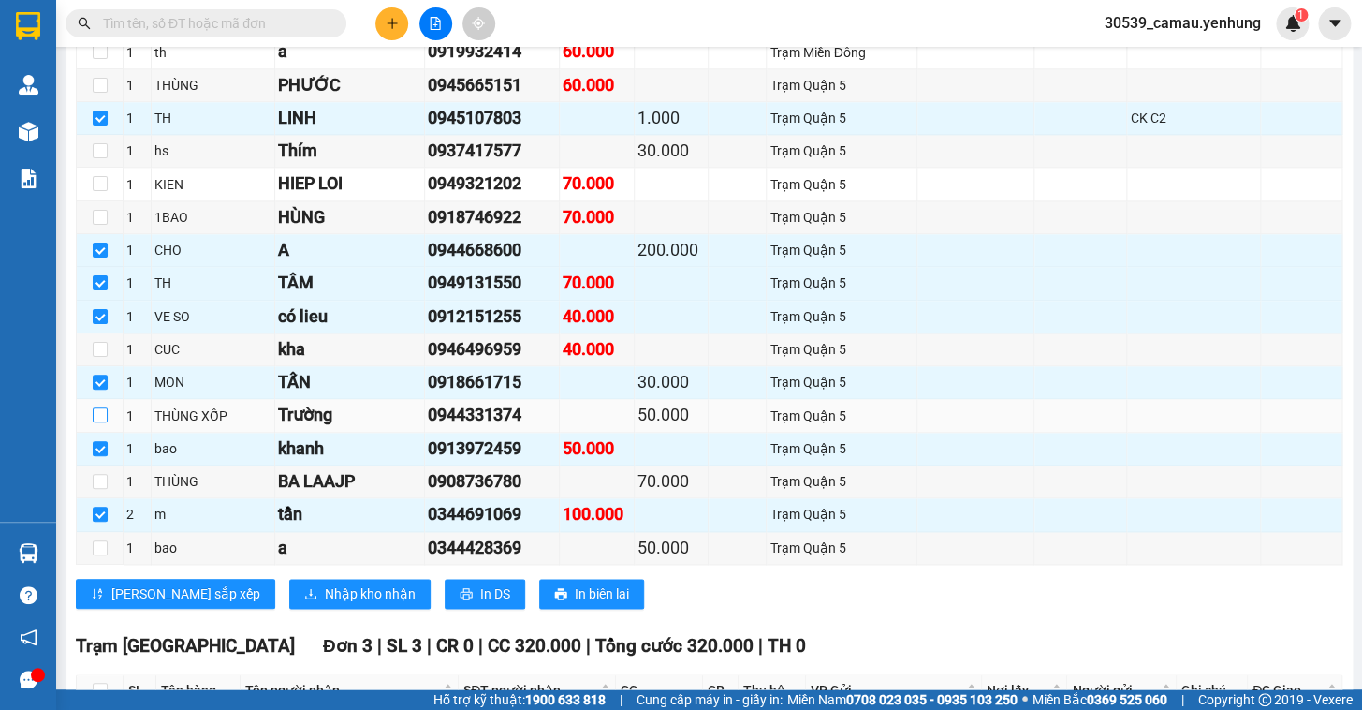
click at [105, 422] on input "checkbox" at bounding box center [100, 414] width 15 height 15
checkbox input "true"
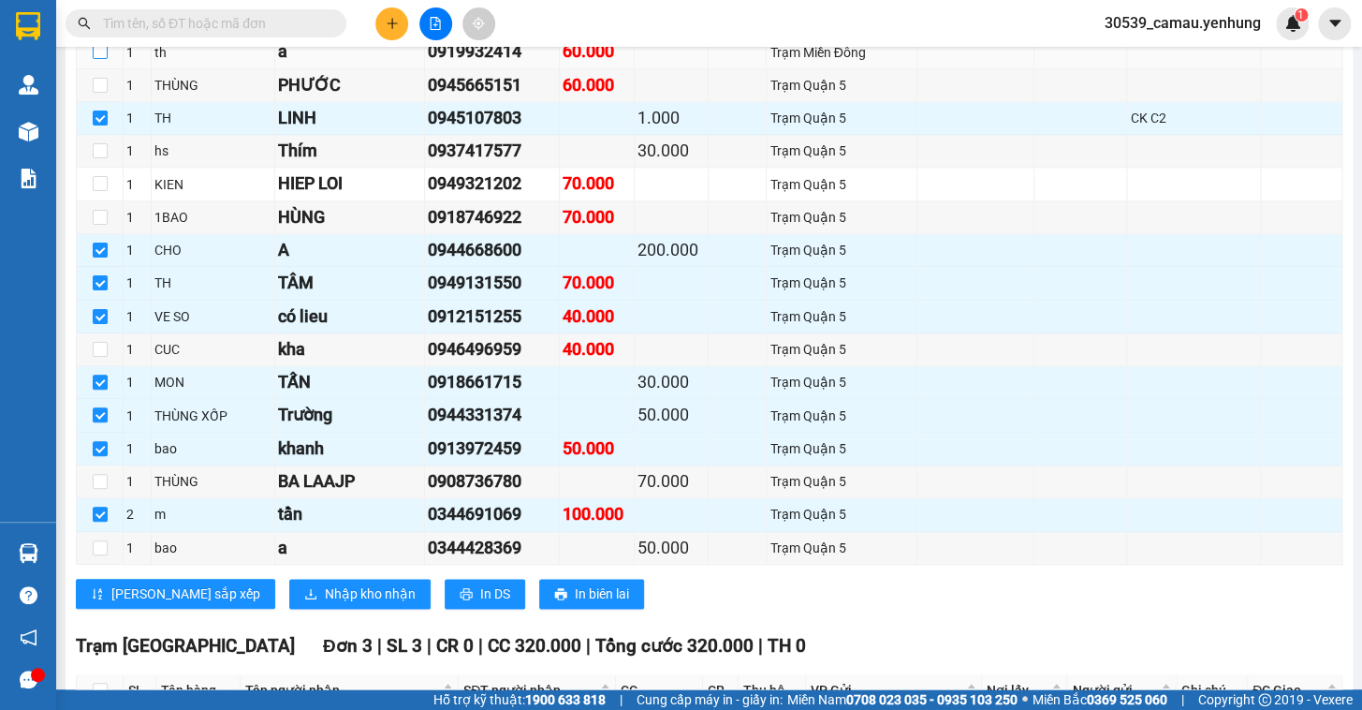
click at [93, 59] on input "checkbox" at bounding box center [100, 51] width 15 height 15
checkbox input "true"
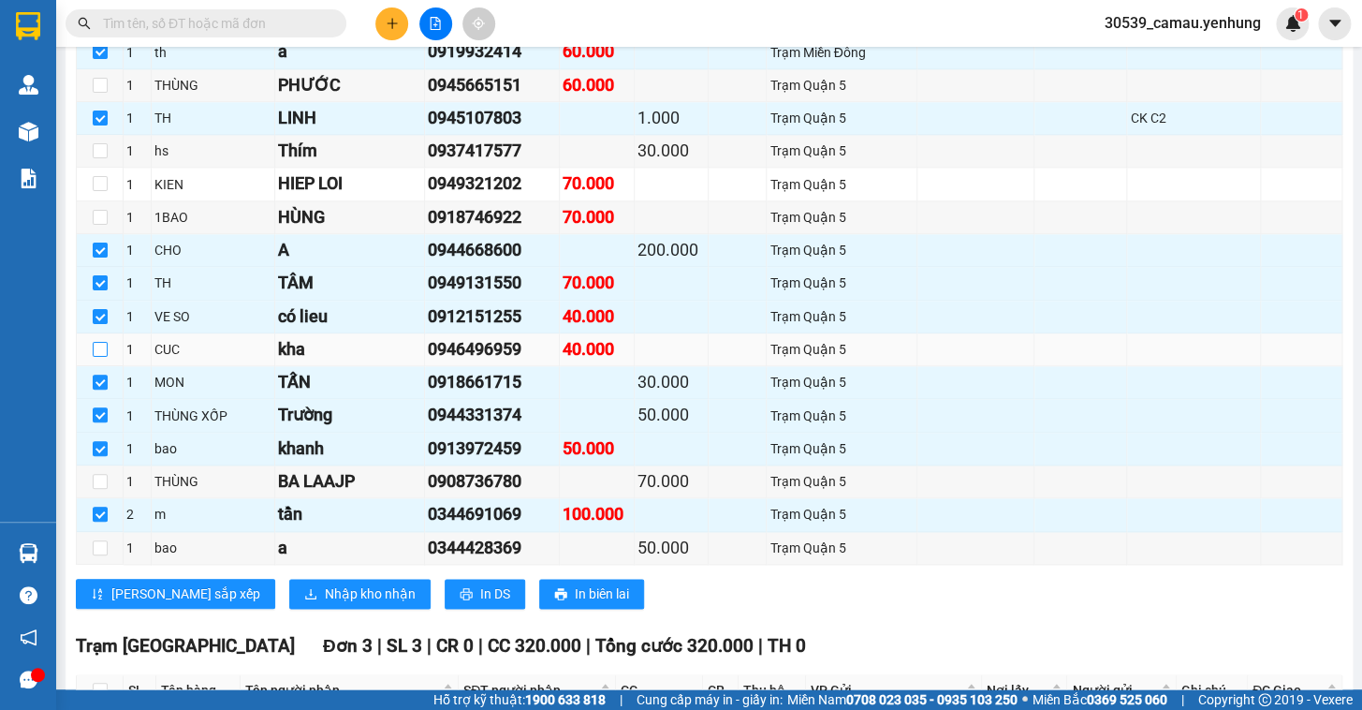
click at [100, 357] on input "checkbox" at bounding box center [100, 349] width 15 height 15
checkbox input "true"
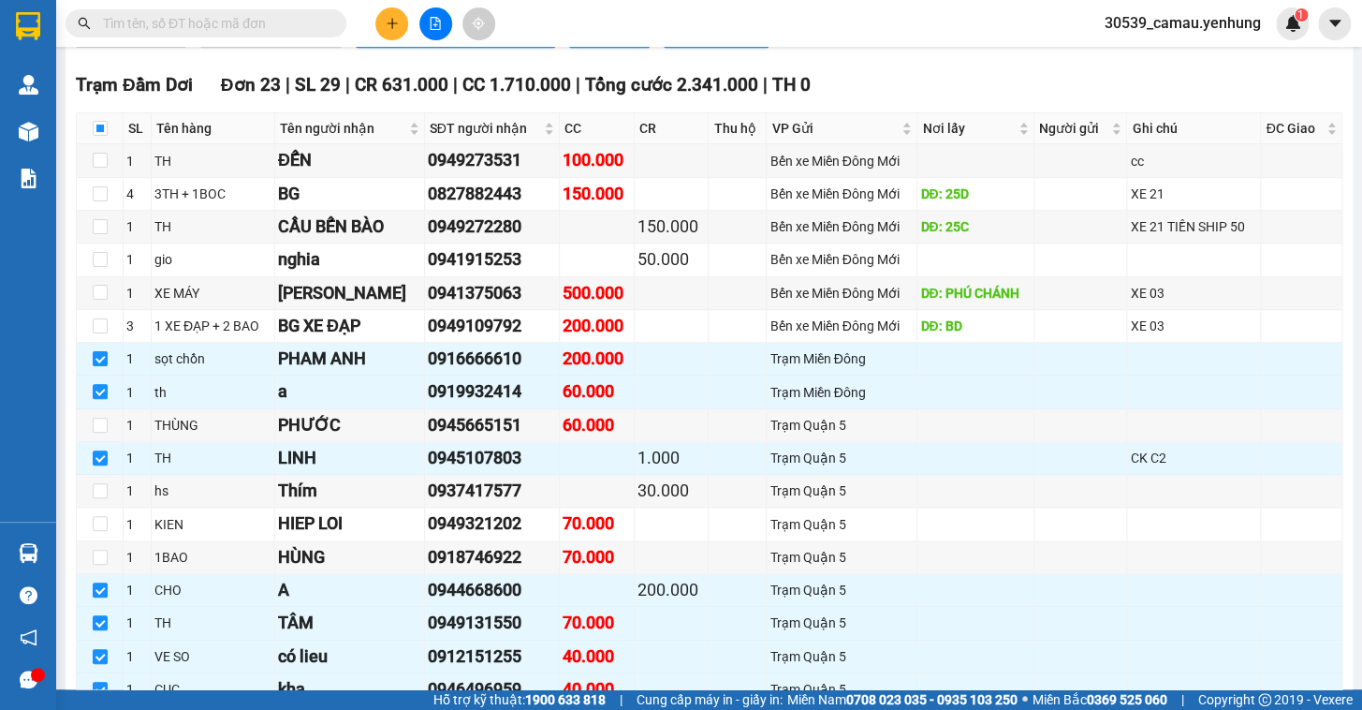
scroll to position [435, 0]
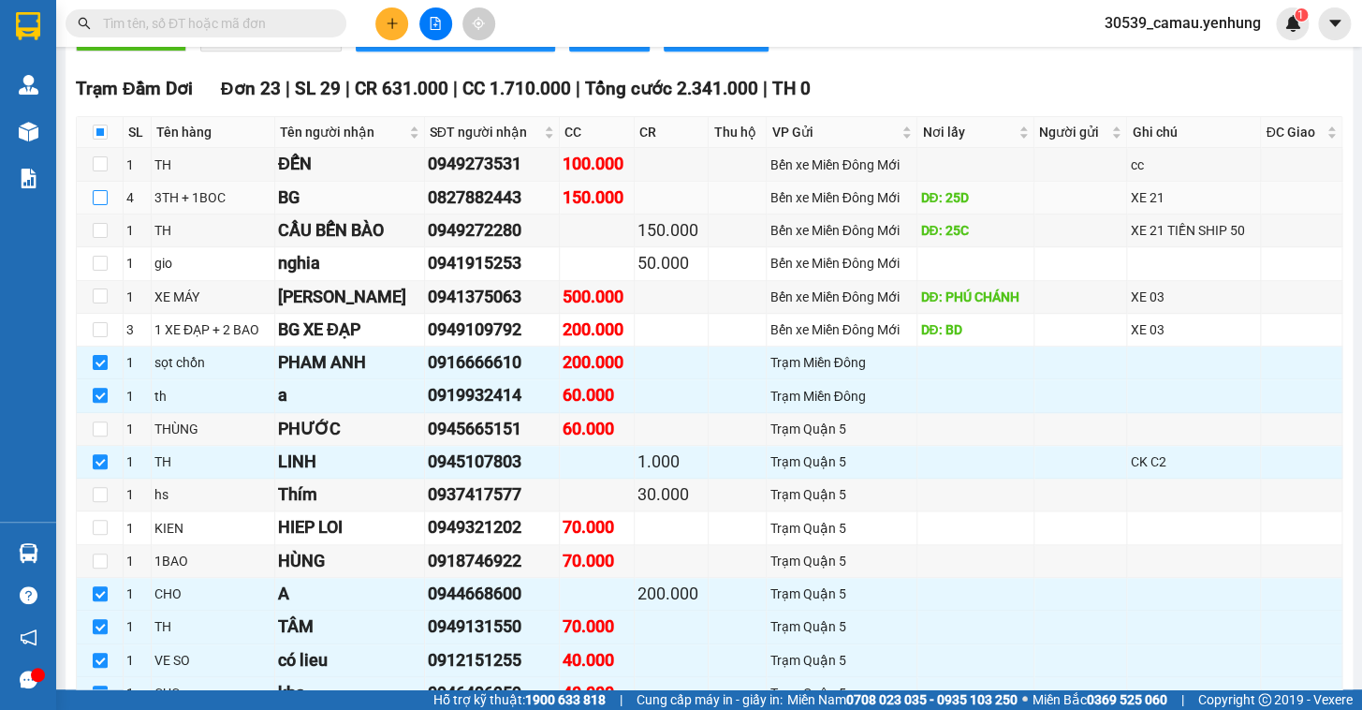
click at [104, 205] on input "checkbox" at bounding box center [100, 197] width 15 height 15
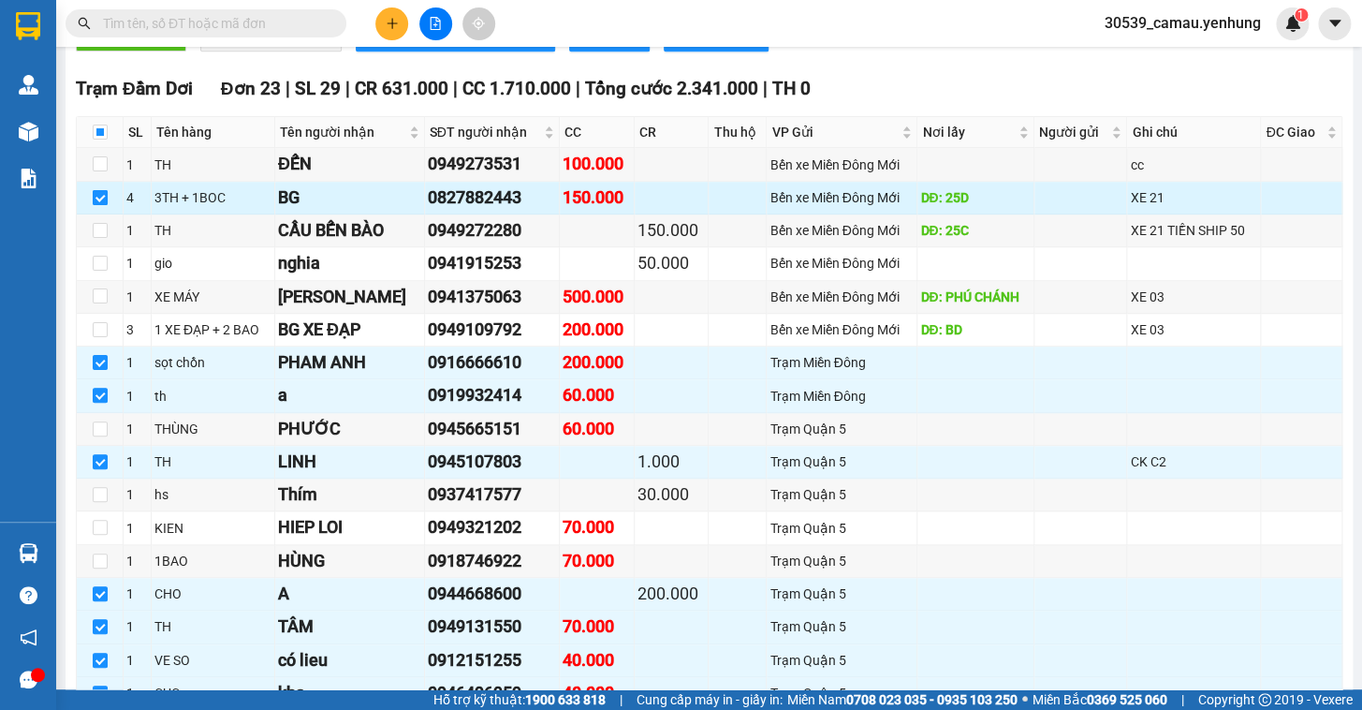
click at [104, 205] on input "checkbox" at bounding box center [100, 197] width 15 height 15
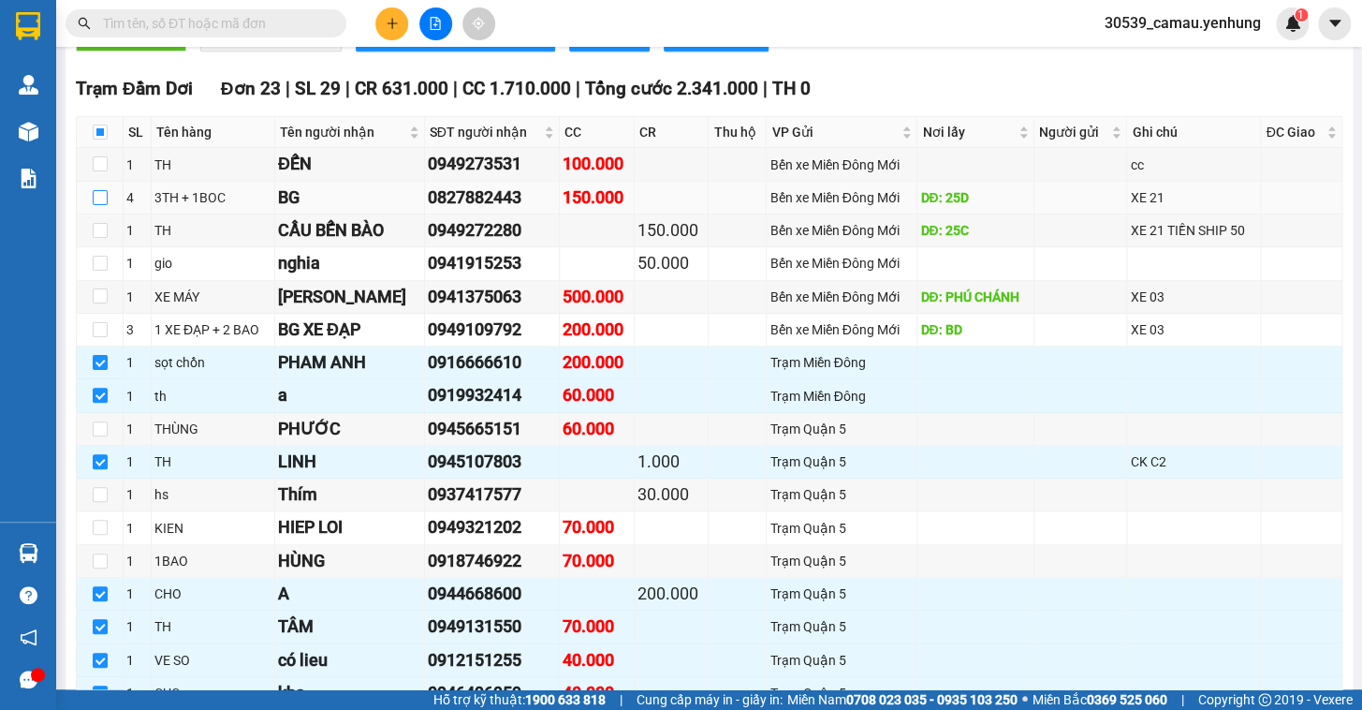
click at [104, 205] on input "checkbox" at bounding box center [100, 197] width 15 height 15
checkbox input "true"
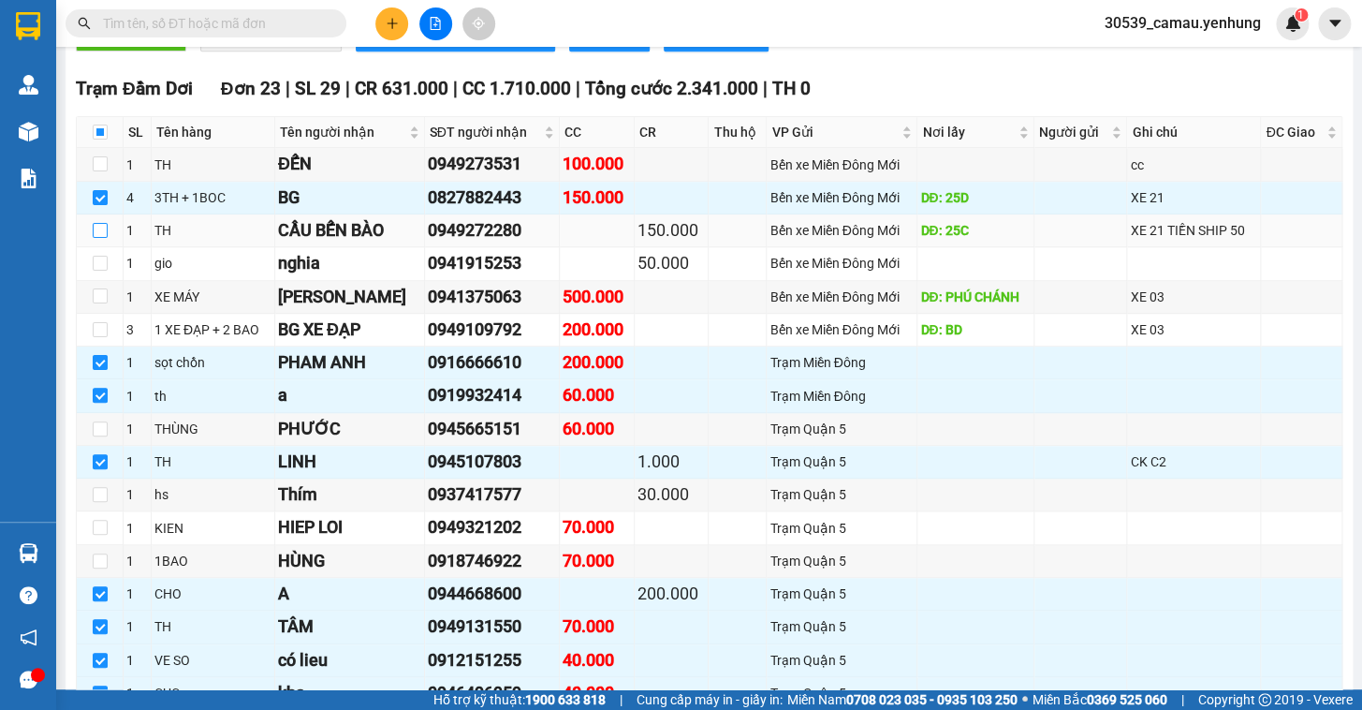
click at [98, 238] on input "checkbox" at bounding box center [100, 230] width 15 height 15
checkbox input "true"
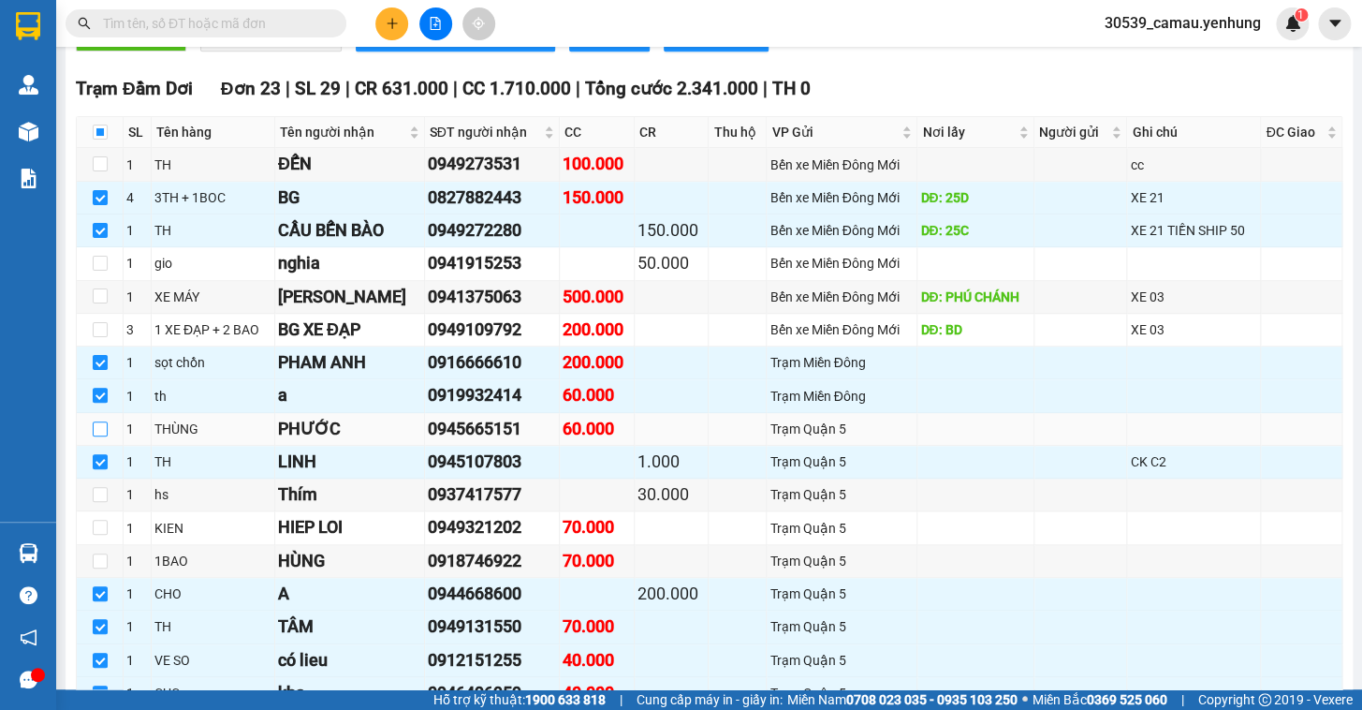
click at [99, 436] on input "checkbox" at bounding box center [100, 428] width 15 height 15
checkbox input "true"
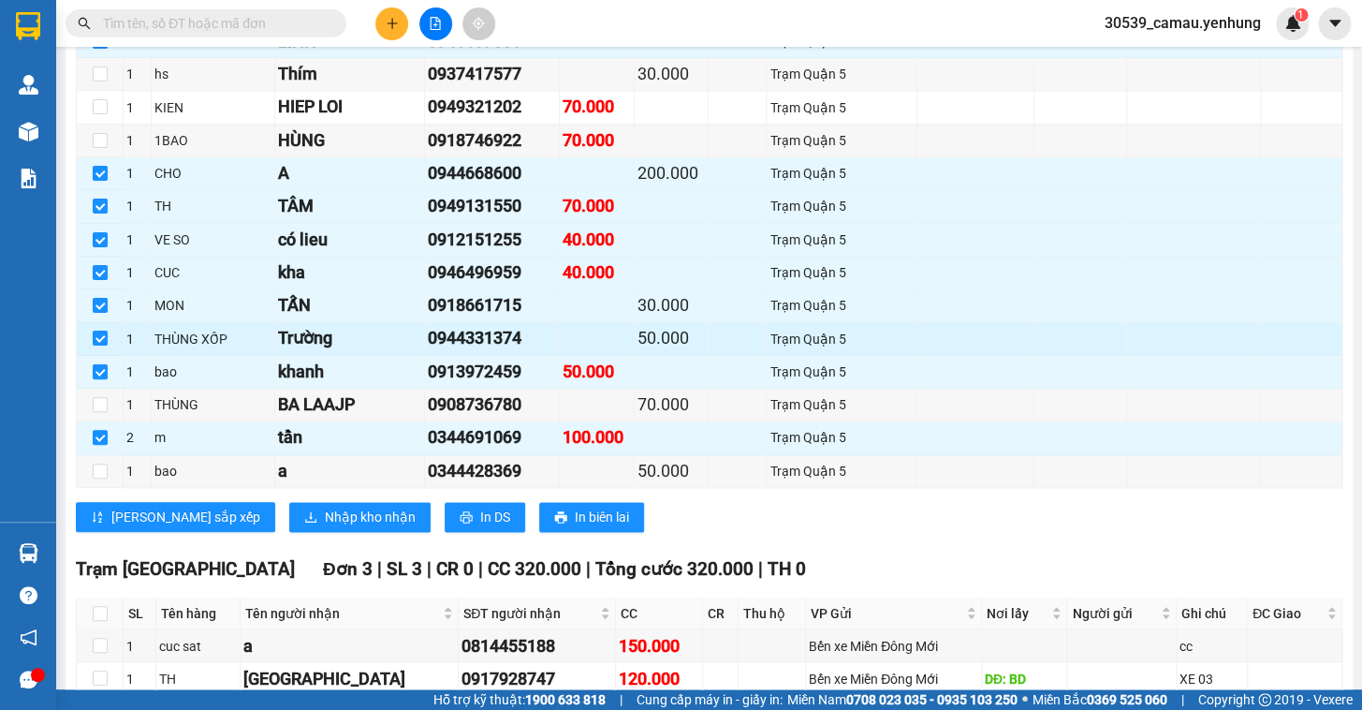
scroll to position [859, 0]
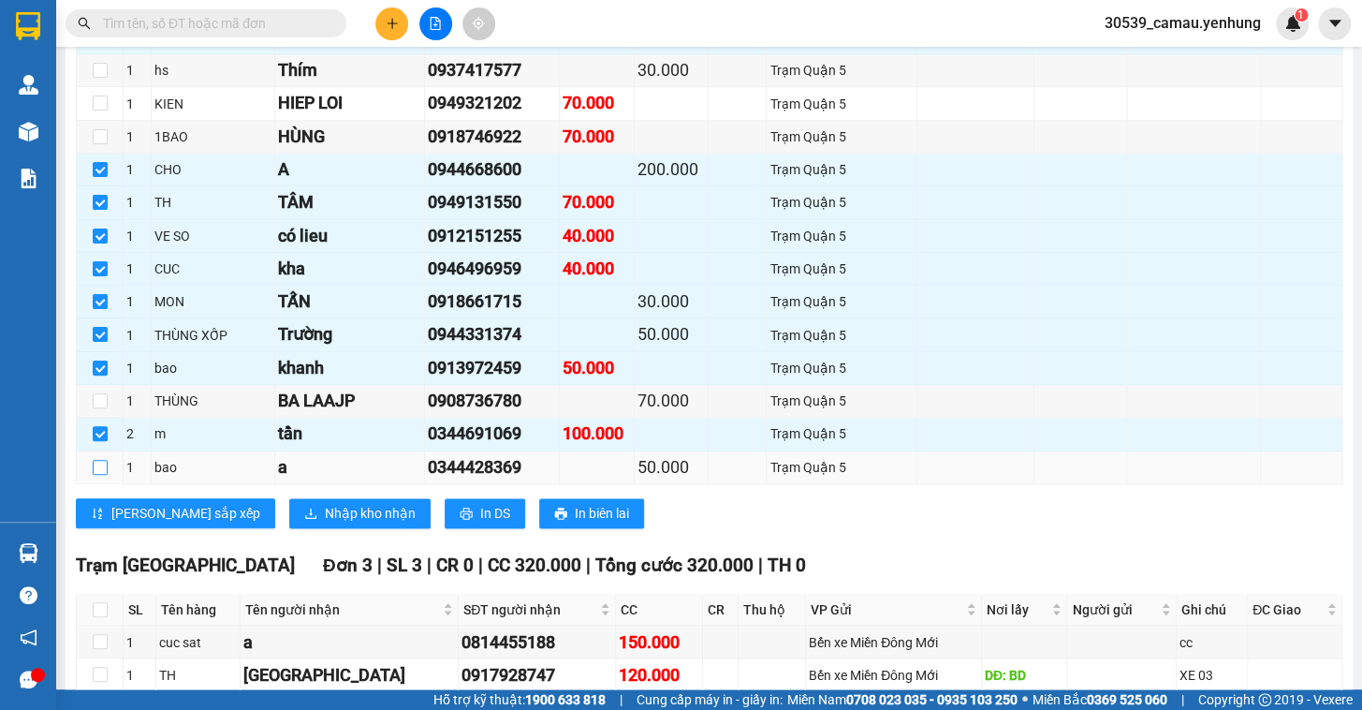
click at [95, 475] on input "checkbox" at bounding box center [100, 467] width 15 height 15
checkbox input "true"
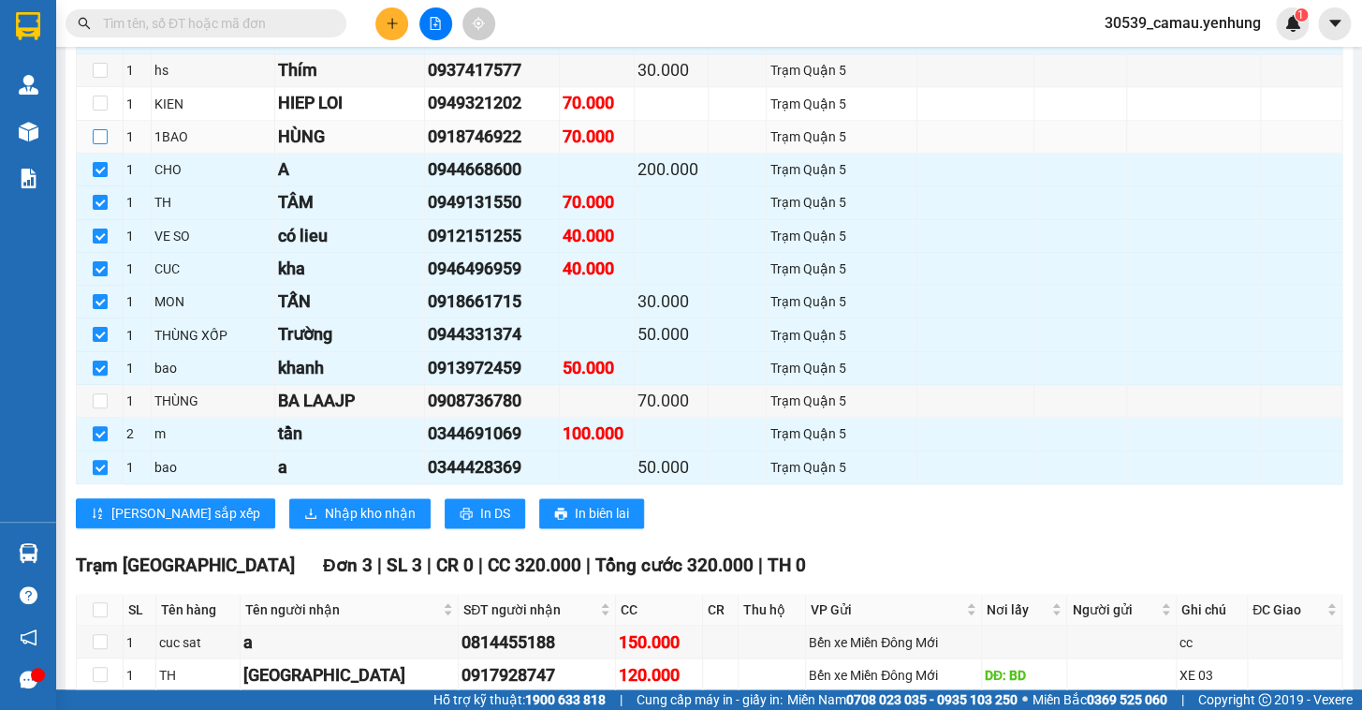
click at [104, 144] on input "checkbox" at bounding box center [100, 136] width 15 height 15
checkbox input "true"
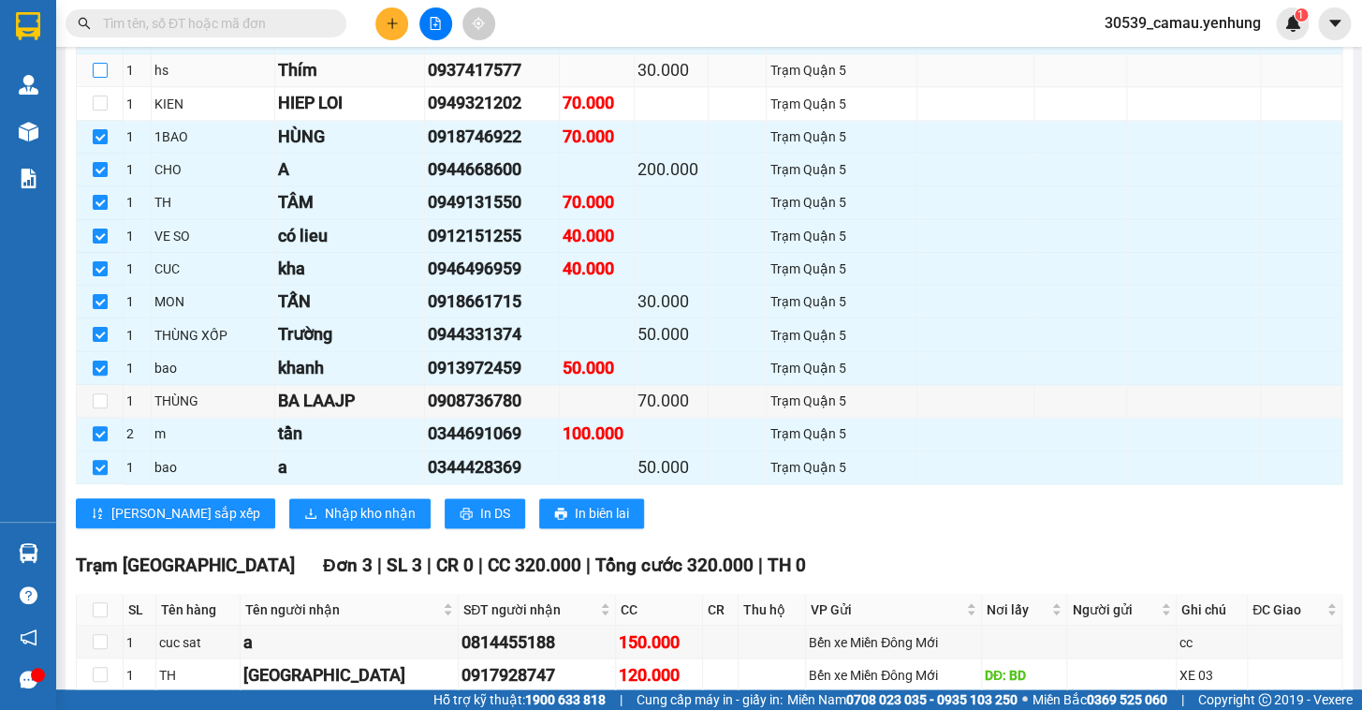
click at [95, 78] on input "checkbox" at bounding box center [100, 70] width 15 height 15
checkbox input "true"
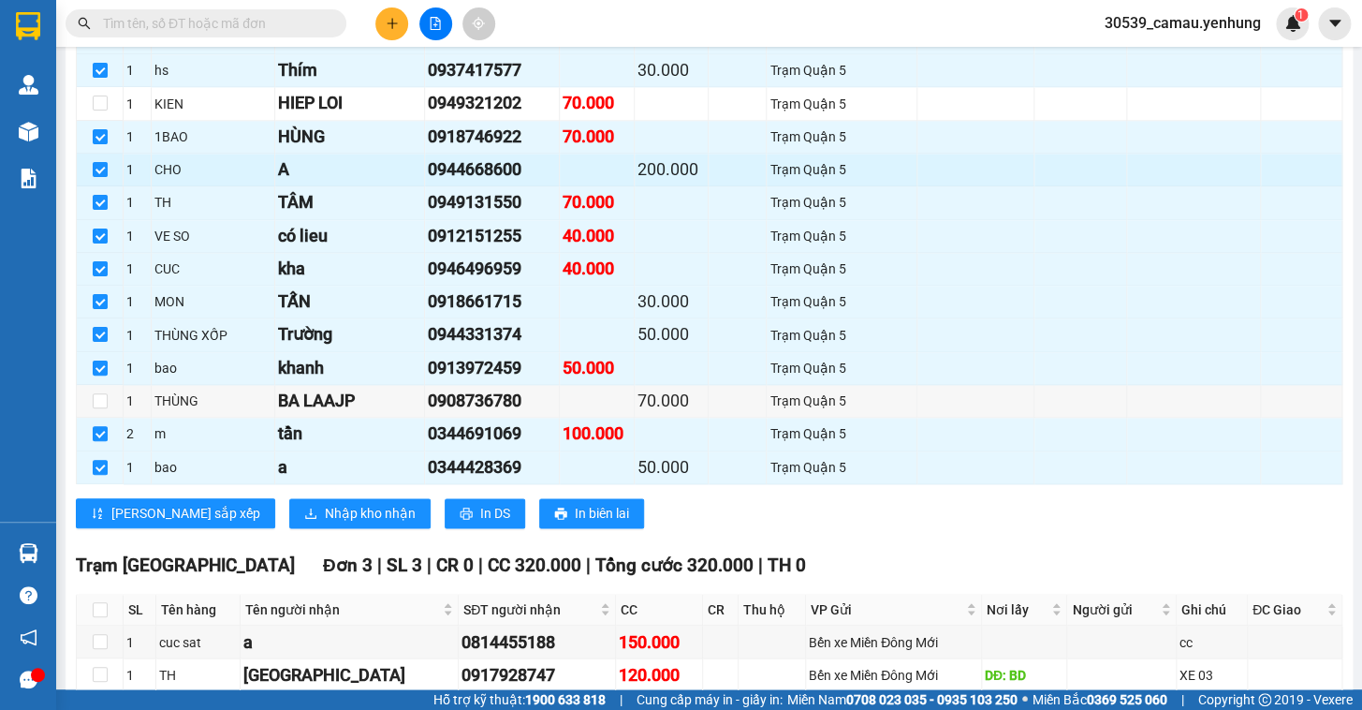
scroll to position [689, 0]
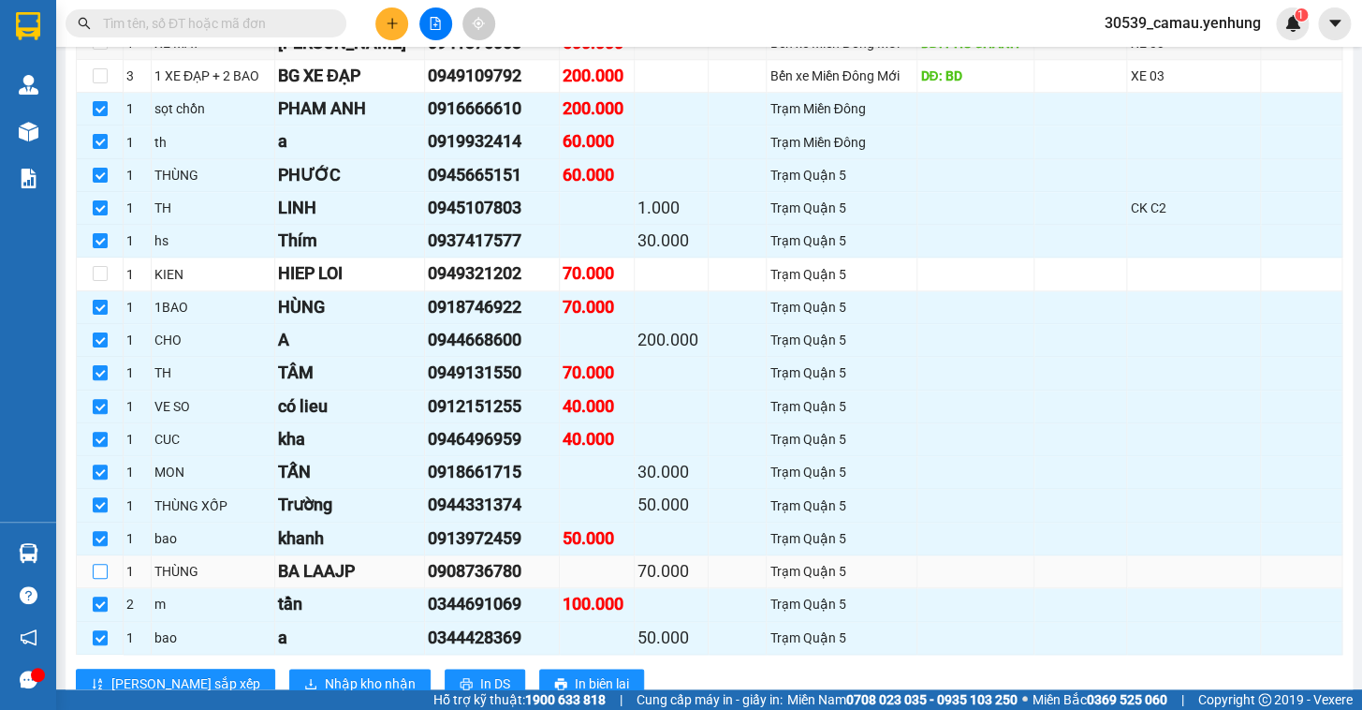
click at [102, 579] on input "checkbox" at bounding box center [100, 571] width 15 height 15
checkbox input "true"
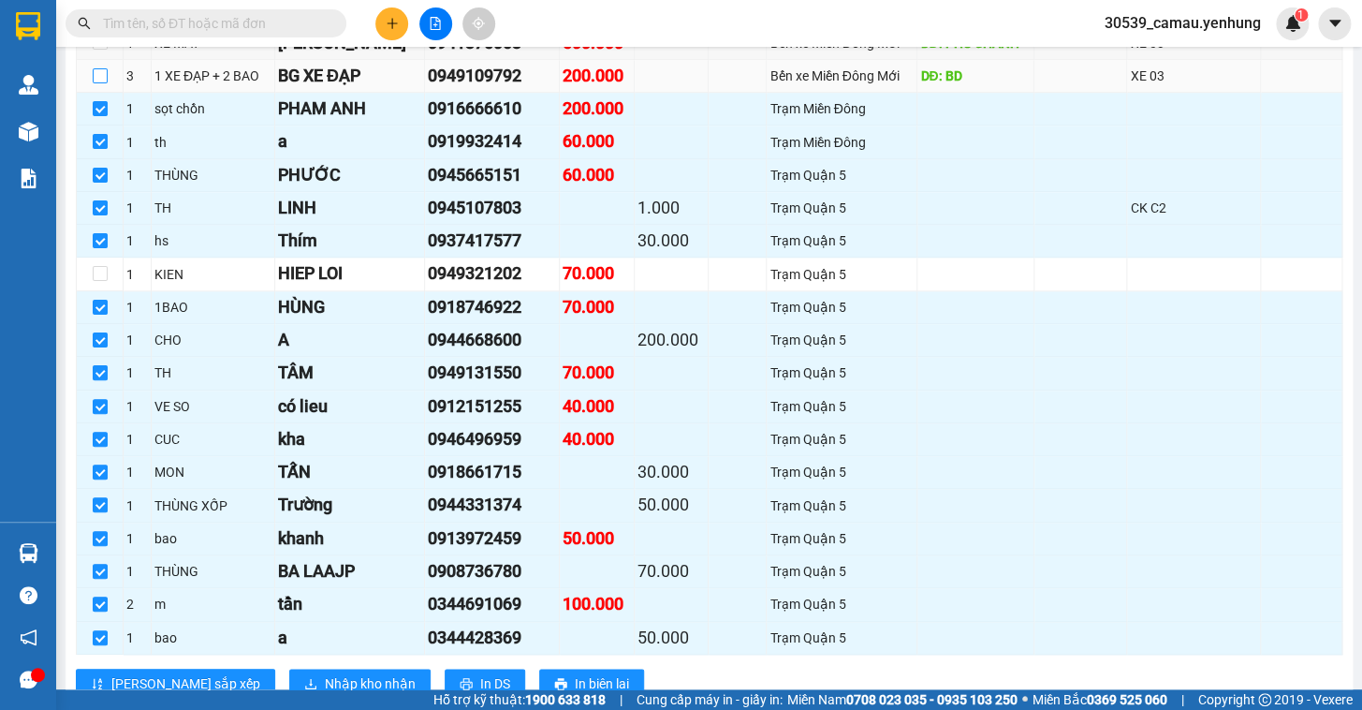
click at [96, 83] on input "checkbox" at bounding box center [100, 75] width 15 height 15
checkbox input "true"
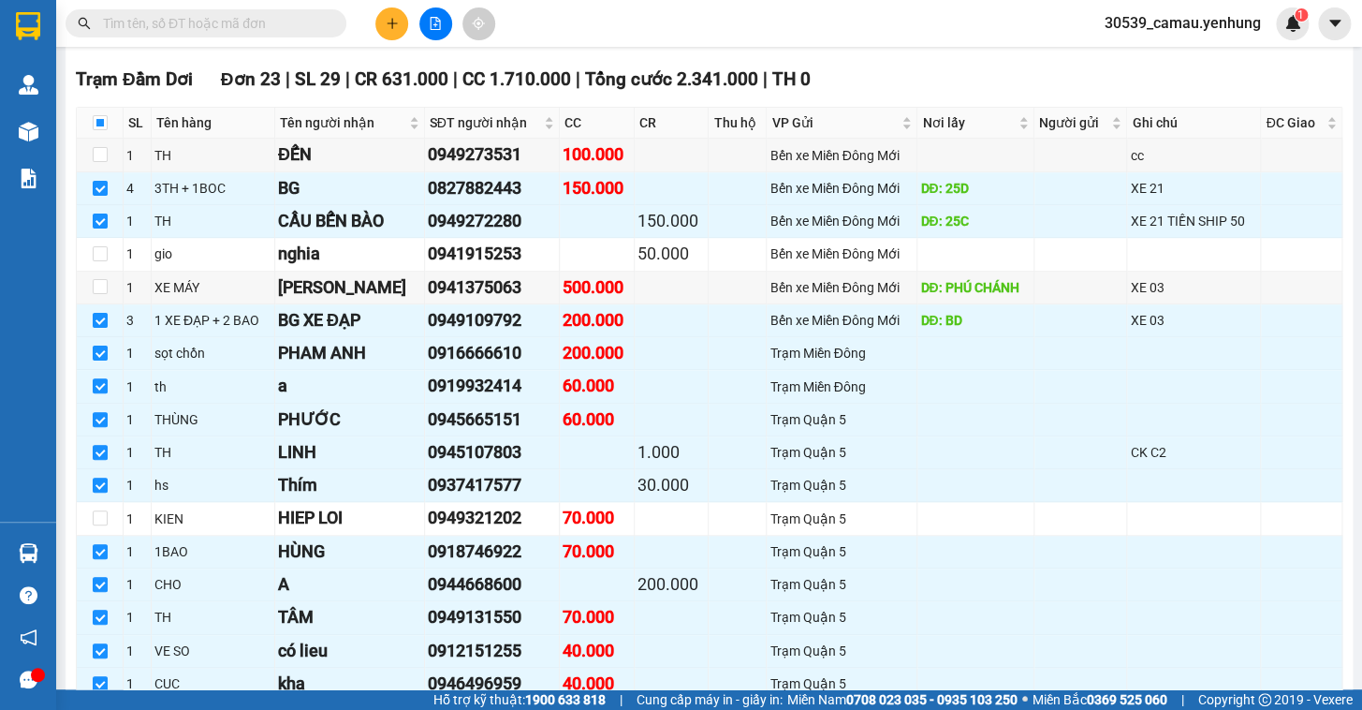
scroll to position [437, 0]
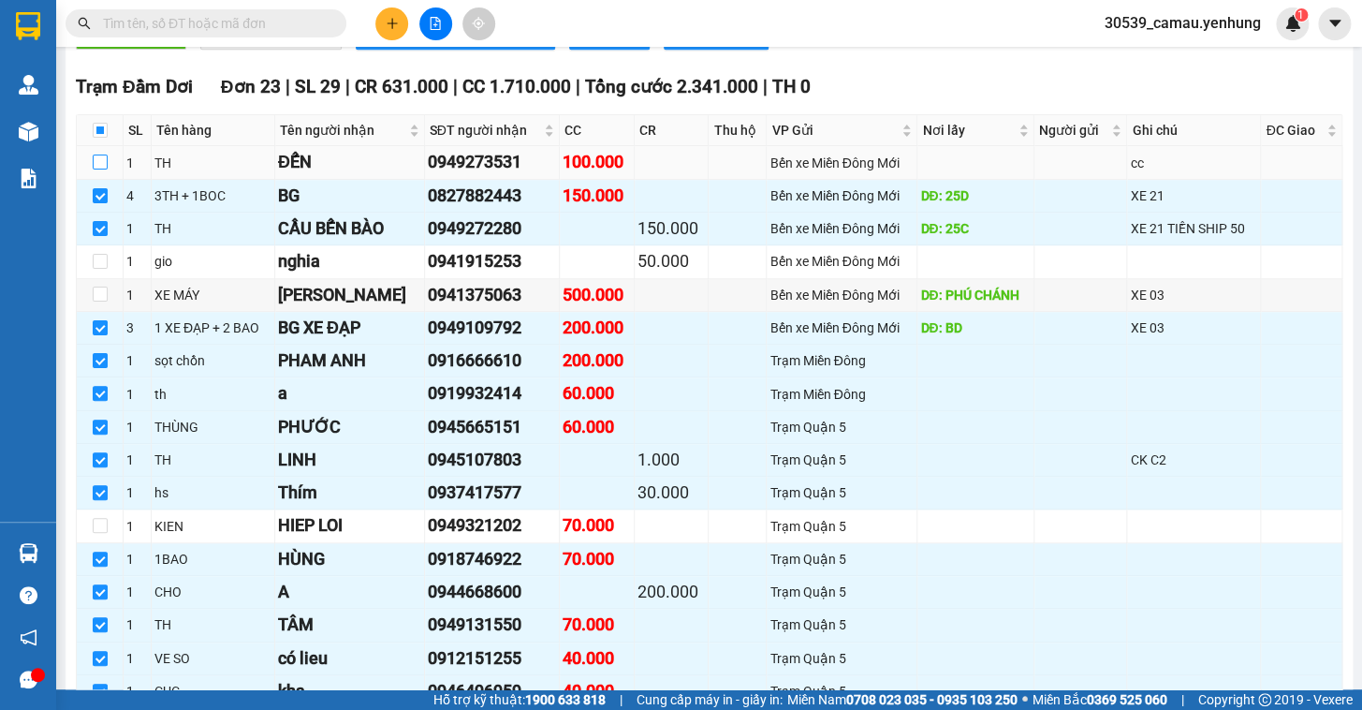
click at [100, 169] on input "checkbox" at bounding box center [100, 161] width 15 height 15
checkbox input "true"
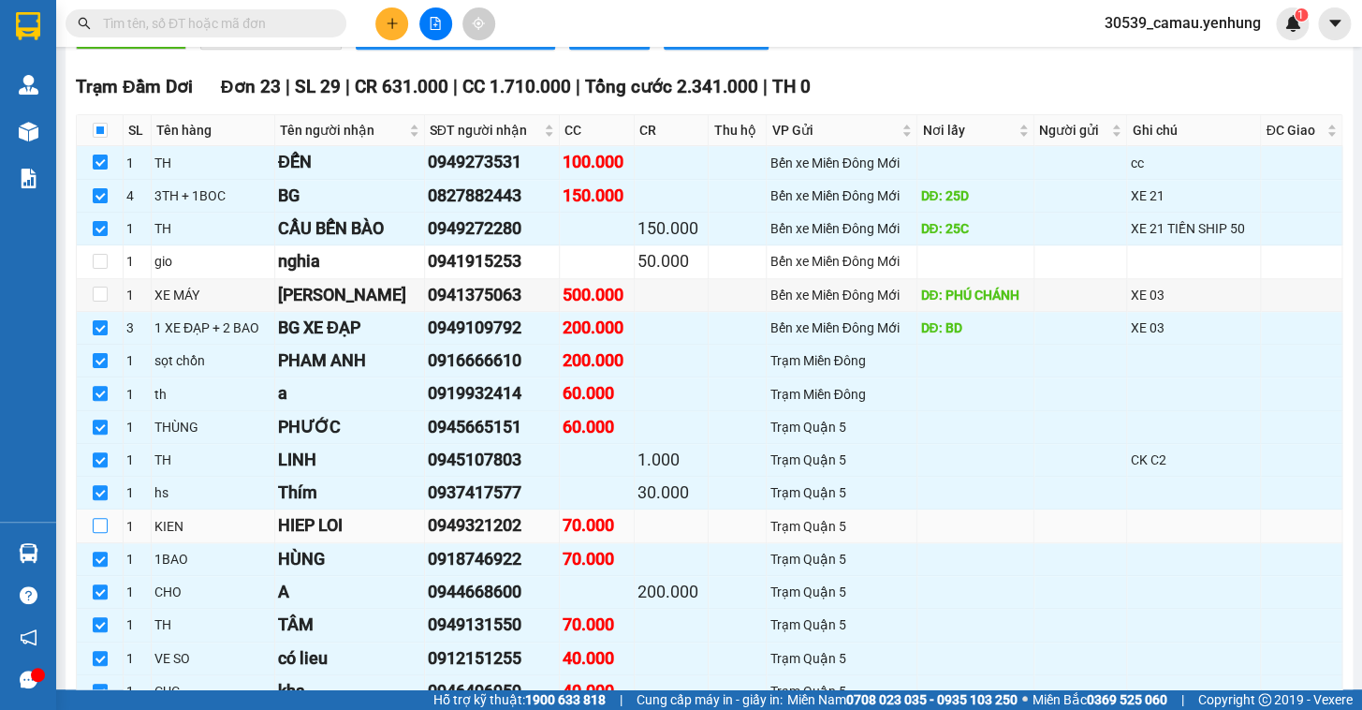
click at [97, 533] on input "checkbox" at bounding box center [100, 525] width 15 height 15
checkbox input "true"
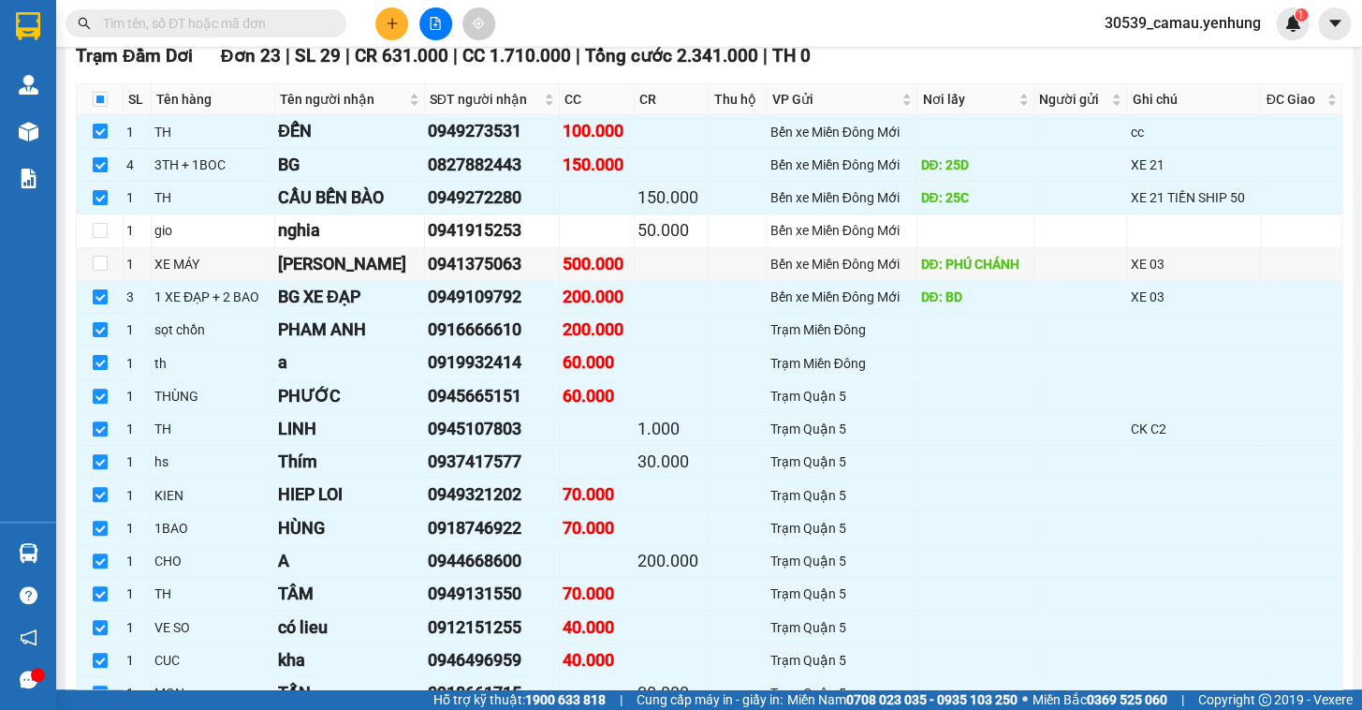
scroll to position [471, 0]
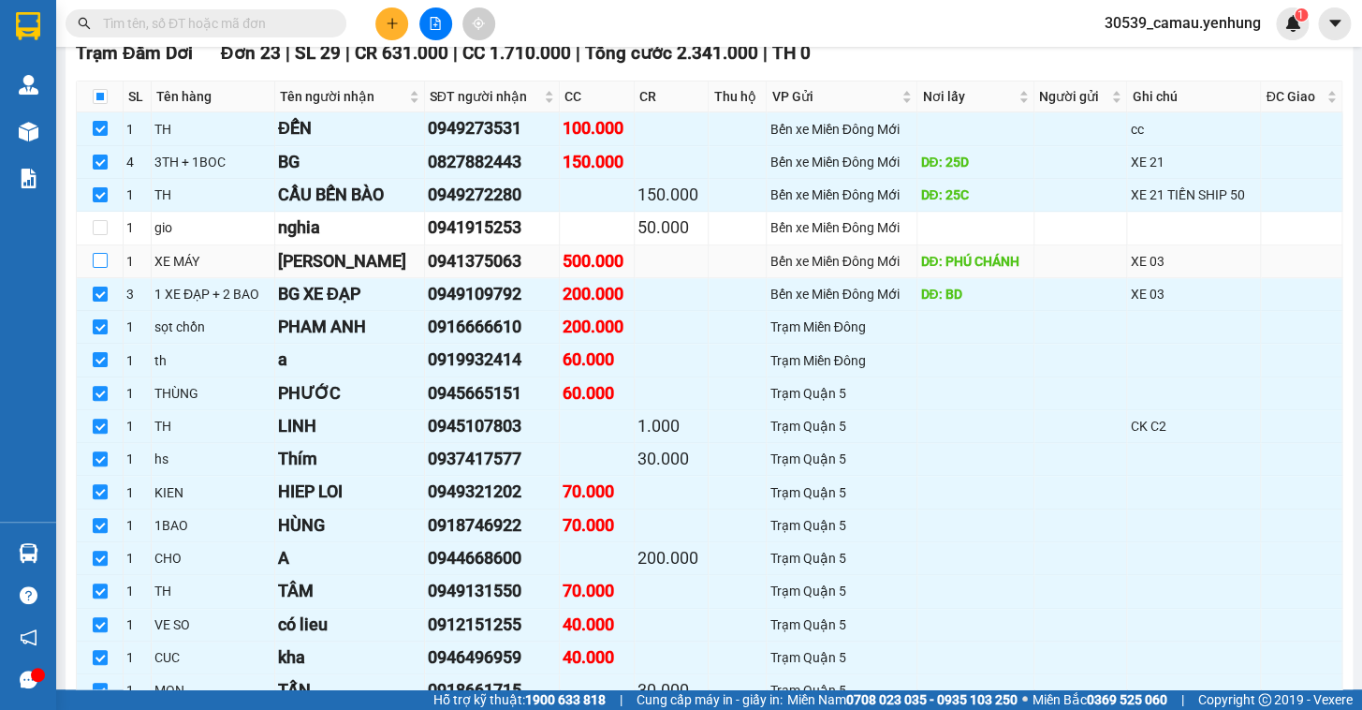
click at [95, 268] on input "checkbox" at bounding box center [100, 260] width 15 height 15
checkbox input "true"
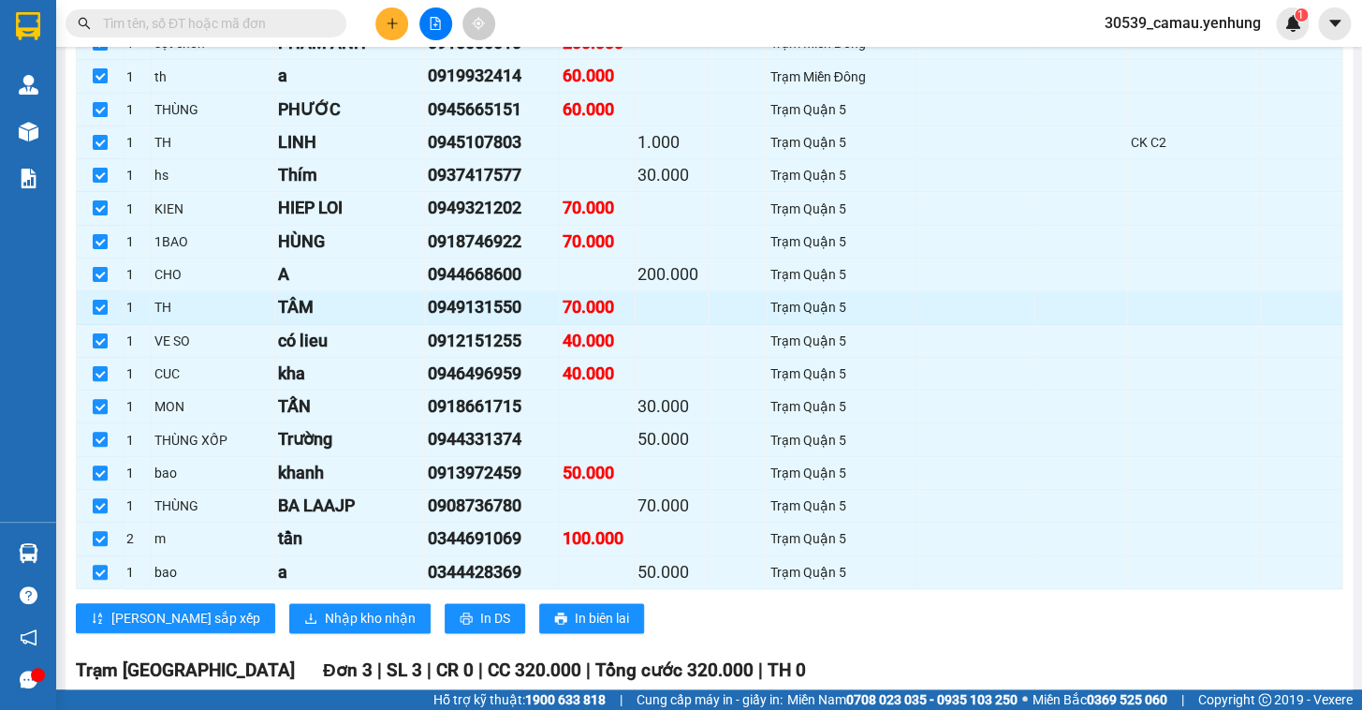
scroll to position [762, 0]
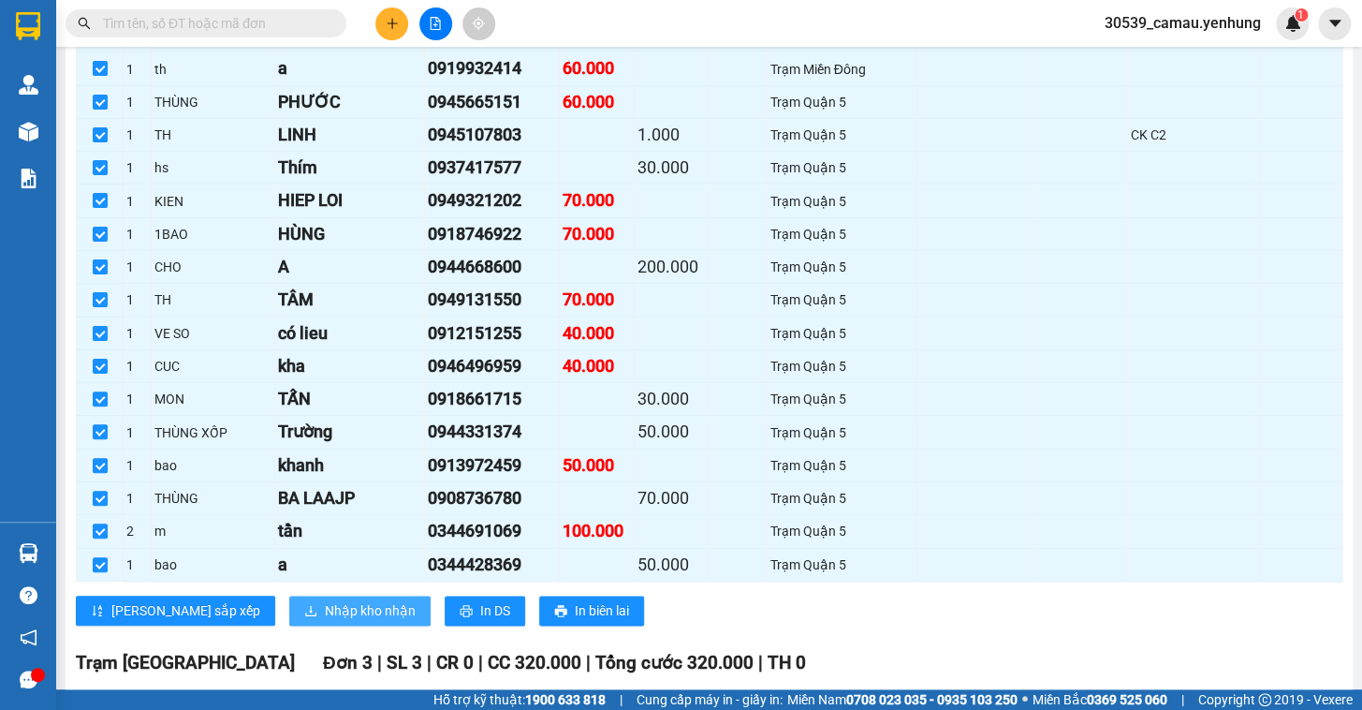
click at [299, 609] on button "Nhập kho nhận" at bounding box center [359, 610] width 141 height 30
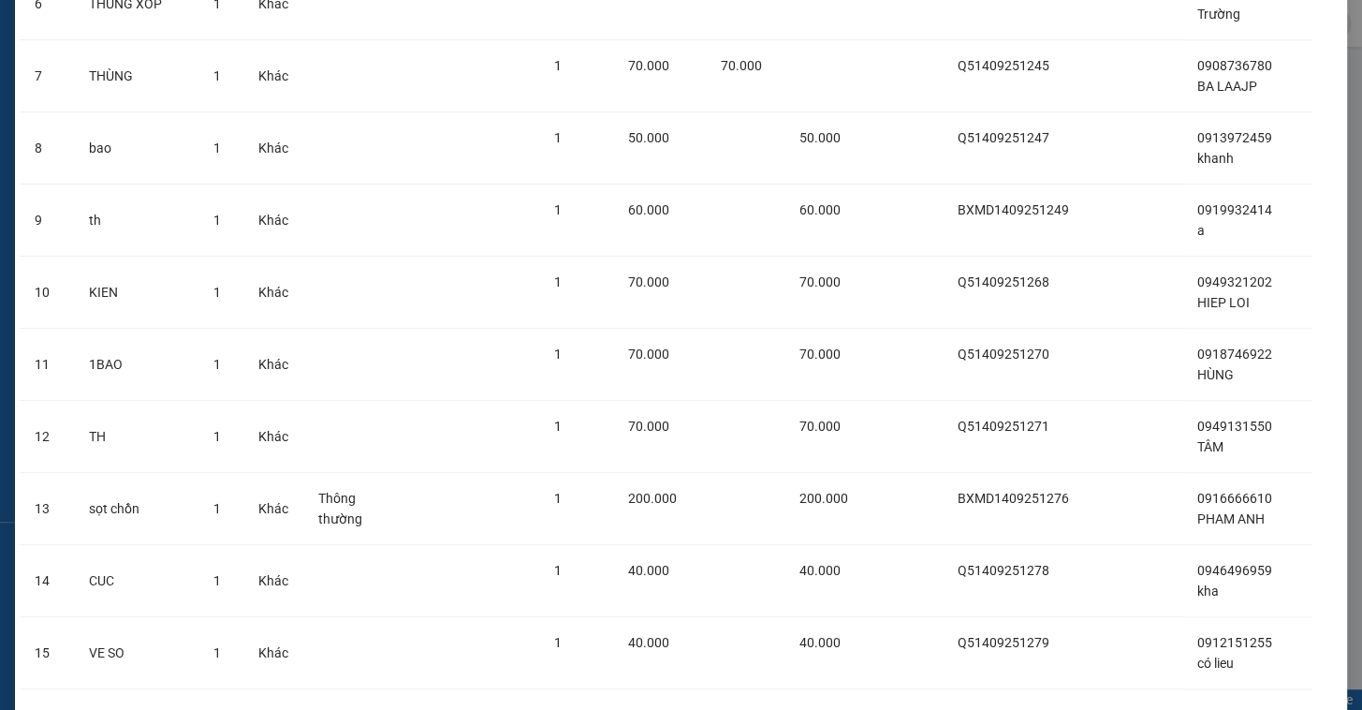
scroll to position [1209, 0]
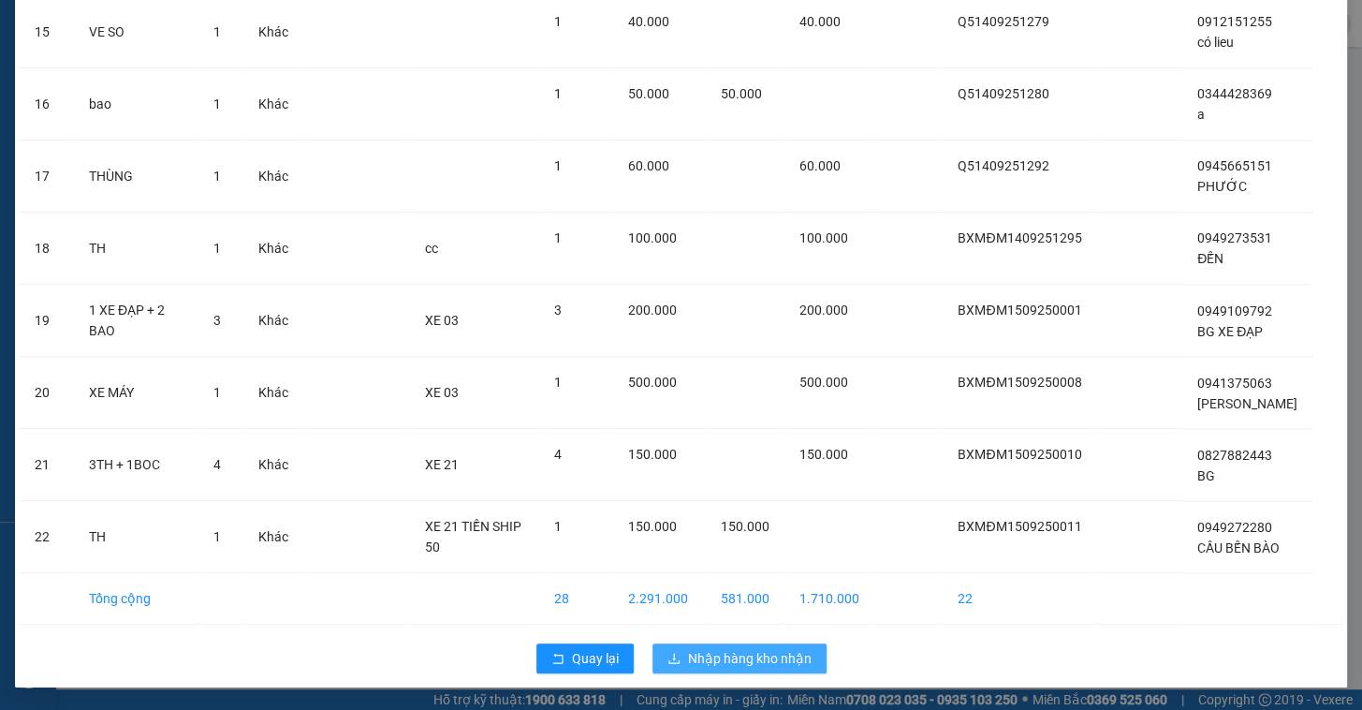
click at [735, 652] on span "Nhập hàng kho nhận" at bounding box center [750, 658] width 124 height 21
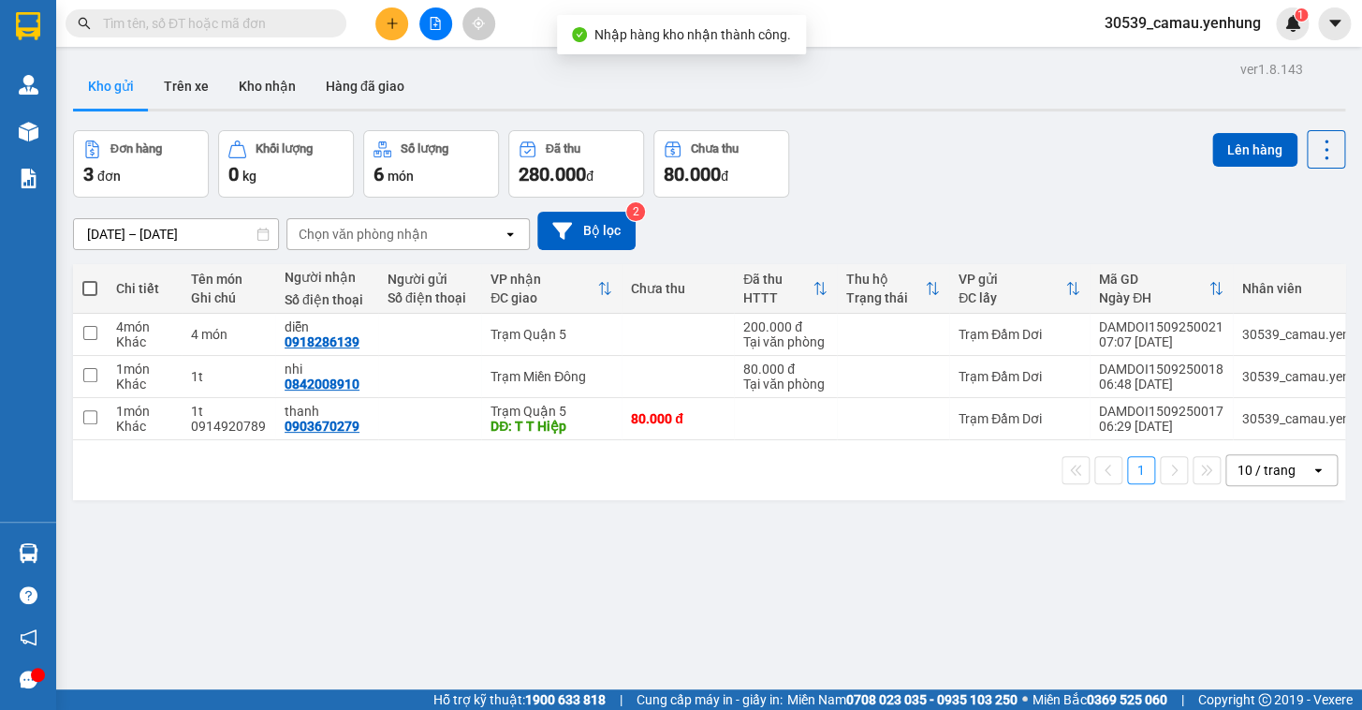
click at [90, 291] on span at bounding box center [89, 288] width 15 height 15
click at [90, 279] on input "checkbox" at bounding box center [90, 279] width 0 height 0
checkbox input "true"
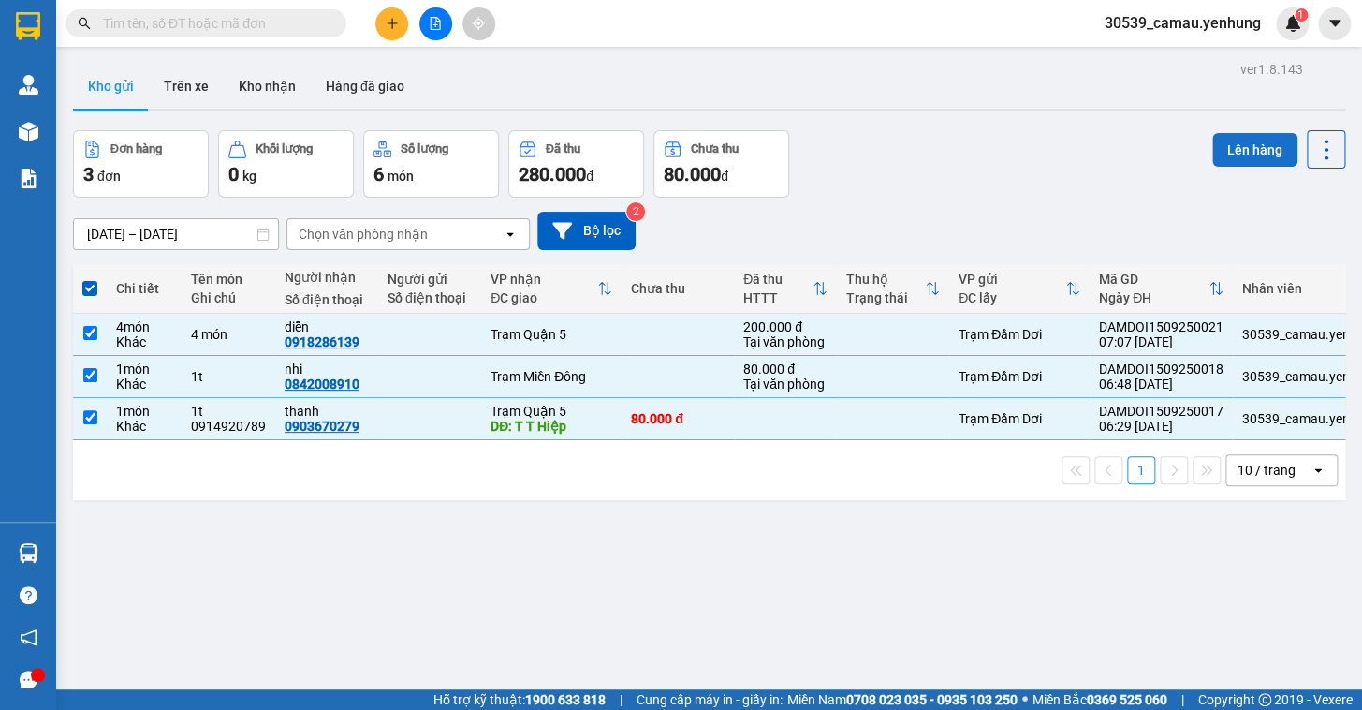
click at [1225, 140] on button "Lên hàng" at bounding box center [1254, 150] width 85 height 34
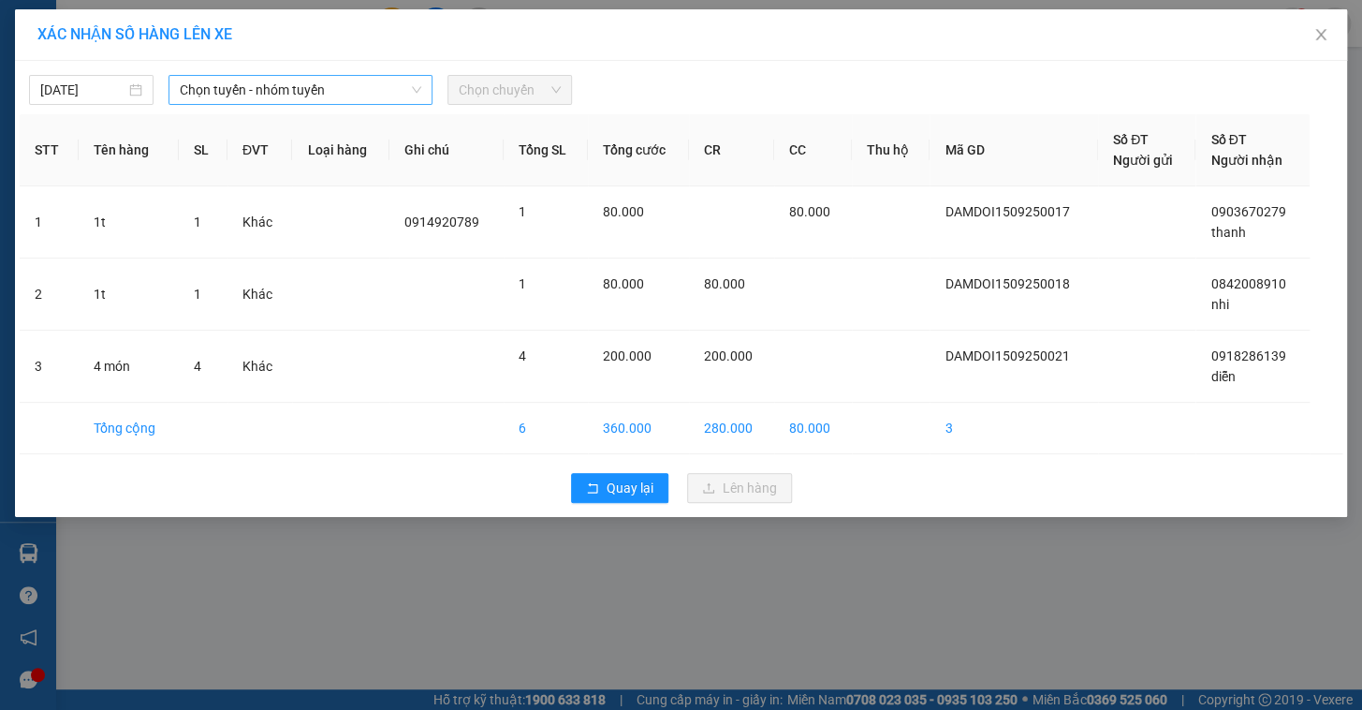
click at [312, 87] on span "Chọn tuyến - nhóm tuyến" at bounding box center [301, 90] width 242 height 28
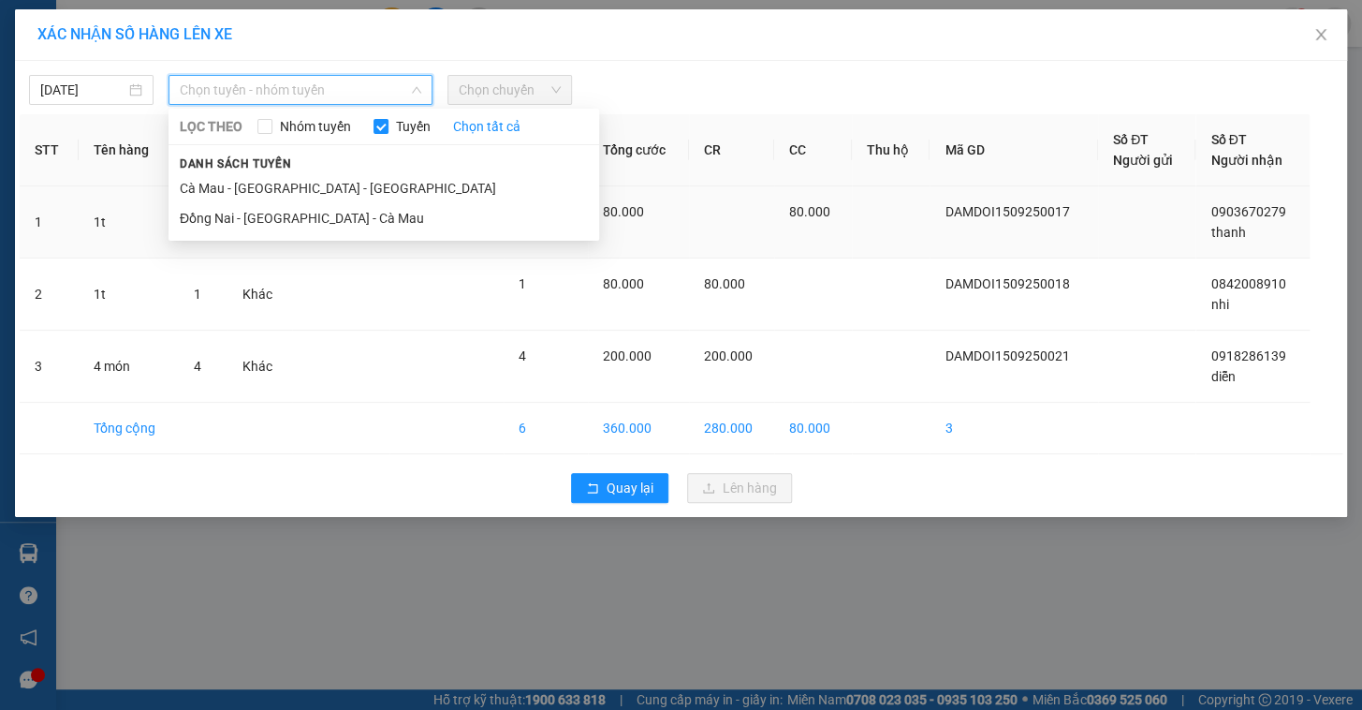
click at [298, 185] on li "Cà Mau - Sài Gòn - Đồng Nai" at bounding box center [384, 188] width 431 height 30
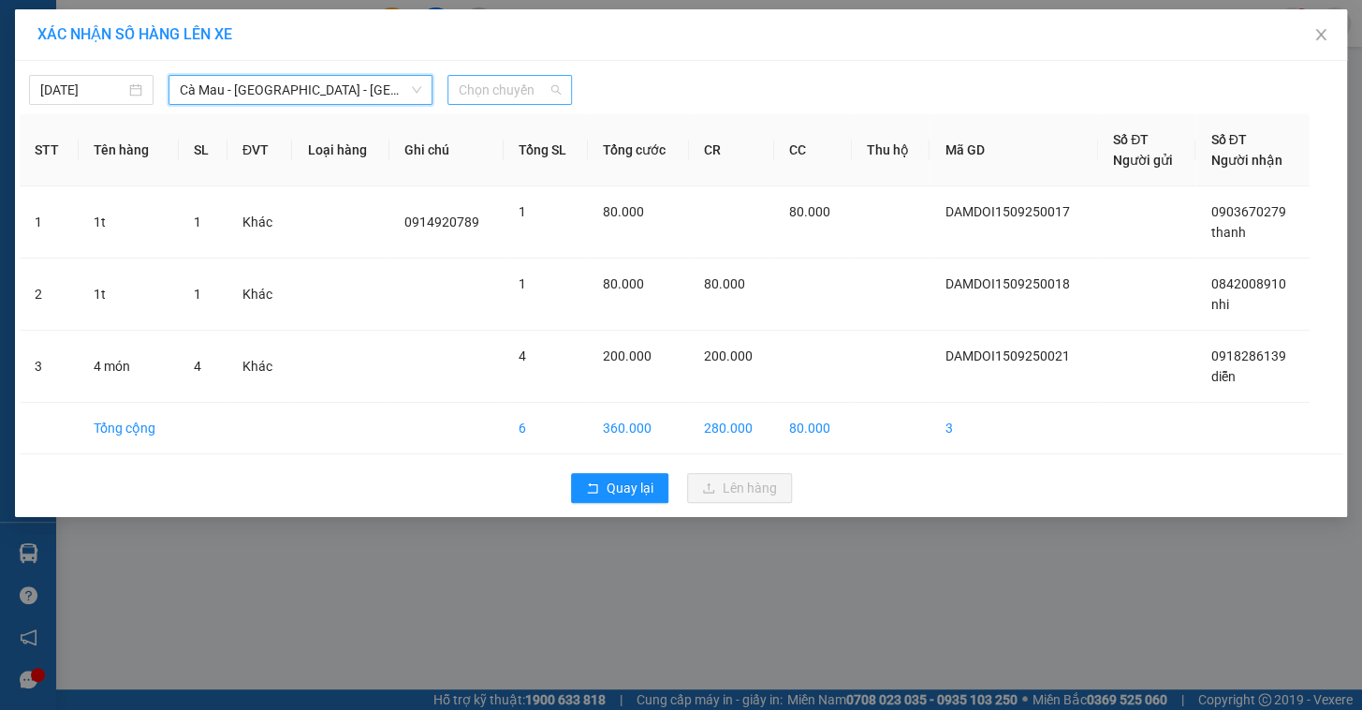
click at [476, 84] on span "Chọn chuyến" at bounding box center [510, 90] width 102 height 28
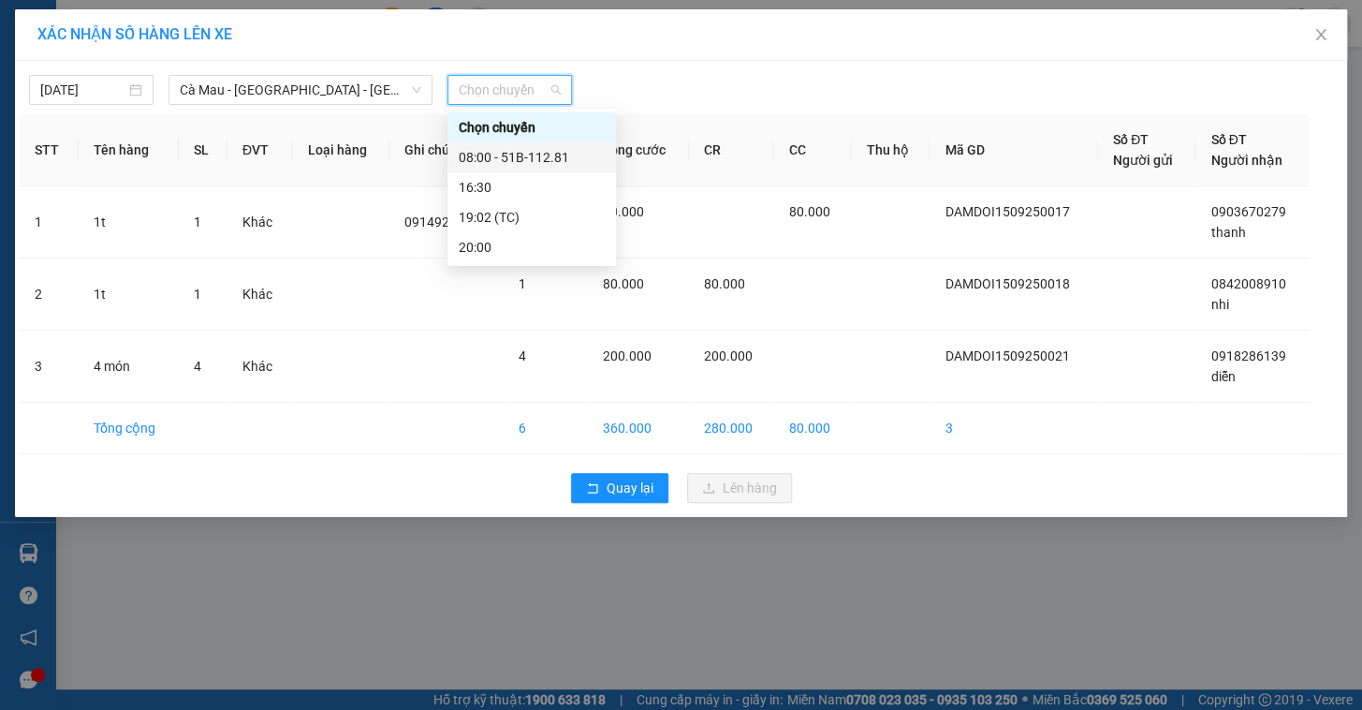
click at [496, 159] on div "08:00 - 51B-112.81" at bounding box center [532, 157] width 146 height 21
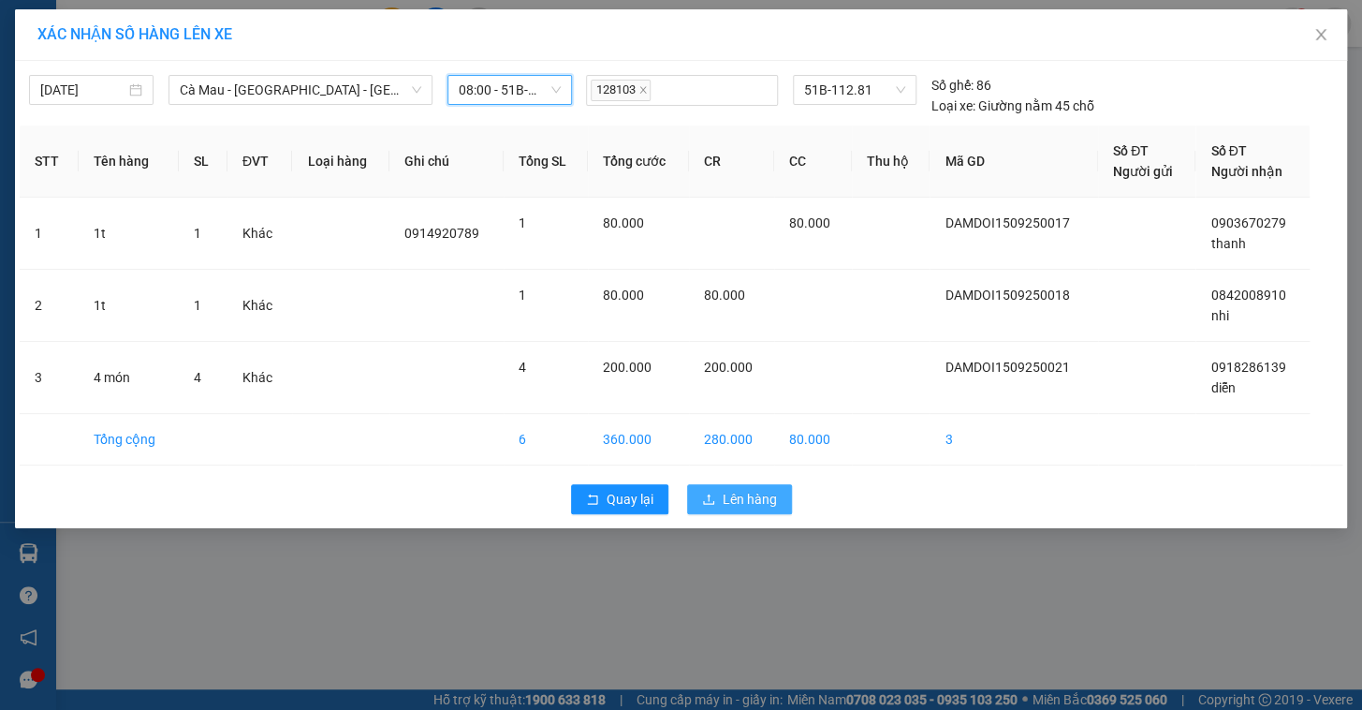
click at [732, 496] on span "Lên hàng" at bounding box center [750, 499] width 54 height 21
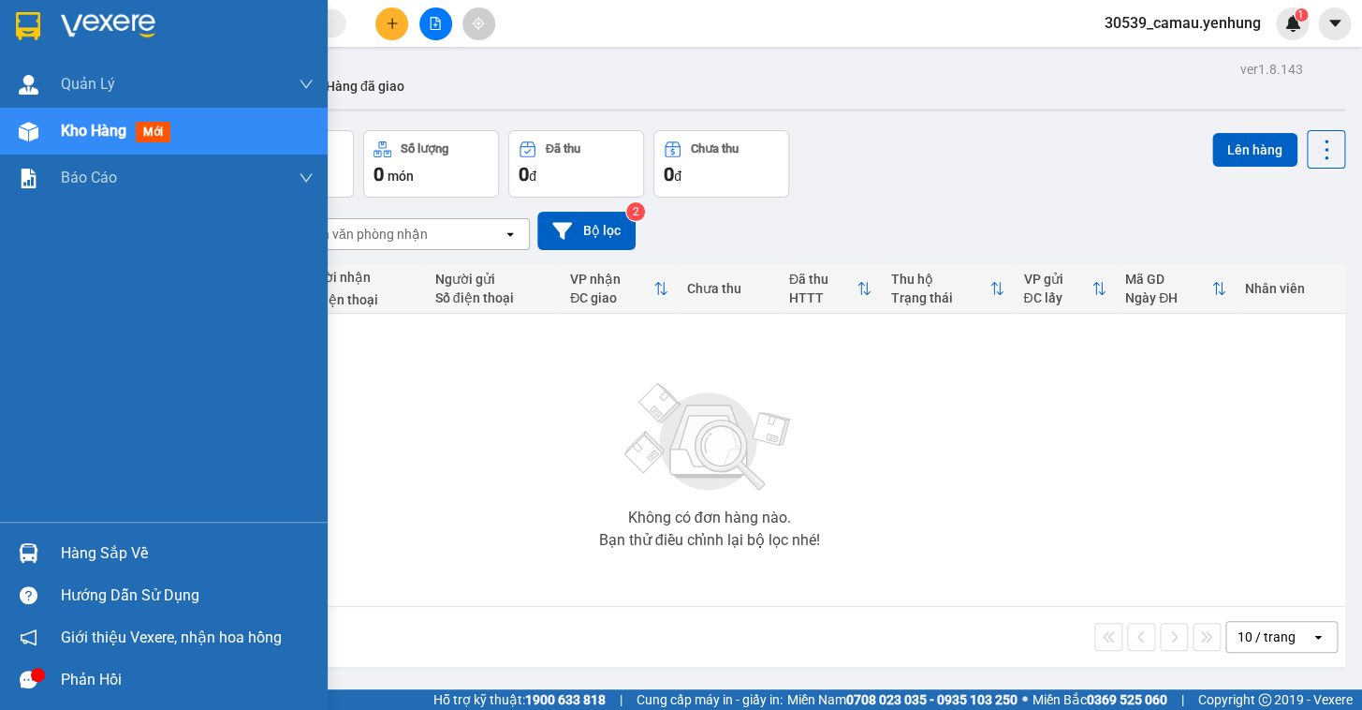
click at [60, 537] on div "Hàng sắp về" at bounding box center [164, 553] width 328 height 42
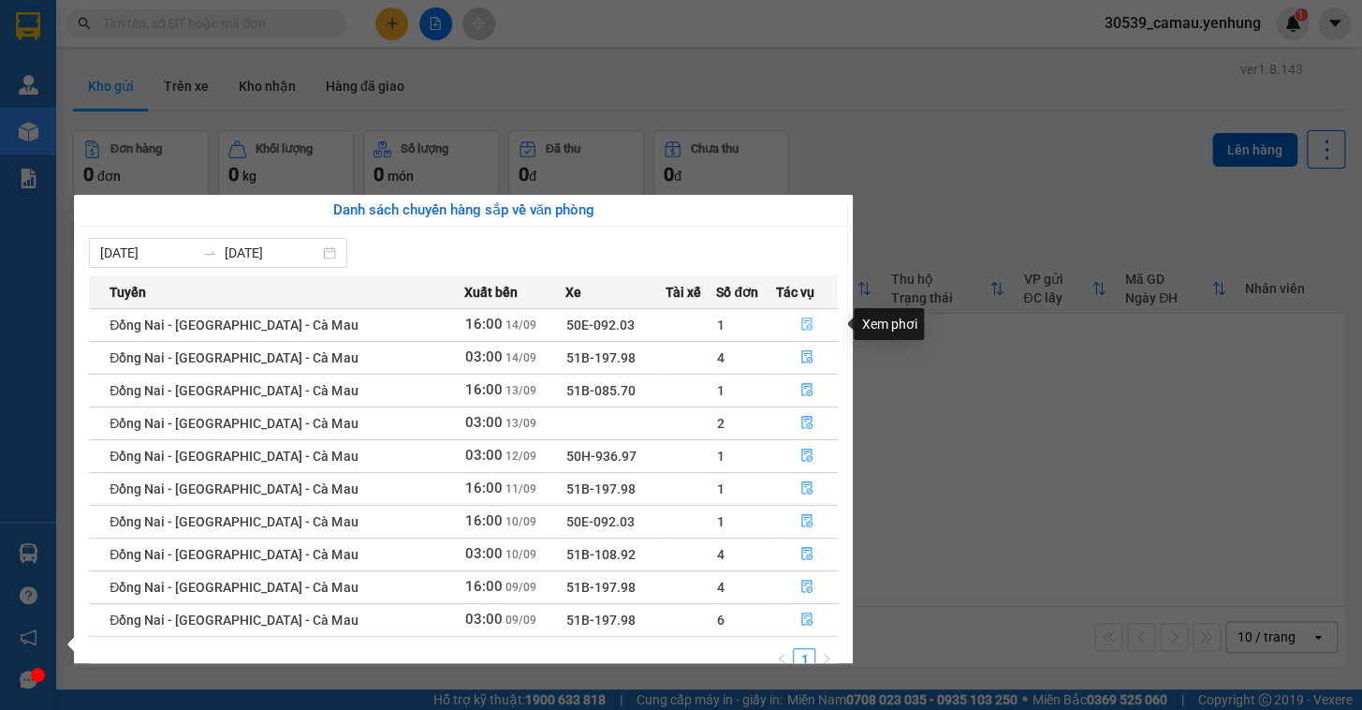
click at [800, 328] on icon "file-done" at bounding box center [806, 323] width 13 height 13
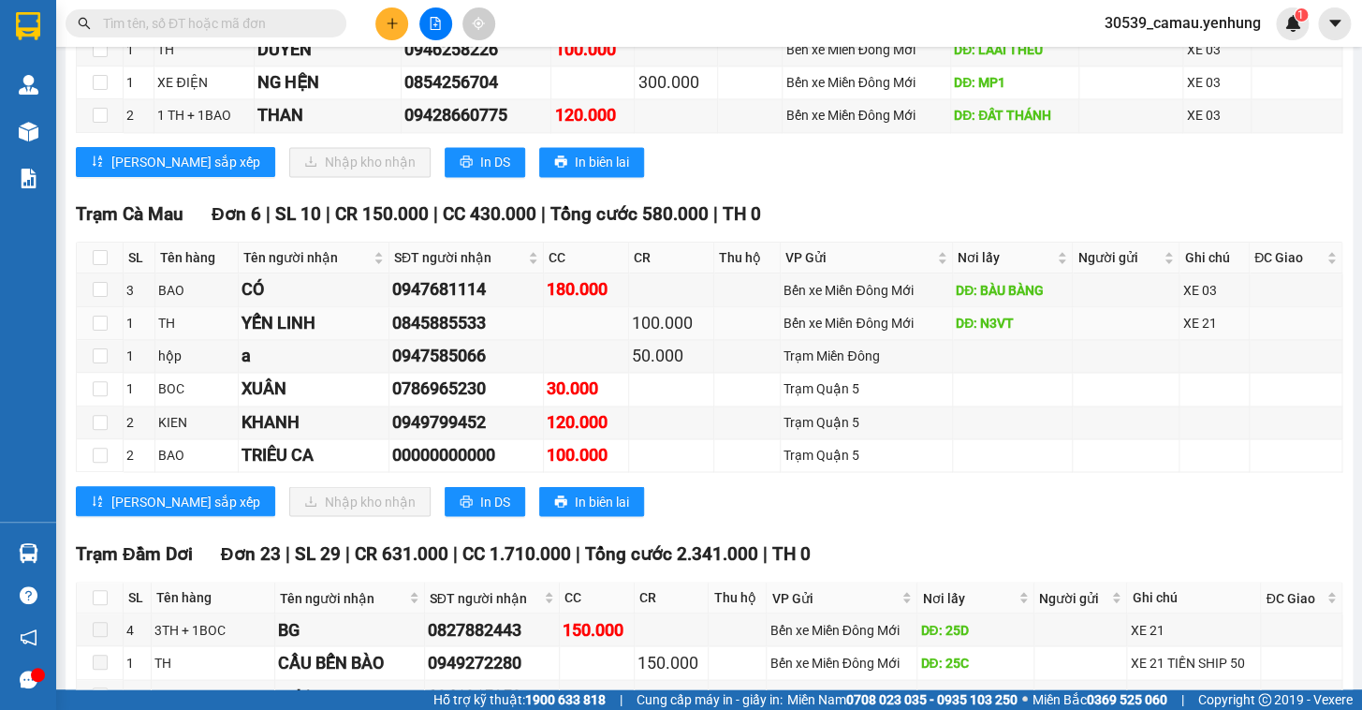
scroll to position [1054, 0]
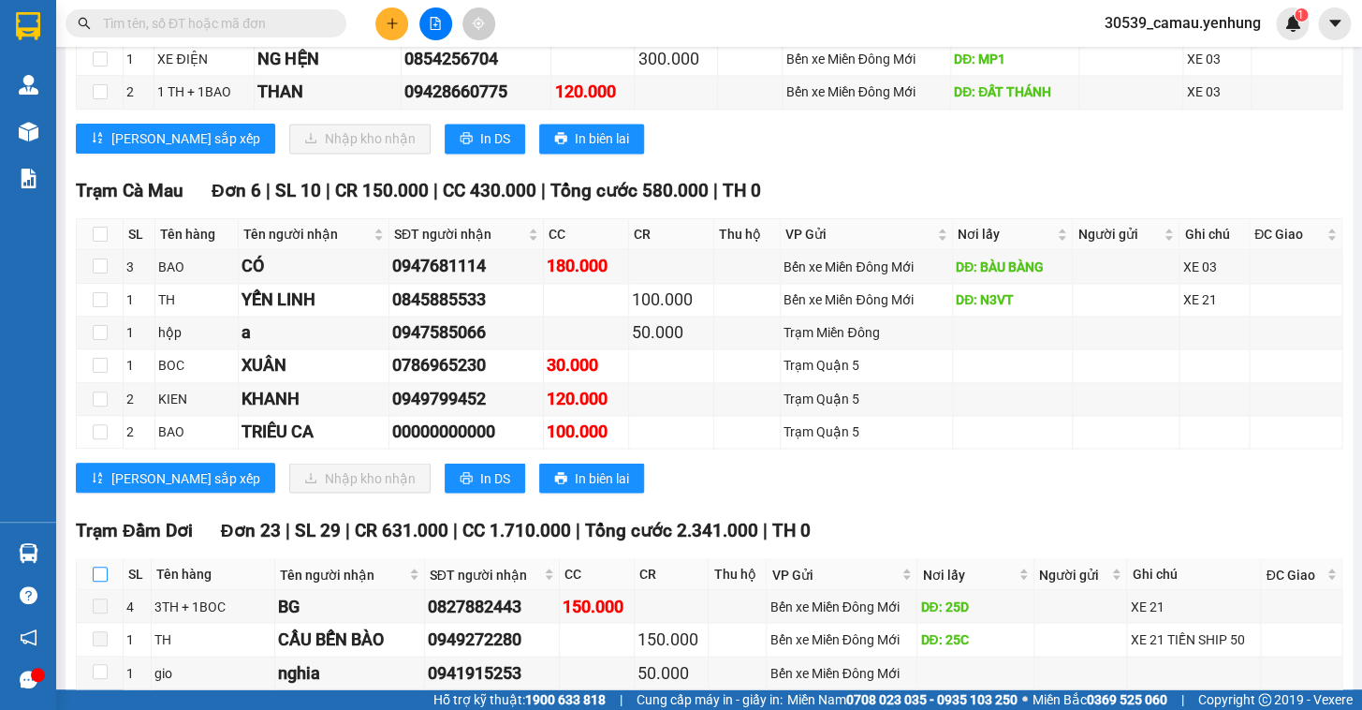
drag, startPoint x: 99, startPoint y: 582, endPoint x: 211, endPoint y: 565, distance: 112.7
click at [99, 581] on input "checkbox" at bounding box center [100, 573] width 15 height 15
checkbox input "true"
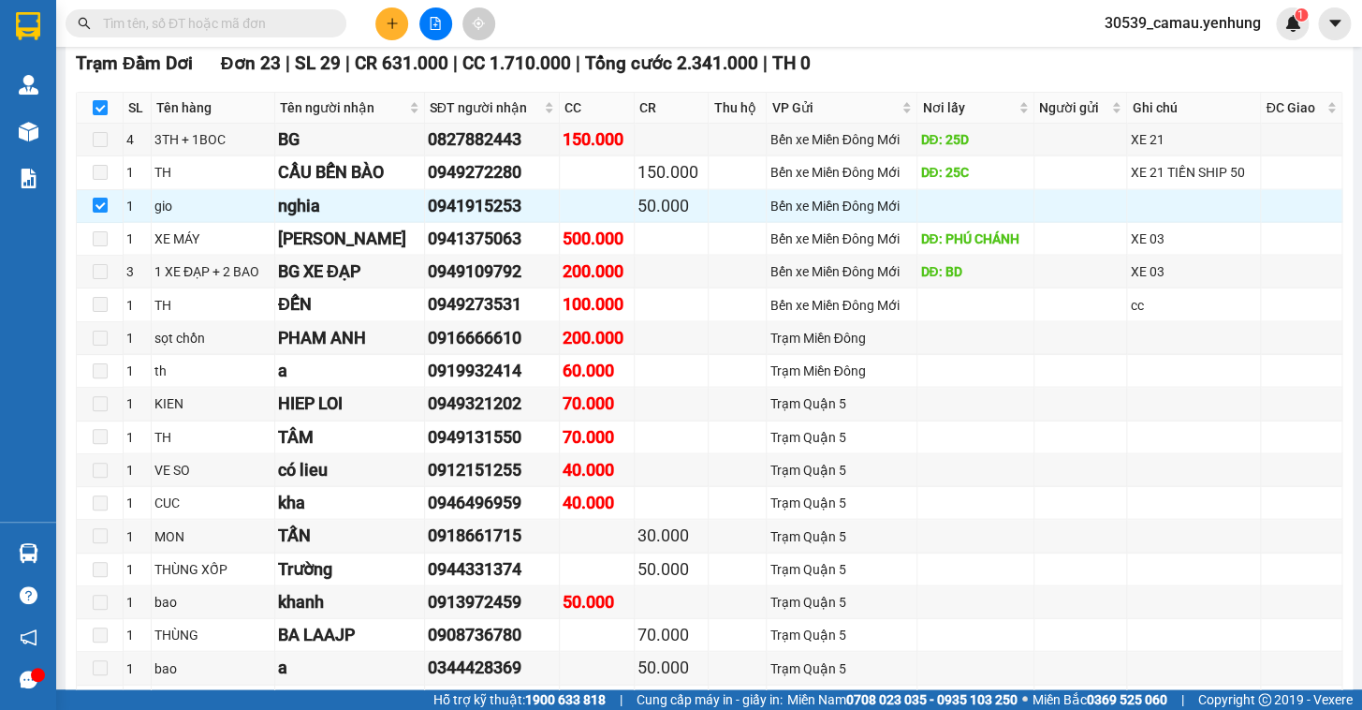
scroll to position [1517, 0]
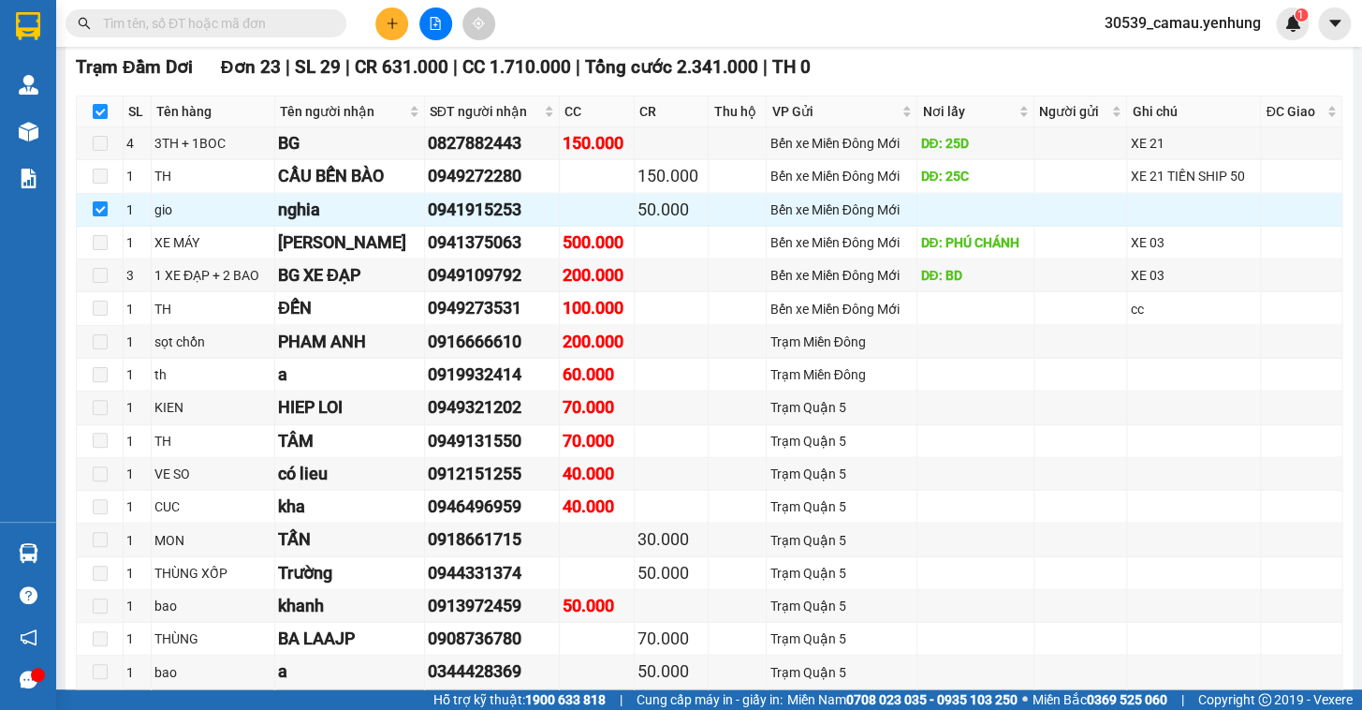
click at [437, 22] on icon "file-add" at bounding box center [435, 23] width 13 height 13
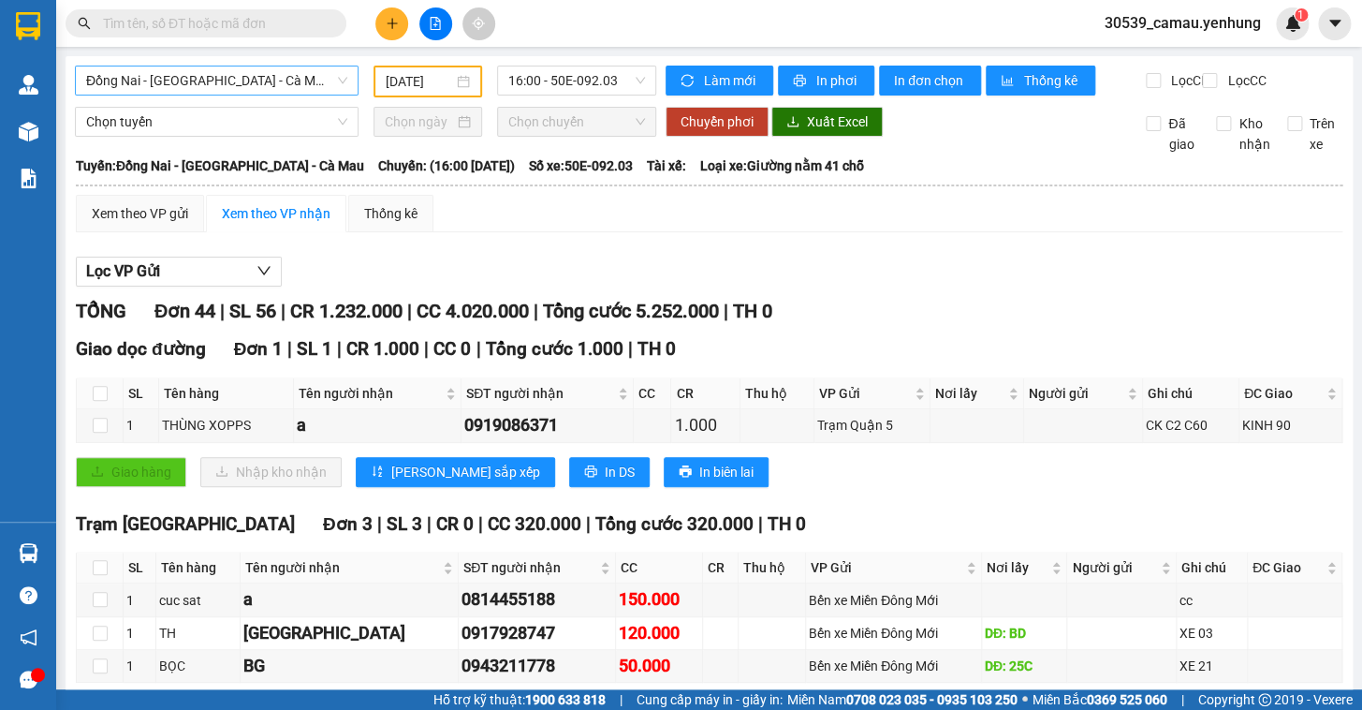
drag, startPoint x: 259, startPoint y: 83, endPoint x: 253, endPoint y: 91, distance: 10.0
click at [259, 84] on span "Đồng Nai - Sài Gòn - Cà Mau" at bounding box center [216, 80] width 261 height 28
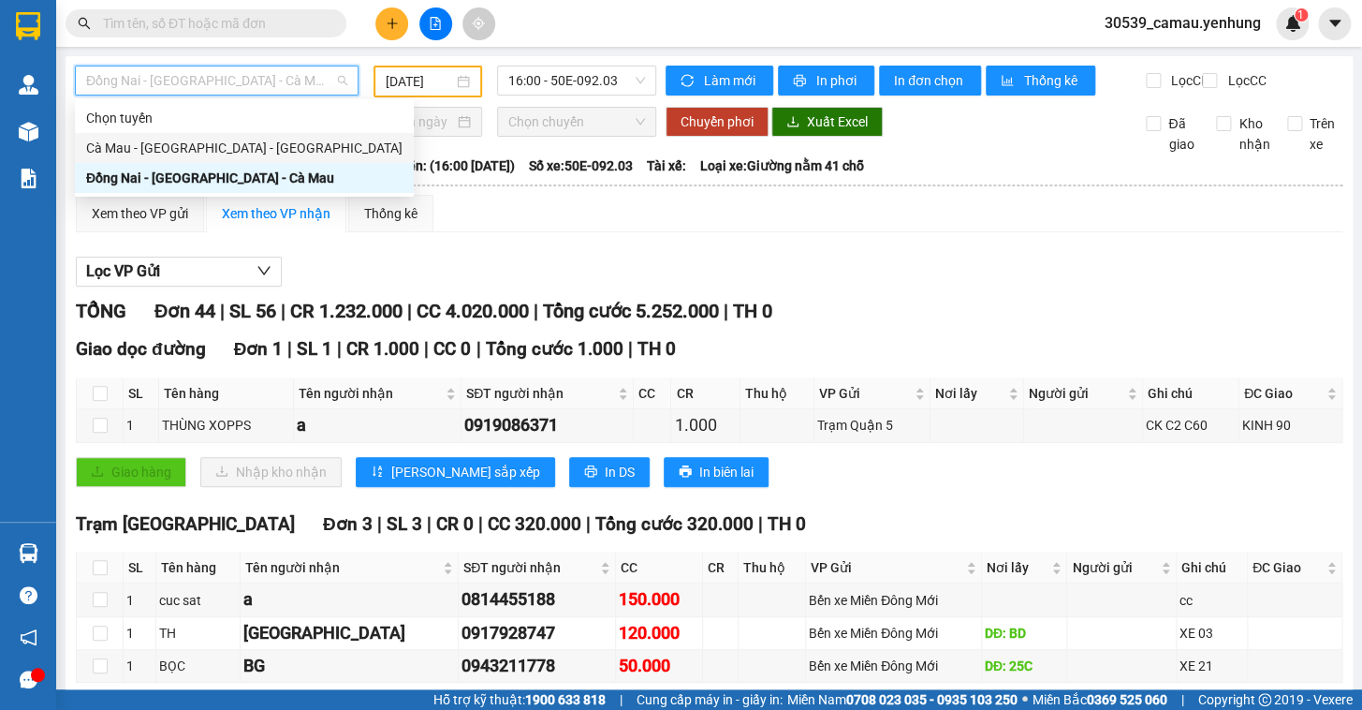
click at [169, 150] on div "Cà Mau - Sài Gòn - Đồng Nai" at bounding box center [244, 148] width 316 height 21
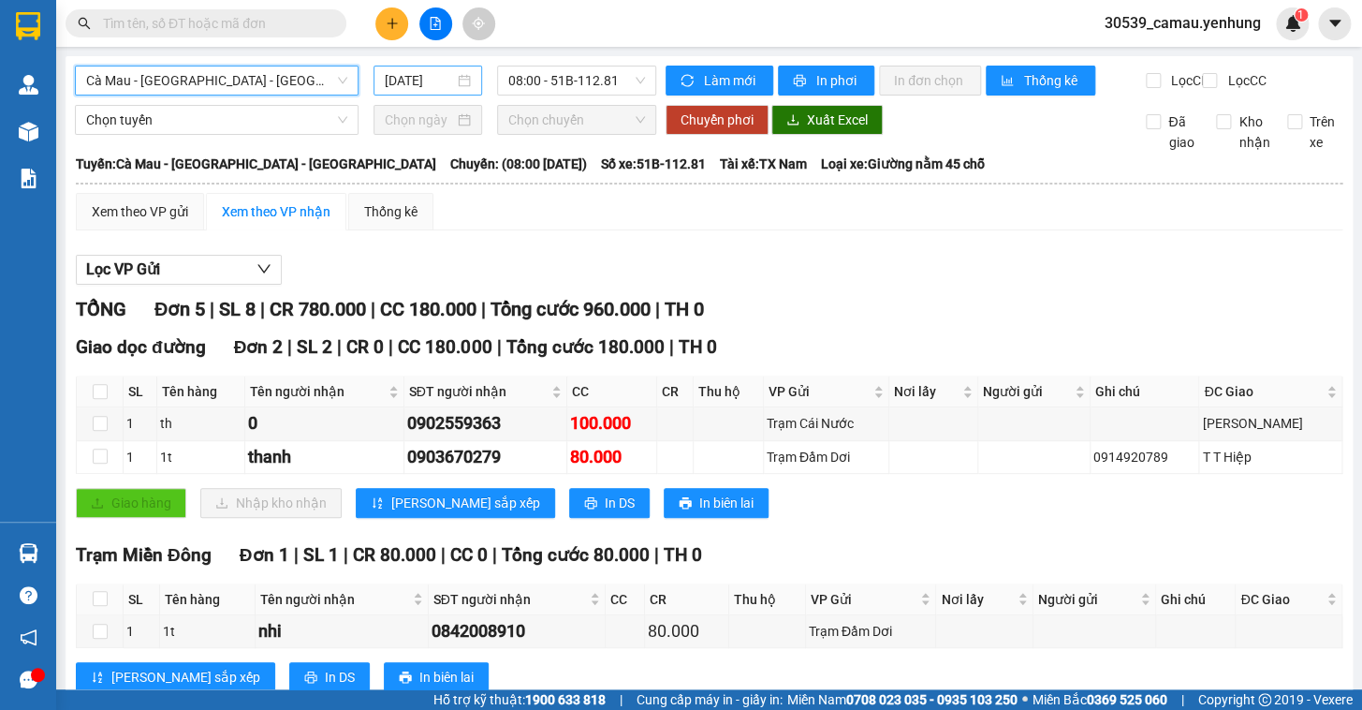
click at [459, 78] on div "15/09/2025" at bounding box center [428, 80] width 87 height 21
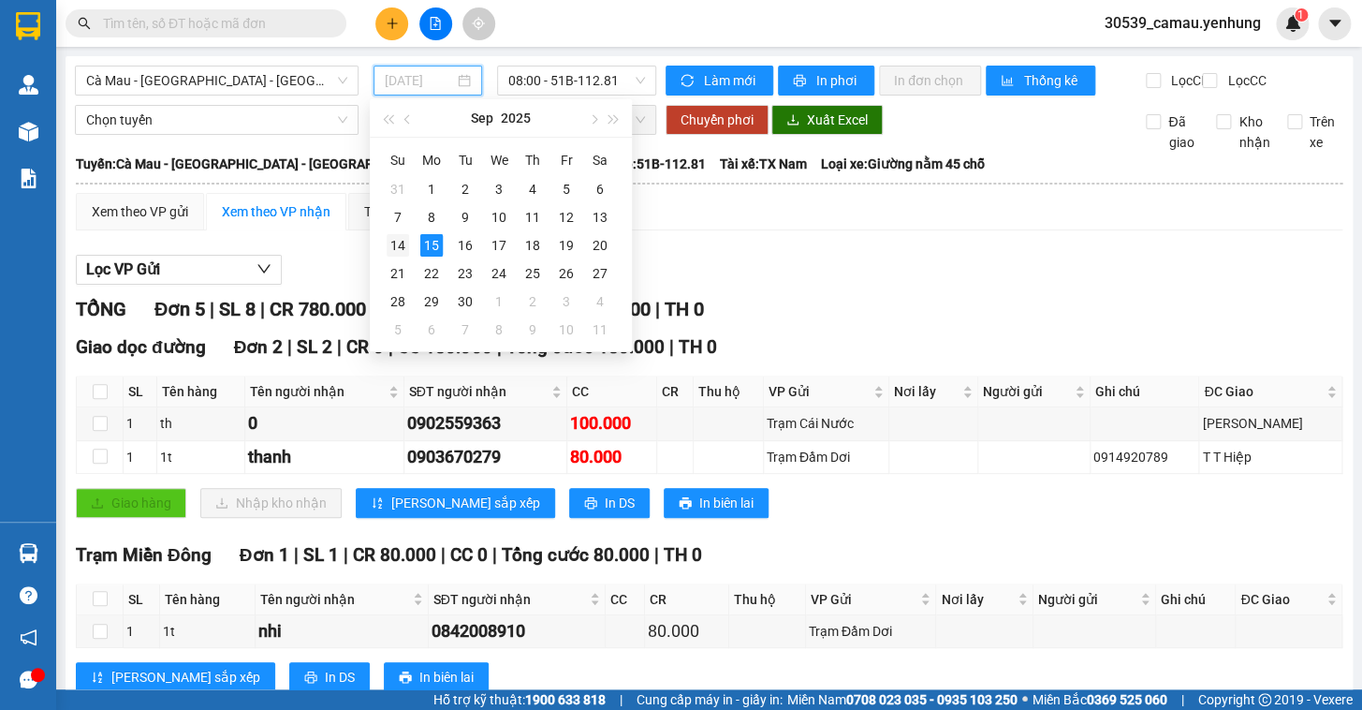
click at [398, 249] on div "14" at bounding box center [398, 245] width 22 height 22
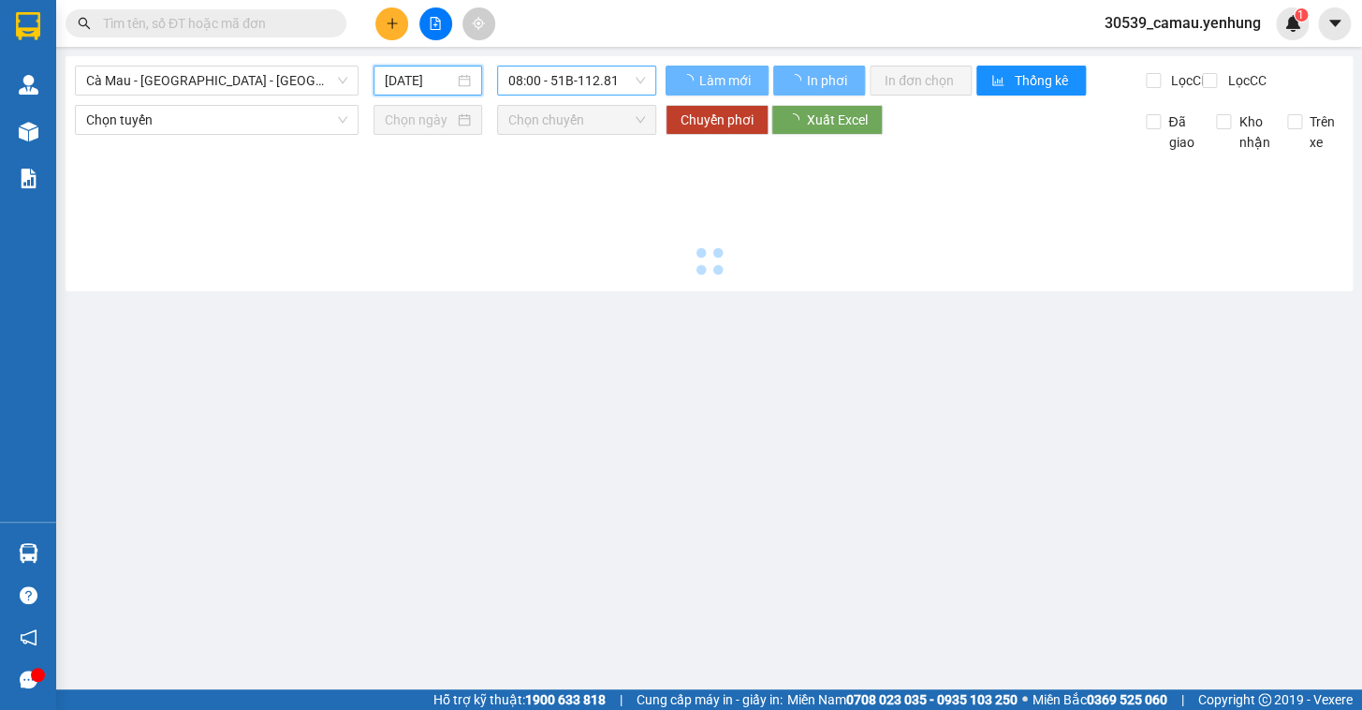
type input "14/09/2025"
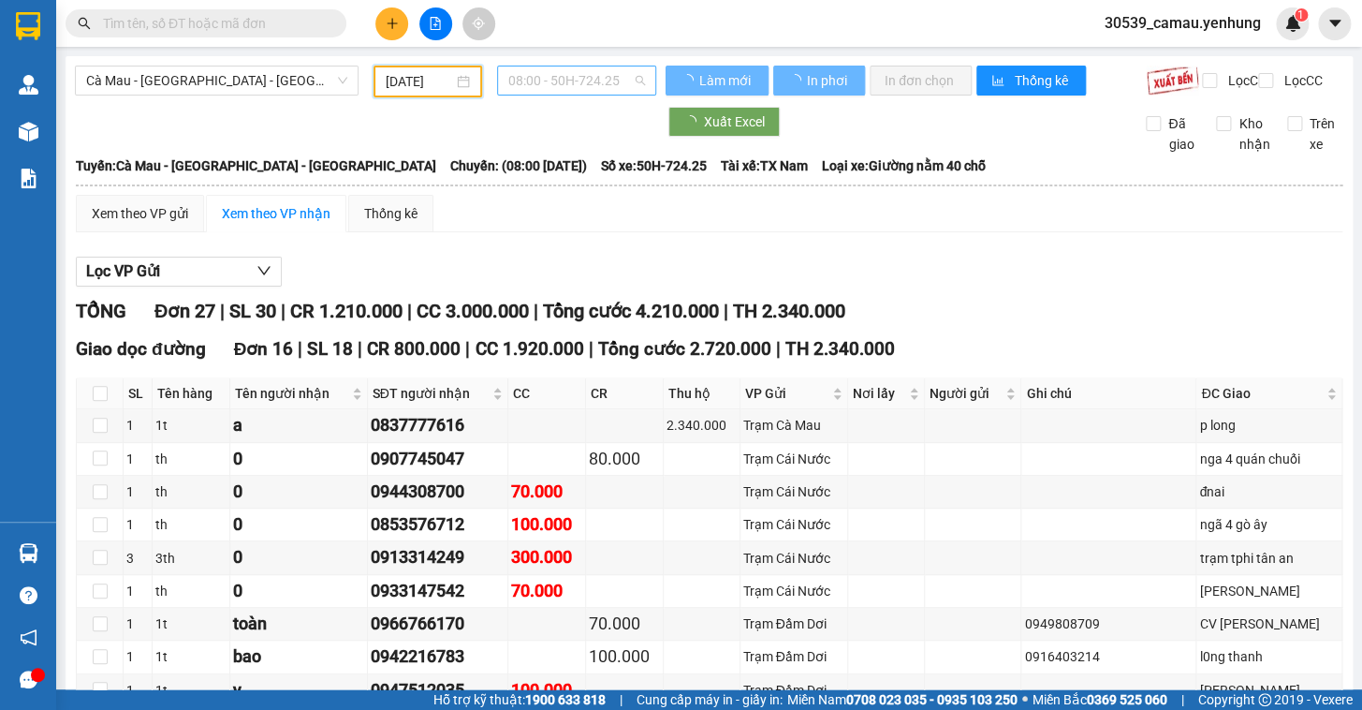
click at [542, 81] on span "08:00 - 50H-724.25" at bounding box center [576, 80] width 137 height 28
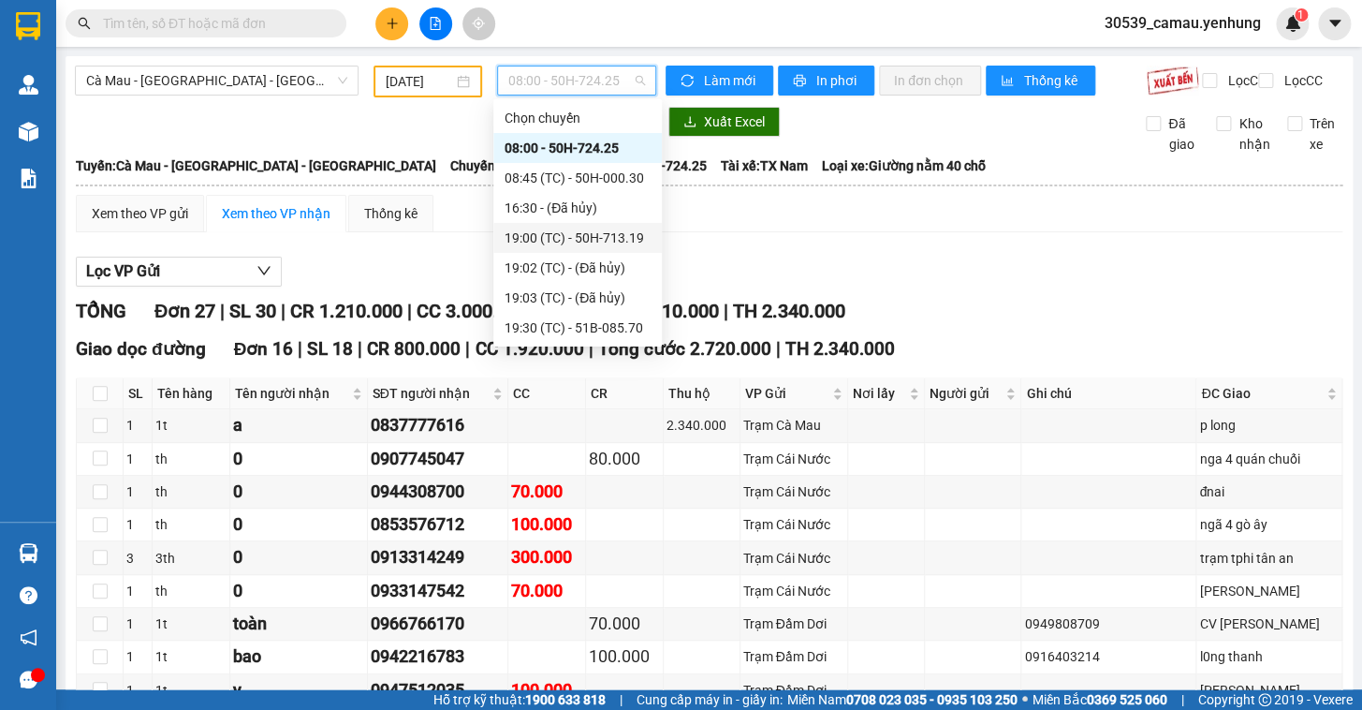
click at [574, 242] on div "19:00 (TC) - 50H-713.19" at bounding box center [578, 237] width 146 height 21
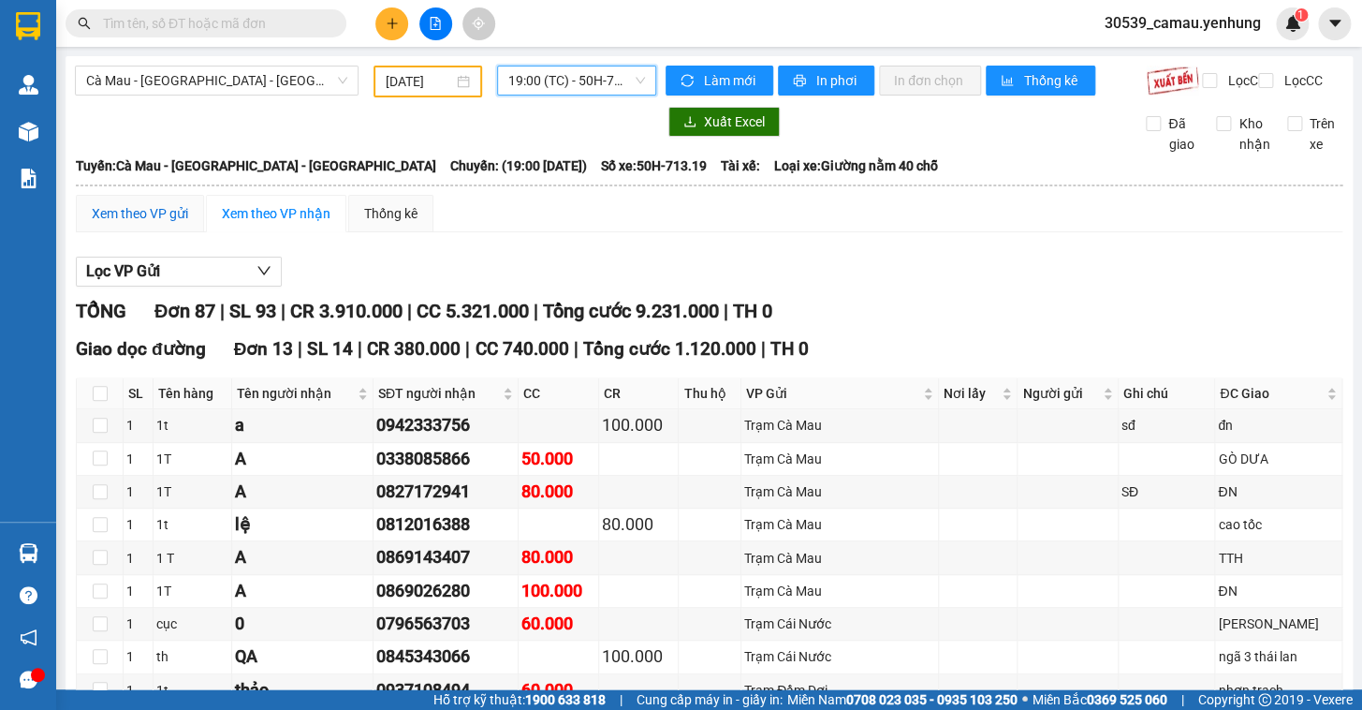
click at [159, 219] on div "Xem theo VP gửi" at bounding box center [140, 213] width 96 height 21
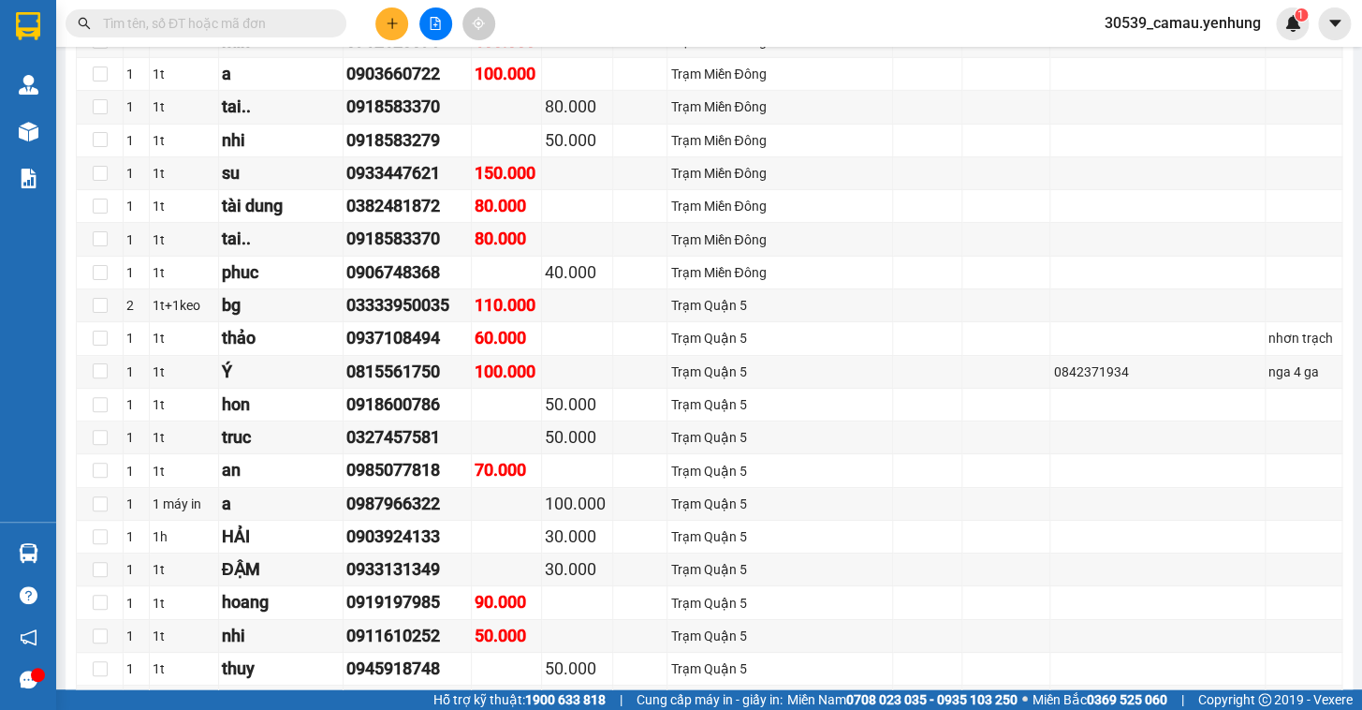
scroll to position [2546, 0]
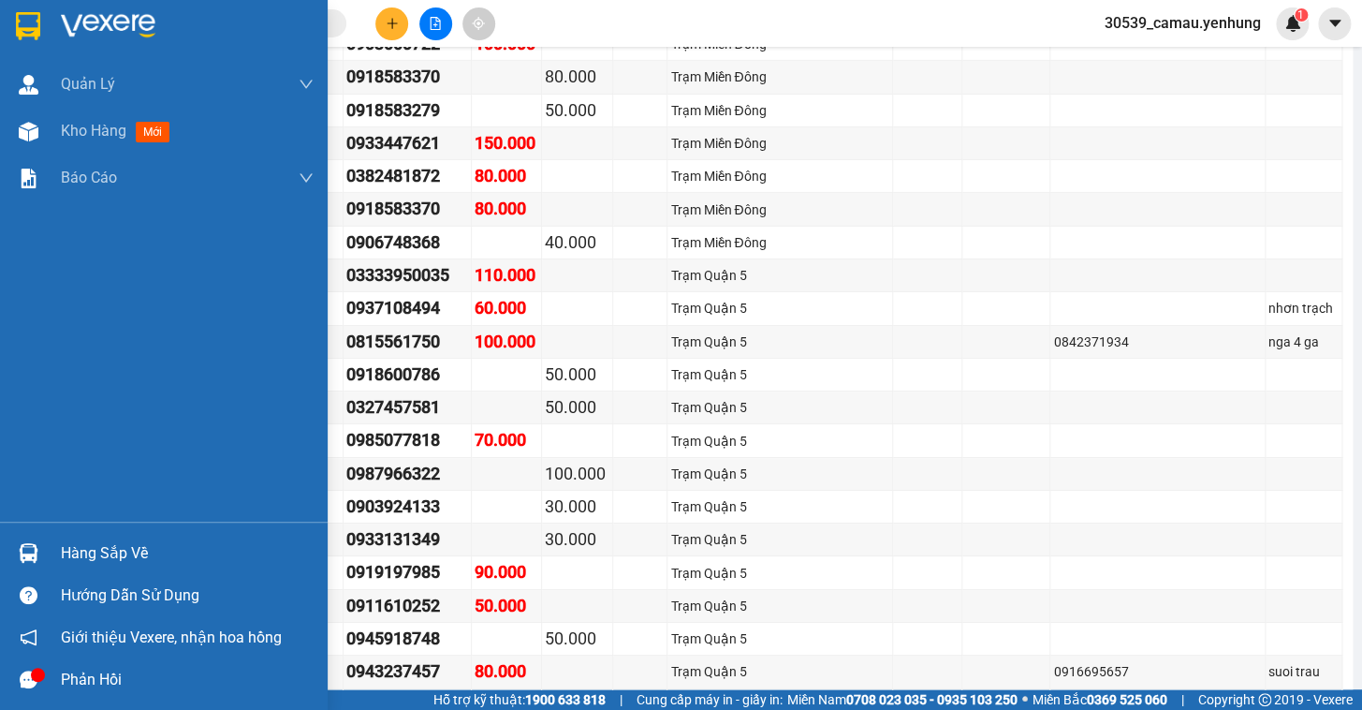
click at [101, 549] on div "Hàng sắp về" at bounding box center [187, 553] width 253 height 28
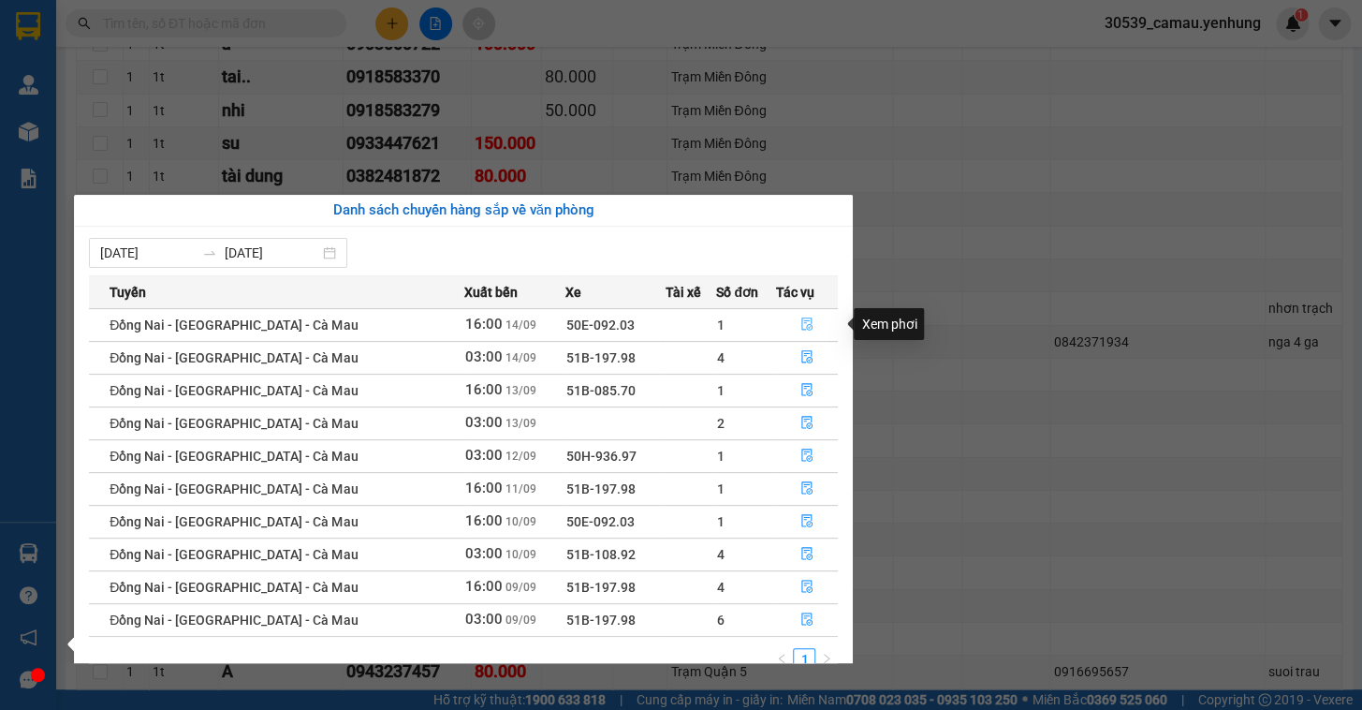
click at [800, 326] on icon "file-done" at bounding box center [806, 323] width 13 height 13
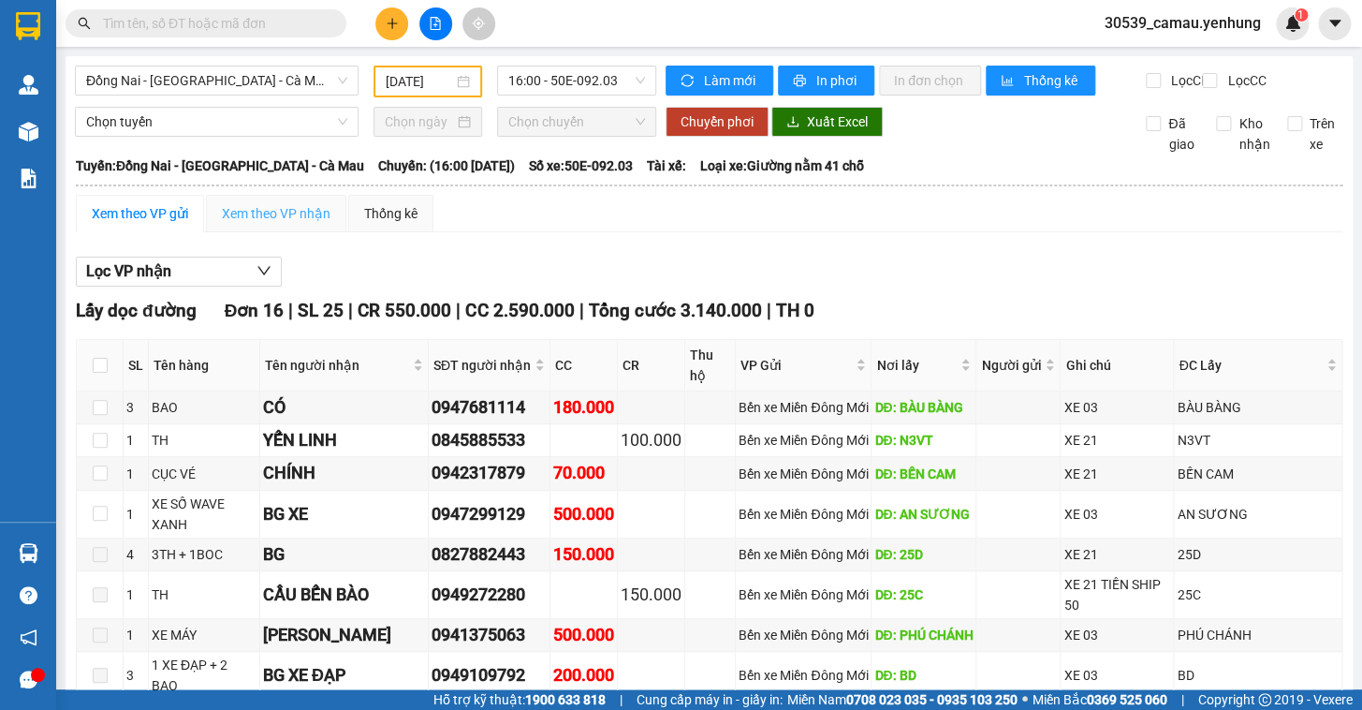
click at [286, 213] on div "Xem theo VP nhận" at bounding box center [276, 213] width 140 height 37
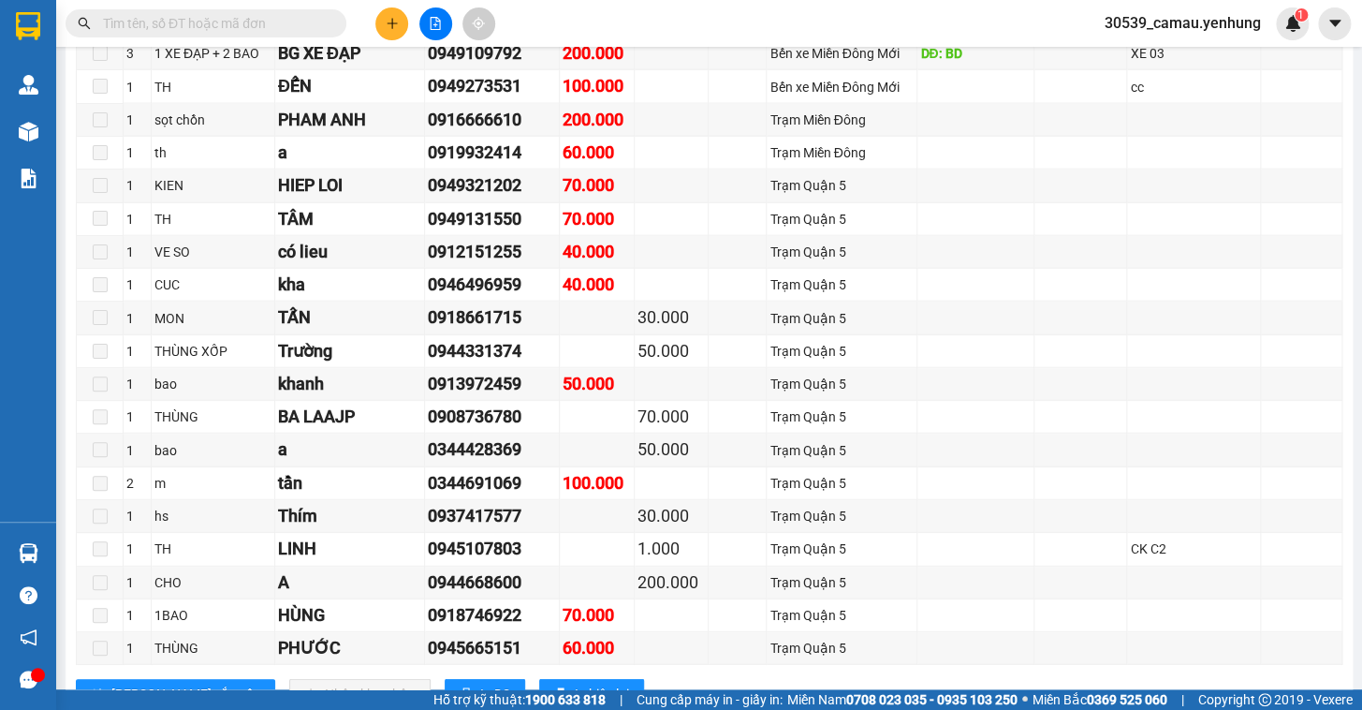
scroll to position [1746, 0]
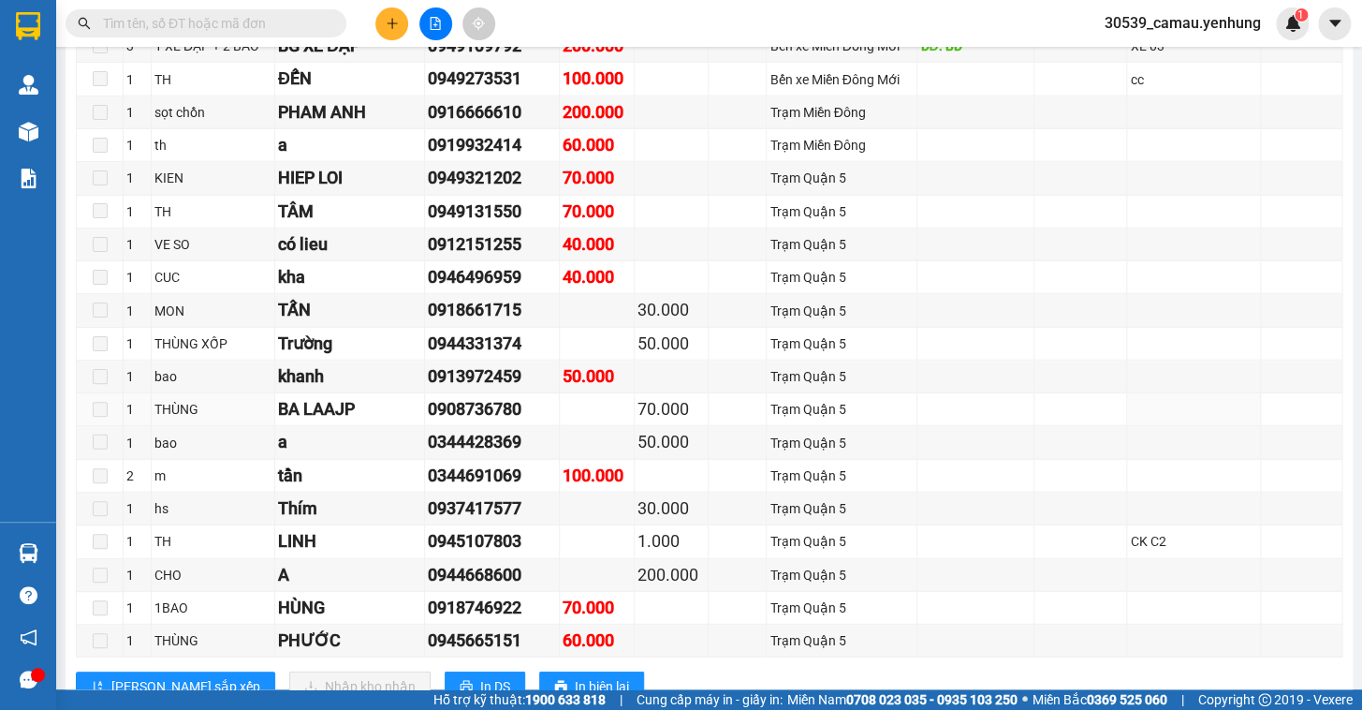
drag, startPoint x: 1306, startPoint y: 413, endPoint x: 1342, endPoint y: 441, distance: 46.1
click at [1360, 470] on main "Đồng Nai - Sài Gòn - Cà Mau 14/09/2025 16:00 - 50E-092.03 Làm mới In phơi In đơ…" at bounding box center [681, 344] width 1362 height 689
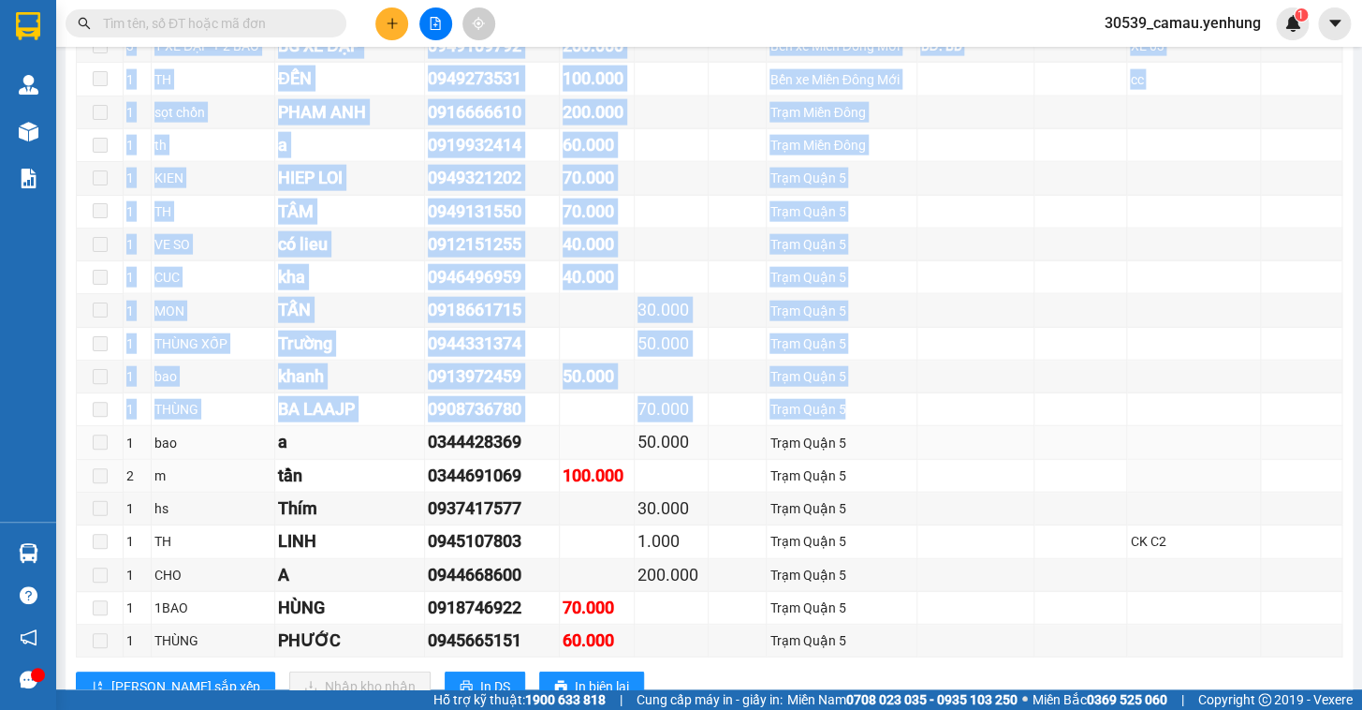
drag, startPoint x: 1039, startPoint y: 468, endPoint x: 1029, endPoint y: 447, distance: 23.9
click at [1039, 467] on td at bounding box center [1081, 476] width 94 height 33
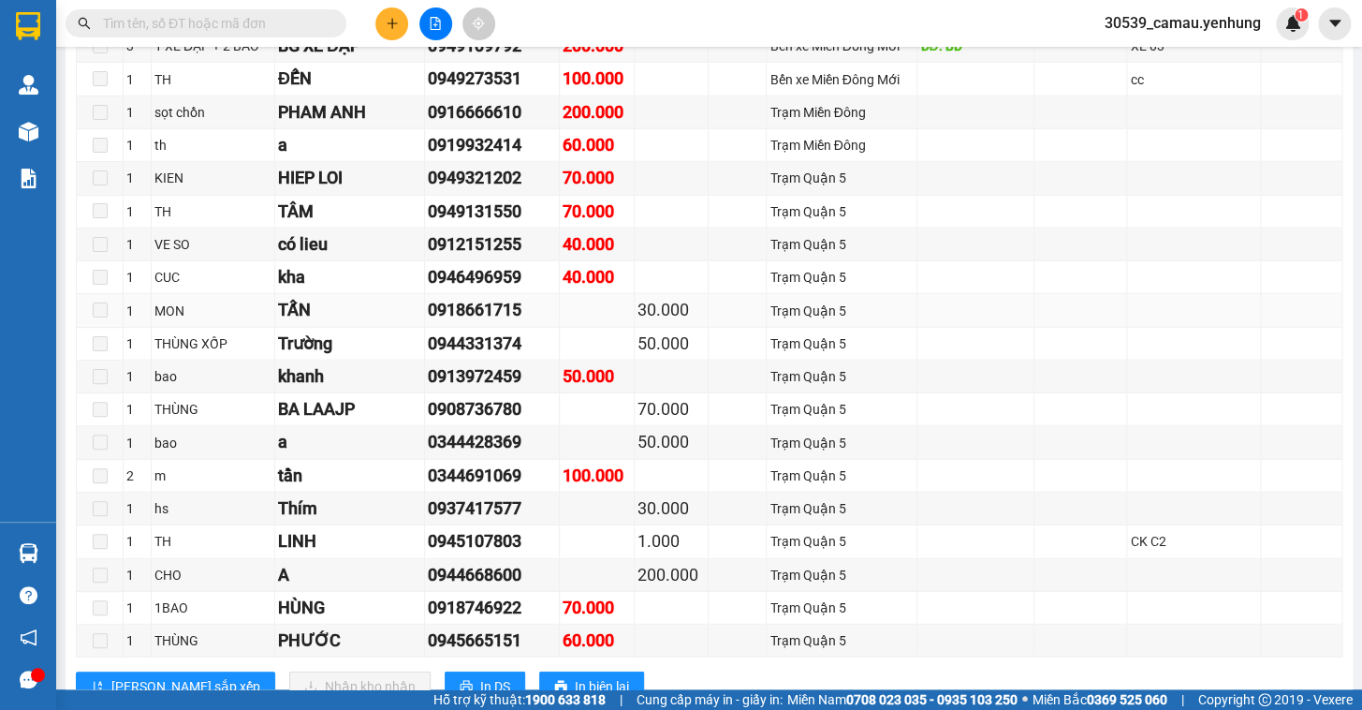
click at [1042, 309] on td at bounding box center [1081, 310] width 94 height 33
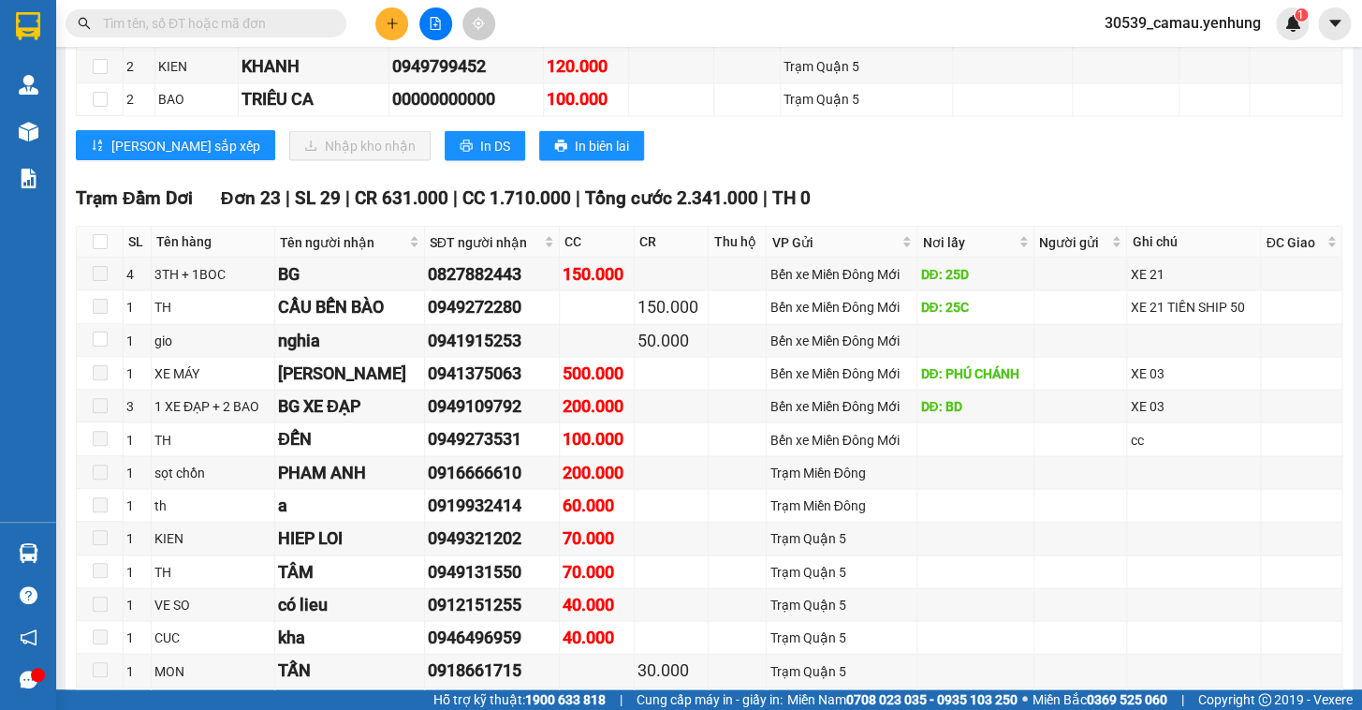
scroll to position [1379, 0]
